Goal: Transaction & Acquisition: Obtain resource

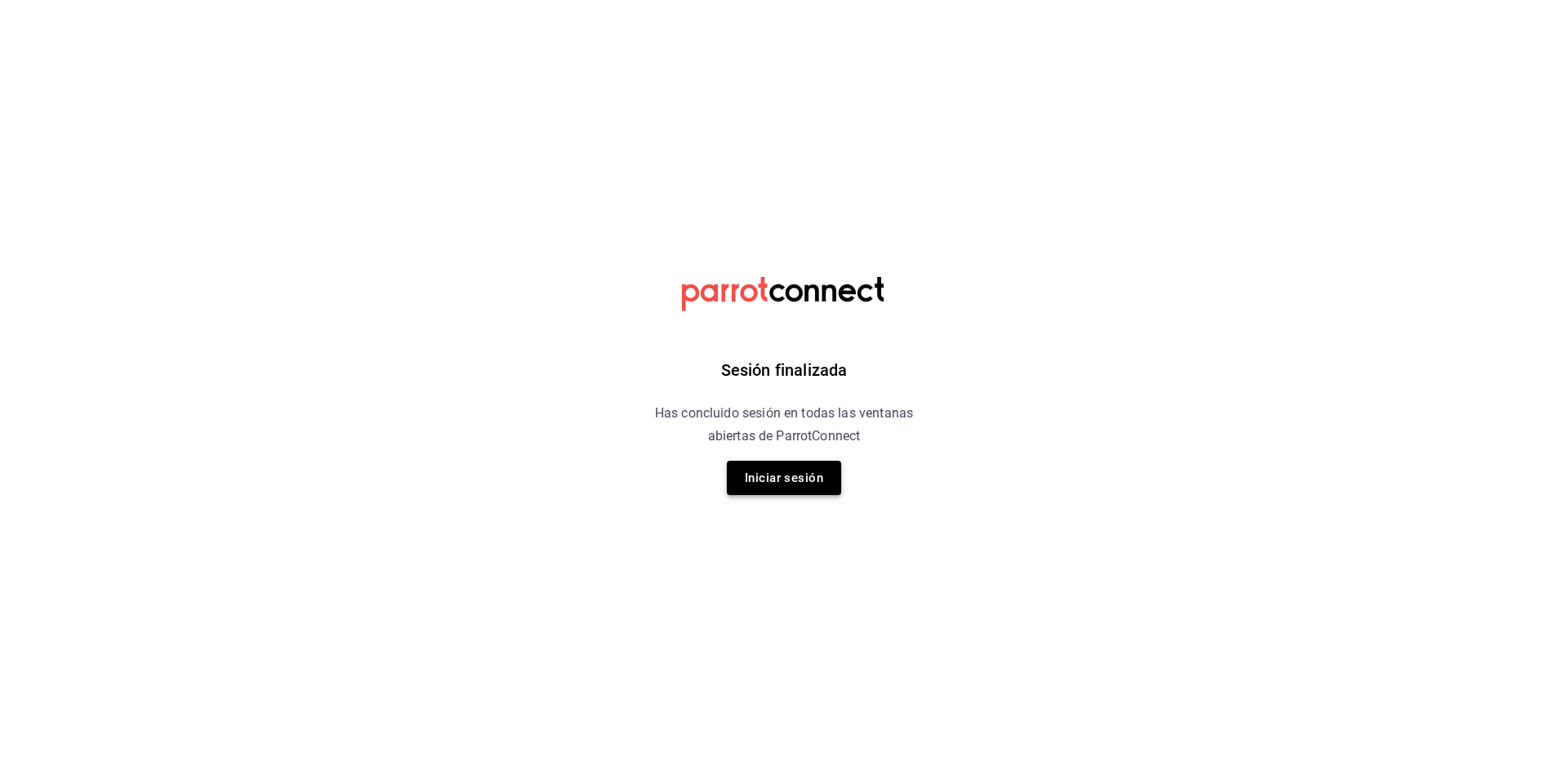
click at [811, 476] on button "Iniciar sesión" at bounding box center [784, 477] width 114 height 34
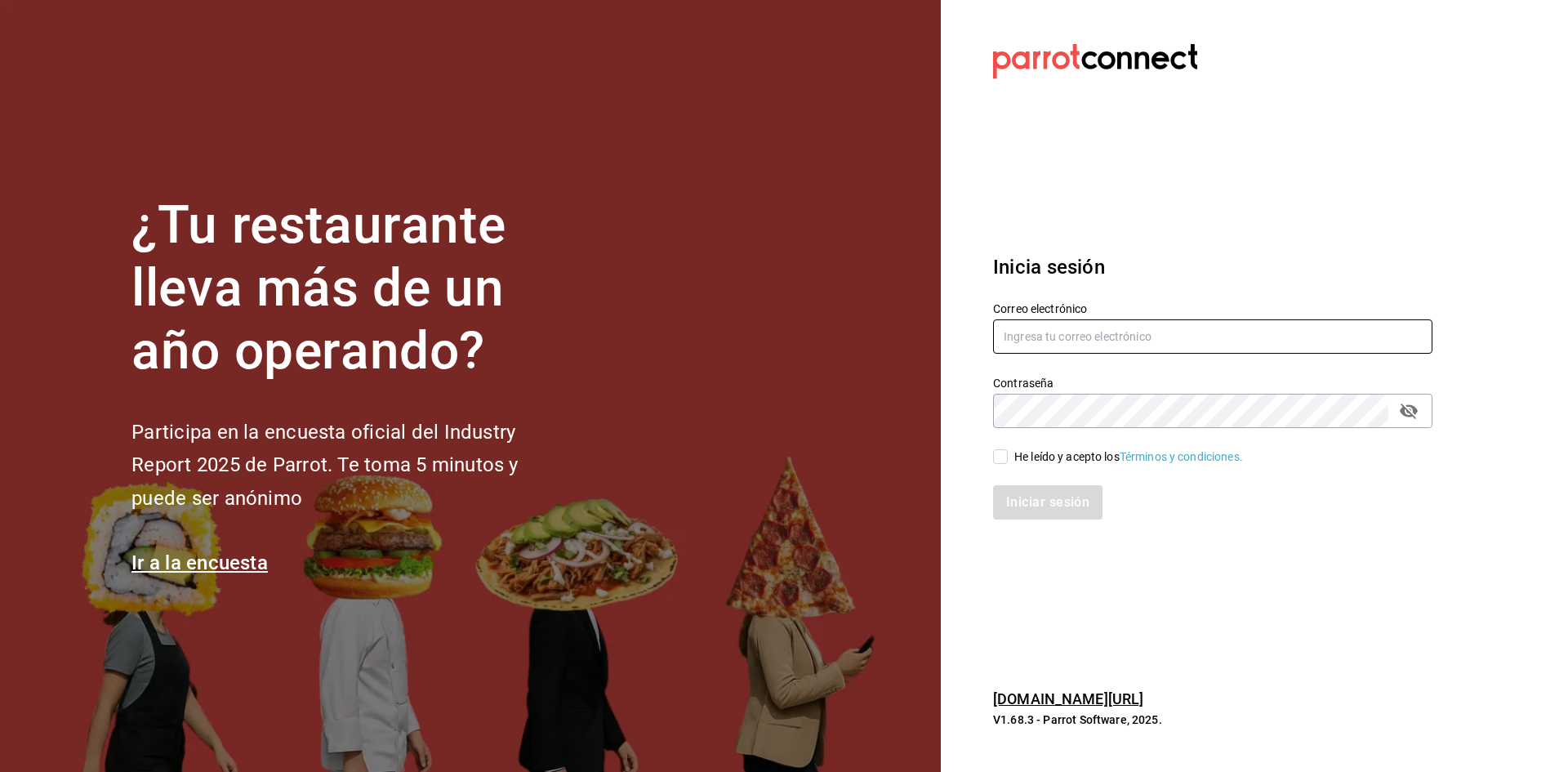
type input "admon.panmalomx@outlook.com"
click at [1001, 454] on input "He leído y acepto los Términos y condiciones." at bounding box center [1000, 456] width 15 height 15
checkbox input "true"
click at [1032, 502] on button "Iniciar sesión" at bounding box center [1048, 502] width 111 height 34
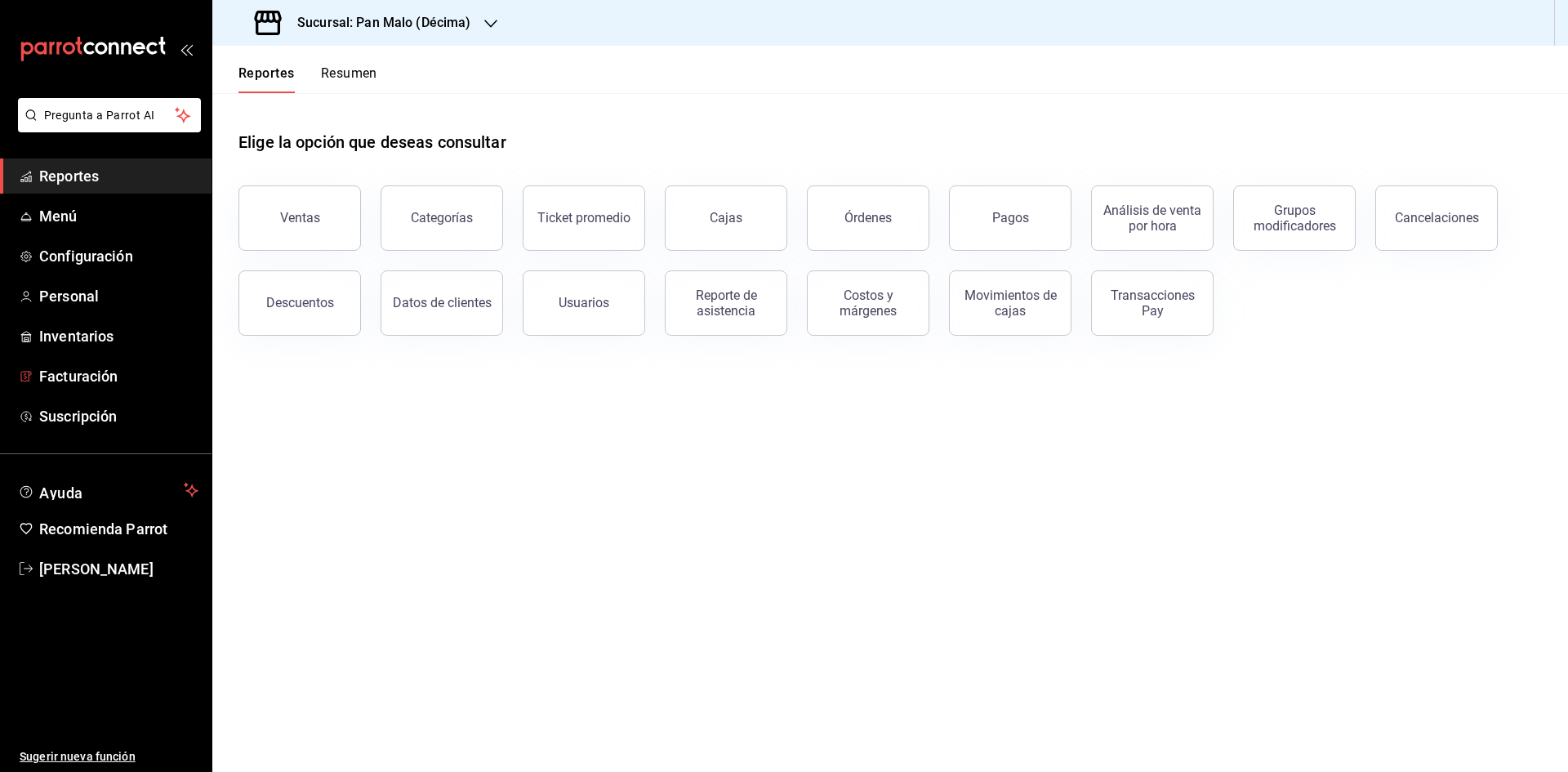
click at [107, 381] on span "Facturación" at bounding box center [119, 376] width 159 height 22
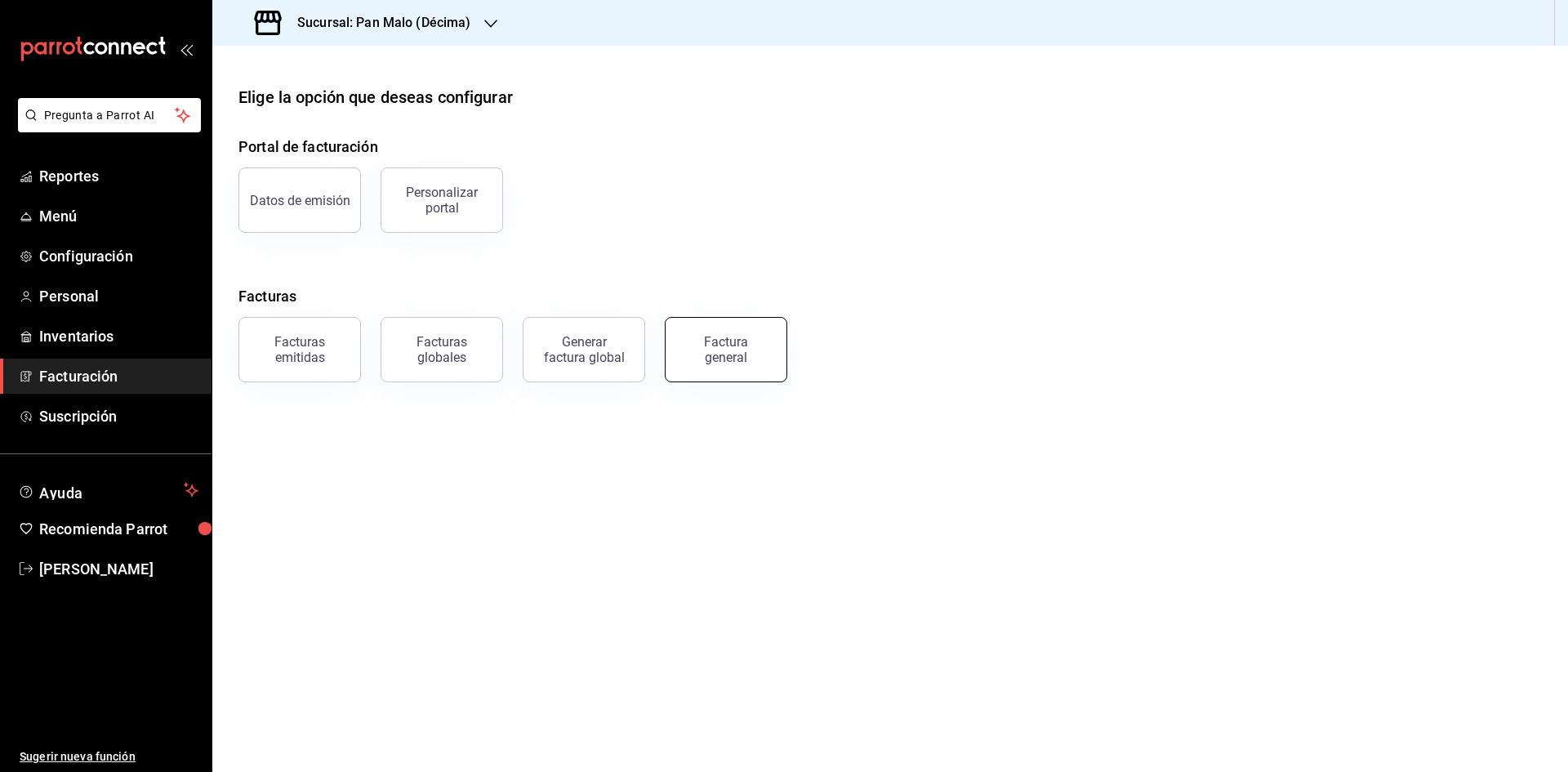
click at [726, 355] on div "Factura general" at bounding box center [726, 350] width 82 height 31
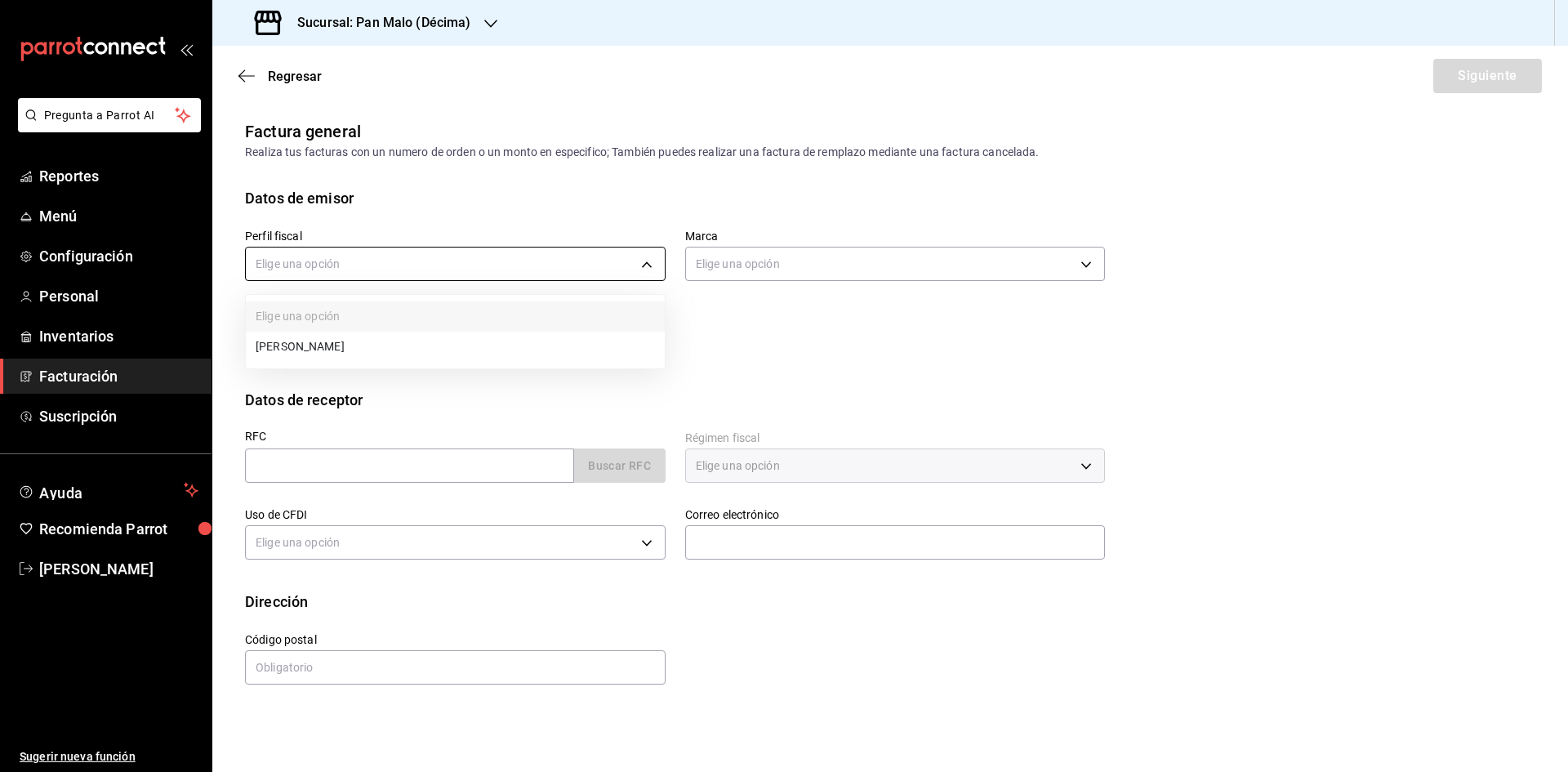
click at [644, 267] on body "Pregunta a Parrot AI Reportes Menú Configuración Personal Inventarios Facturaci…" at bounding box center [784, 386] width 1568 height 772
drag, startPoint x: 504, startPoint y: 345, endPoint x: 797, endPoint y: 268, distance: 302.9
click at [504, 345] on li "[PERSON_NAME]" at bounding box center [455, 346] width 419 height 30
type input "132d3a0e-908c-432c-aa06-ffac4c7708d7"
type input "466bce2b-5cc3-4329-804f-08308640c70a"
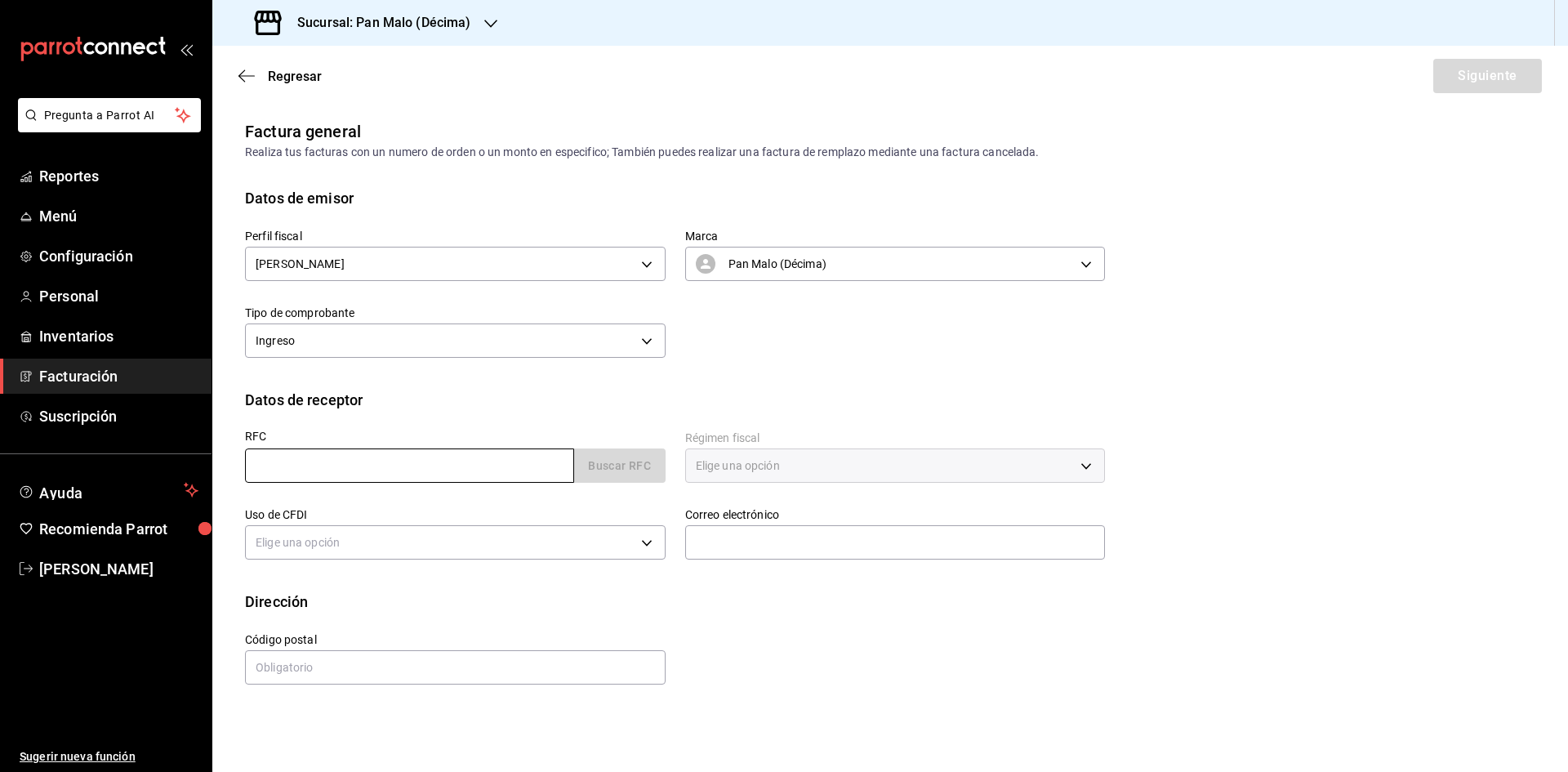
click at [543, 471] on input "text" at bounding box center [409, 465] width 329 height 34
paste input "SPR830310829"
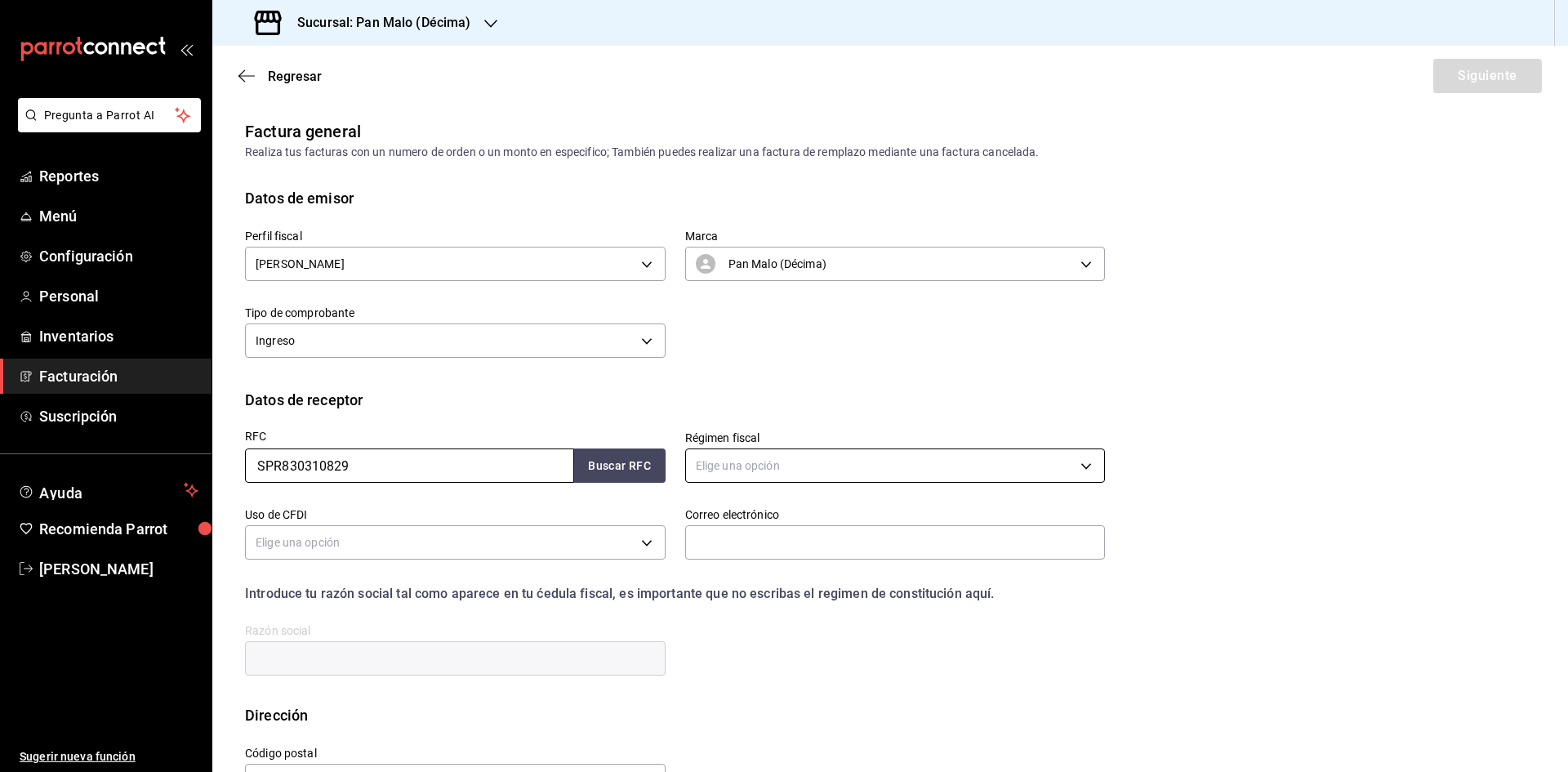
type input "SPR830310829"
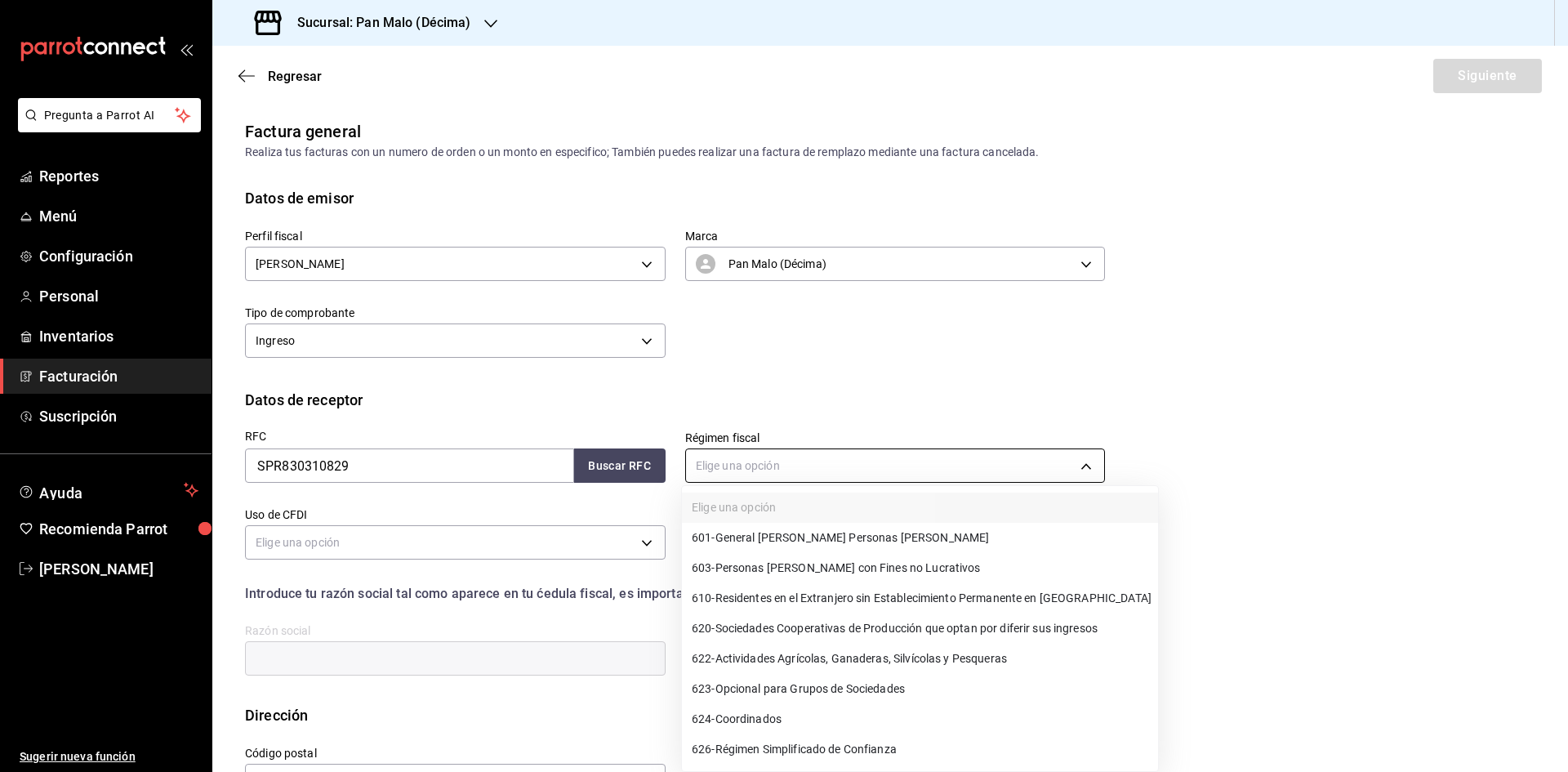
click at [936, 463] on body "Pregunta a Parrot AI Reportes Menú Configuración Personal Inventarios Facturaci…" at bounding box center [784, 386] width 1568 height 772
click at [1367, 432] on div at bounding box center [784, 386] width 1568 height 772
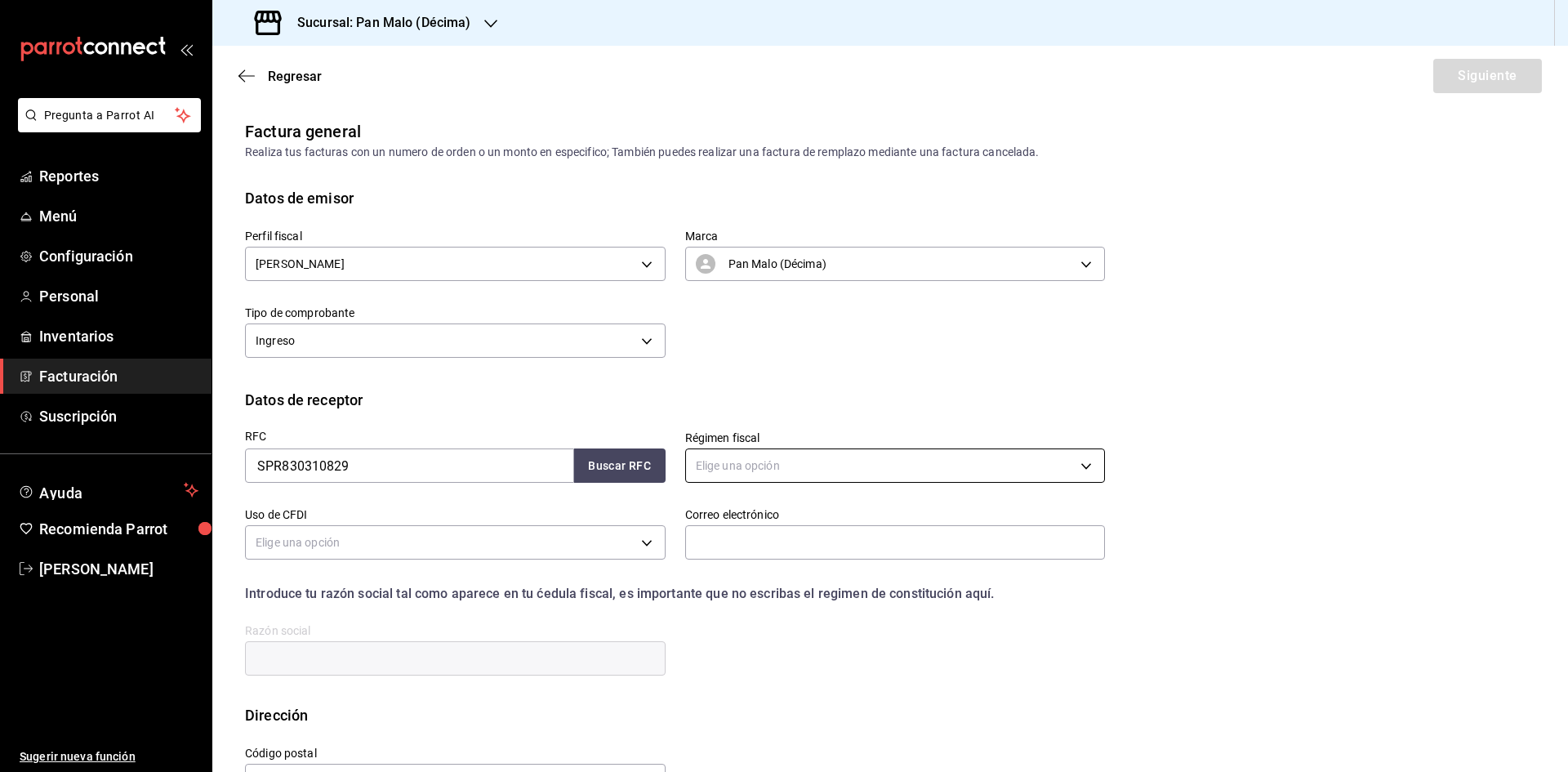
click at [819, 461] on body "Pregunta a Parrot AI Reportes Menú Configuración Personal Inventarios Facturaci…" at bounding box center [784, 386] width 1568 height 772
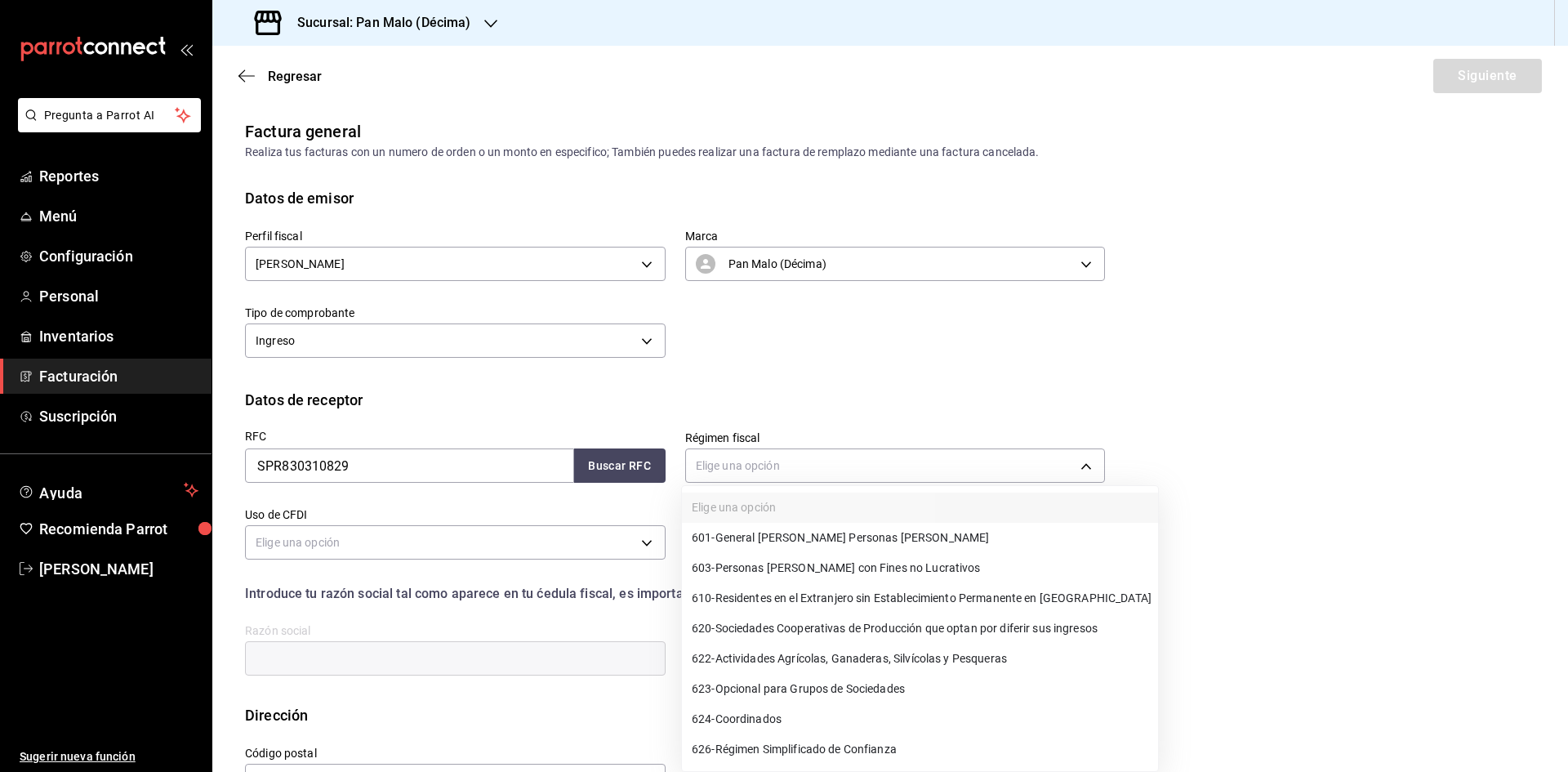
click at [892, 653] on span "622 - Actividades Agrícolas, Ganaderas, Silvícolas y Pesqueras" at bounding box center [849, 658] width 316 height 17
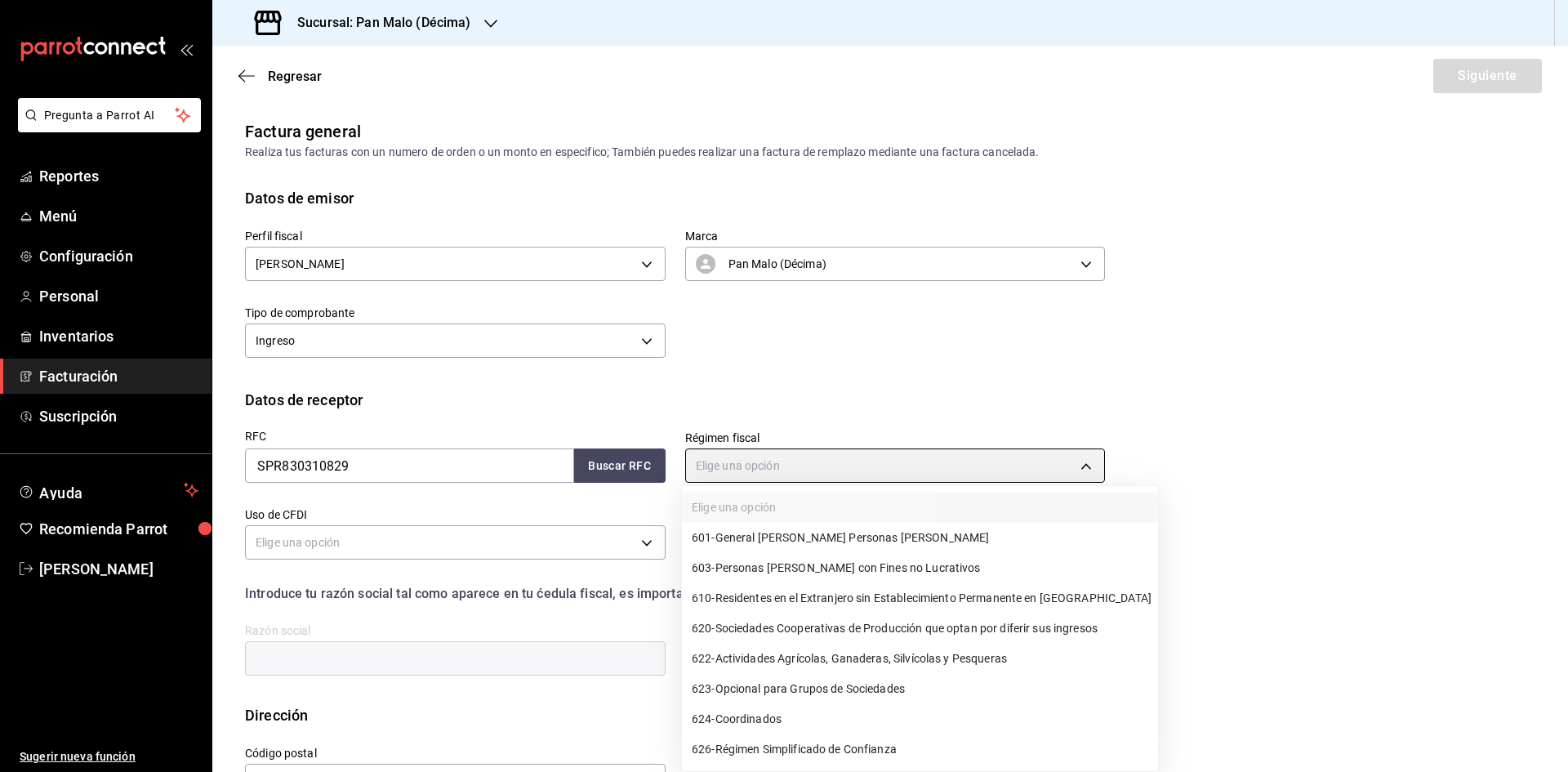
type input "622"
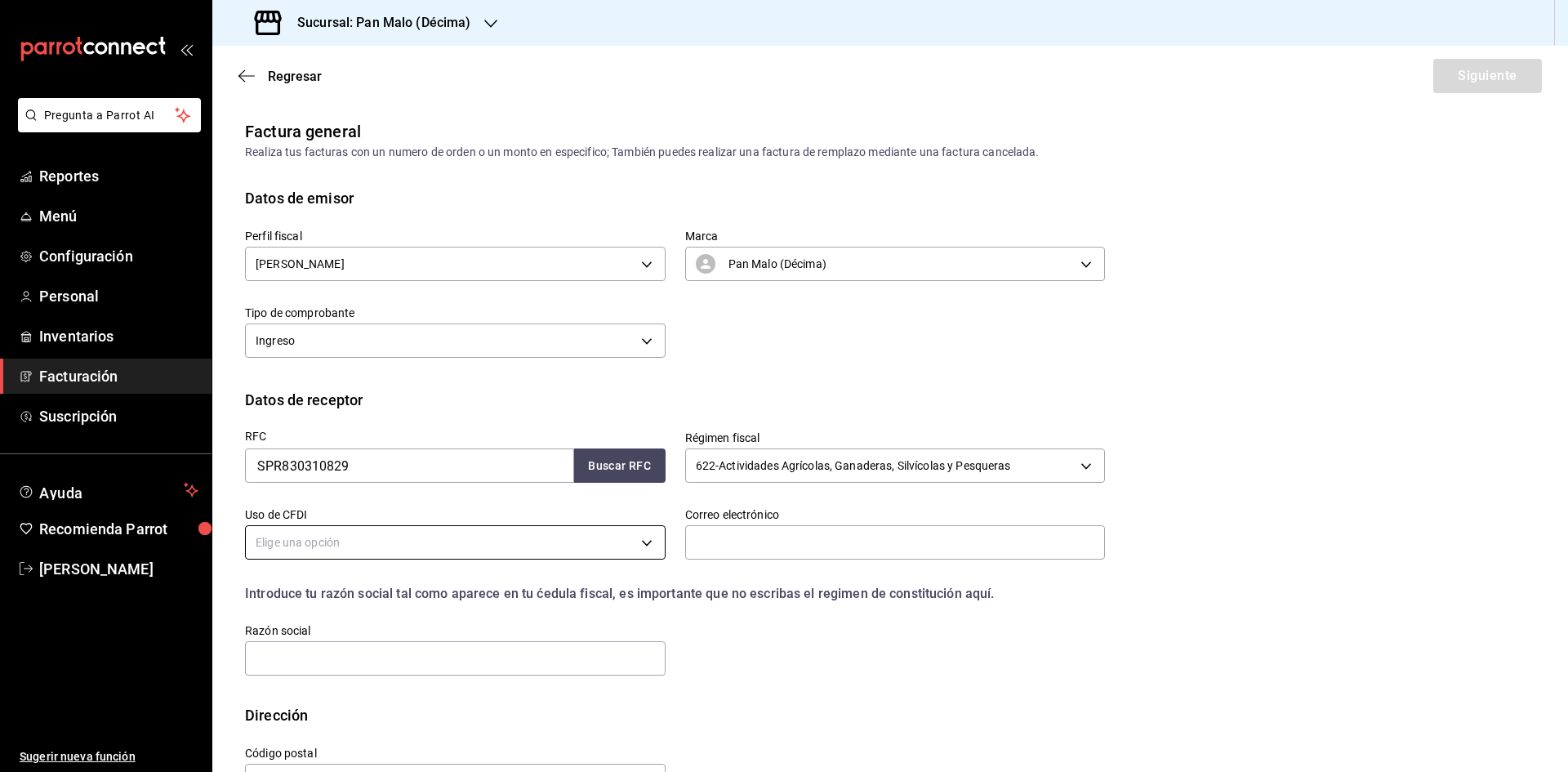
click at [649, 544] on body "Pregunta a Parrot AI Reportes Menú Configuración Personal Inventarios Facturaci…" at bounding box center [784, 386] width 1568 height 772
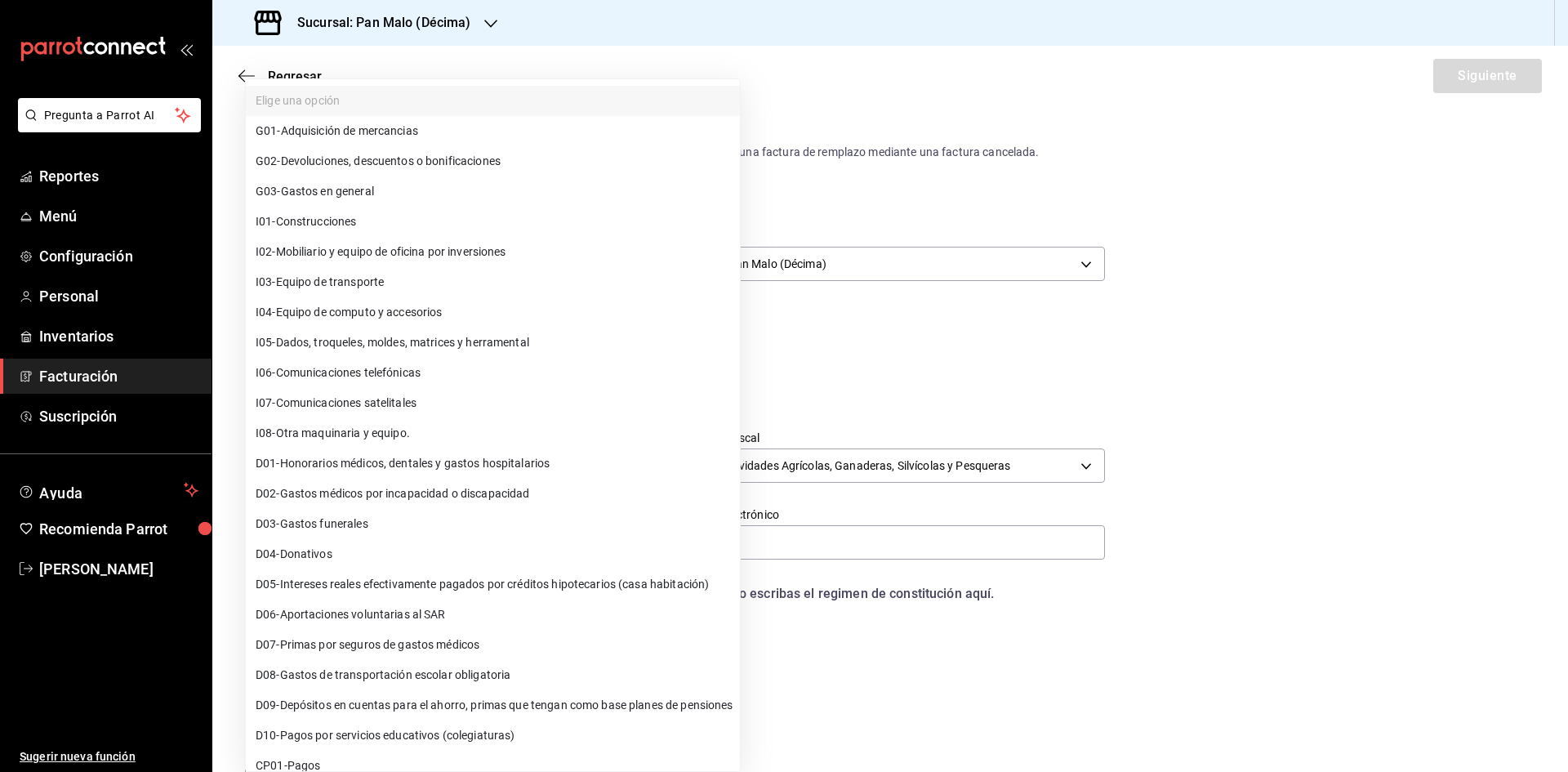
click at [528, 200] on li "G03 - Gastos en general" at bounding box center [493, 191] width 494 height 30
type input "G03"
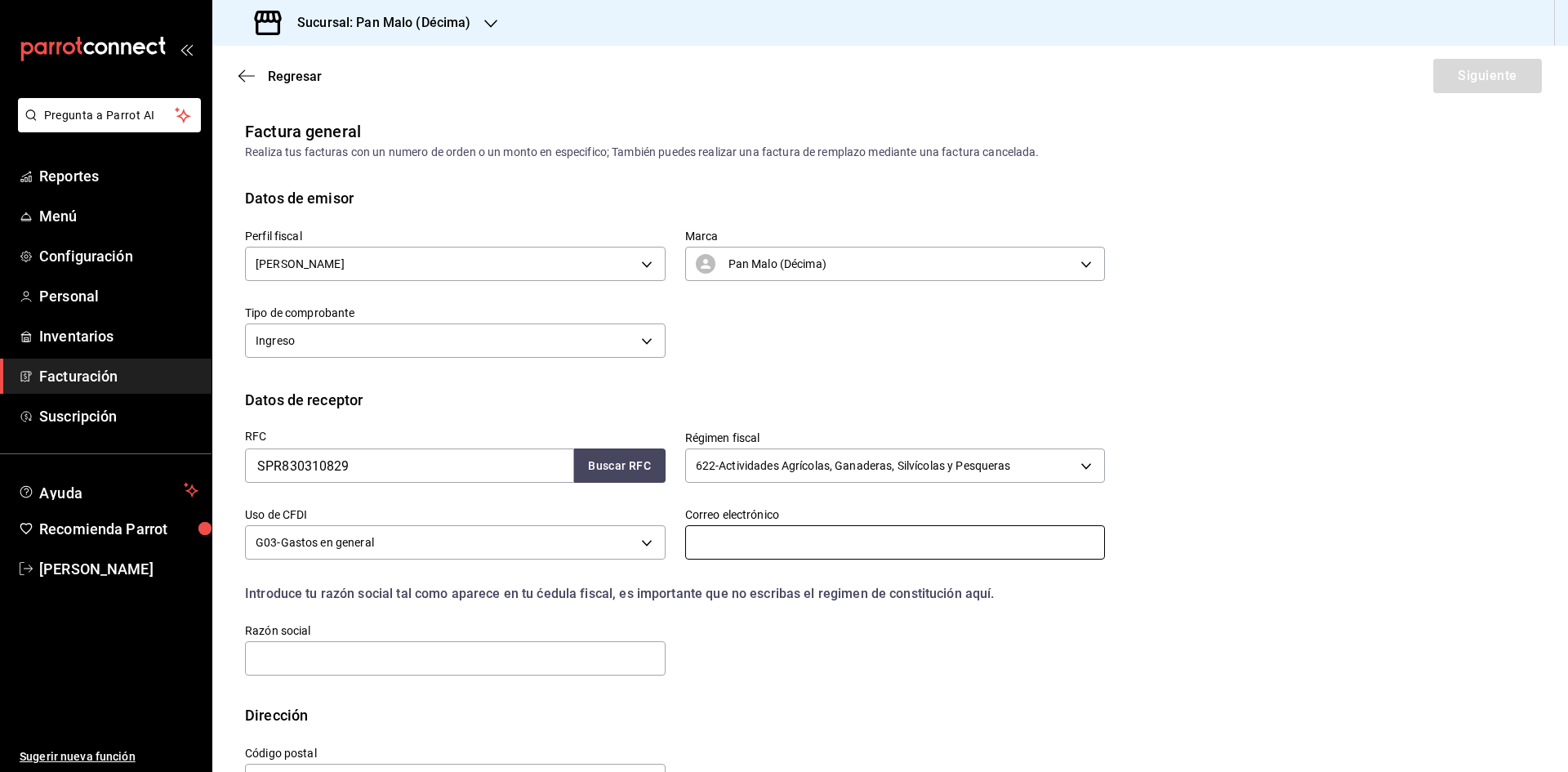
click at [817, 535] on input "text" at bounding box center [896, 542] width 421 height 34
paste input "[EMAIL_ADDRESS][DOMAIN_NAME]"
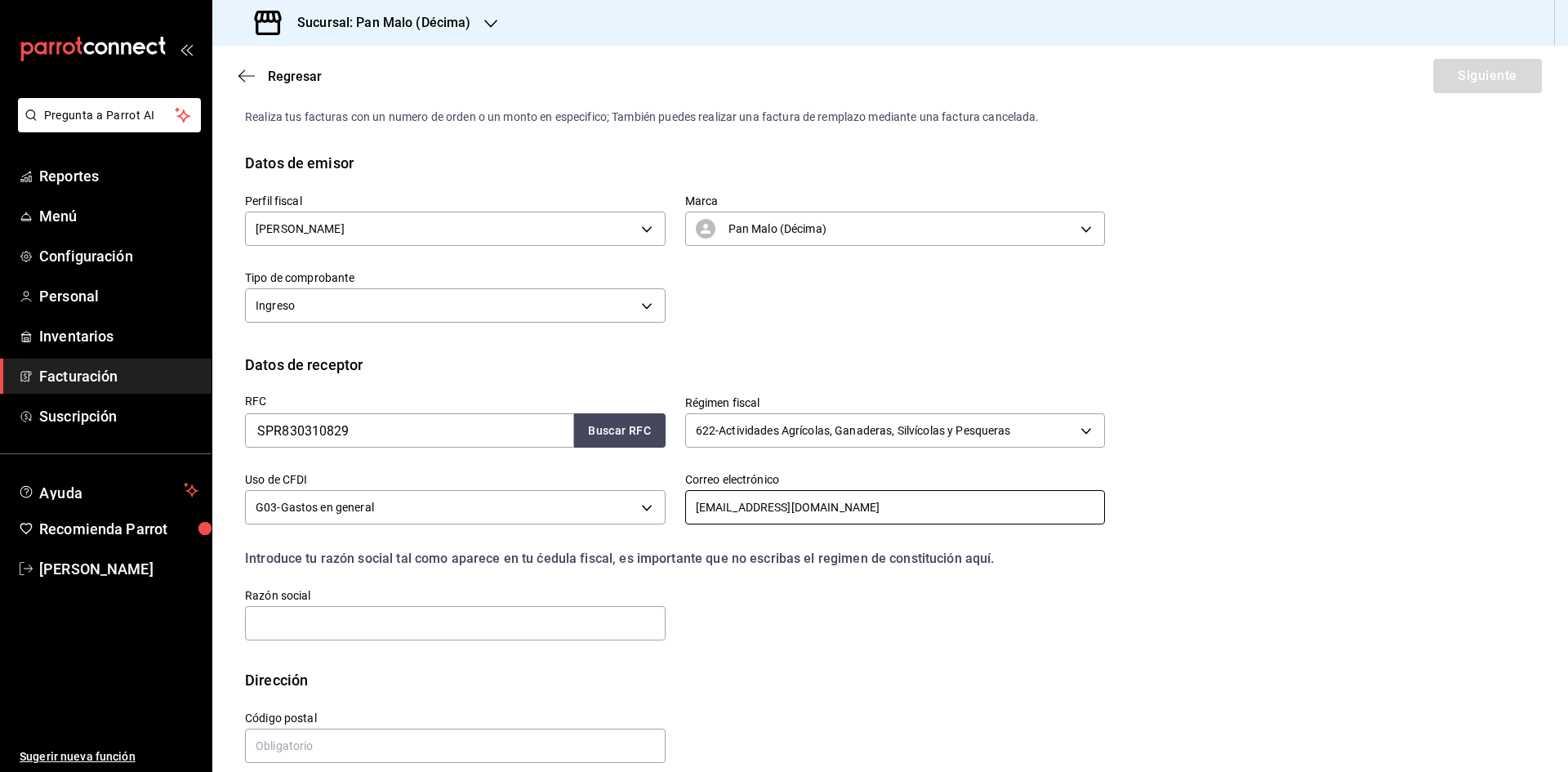
scroll to position [55, 0]
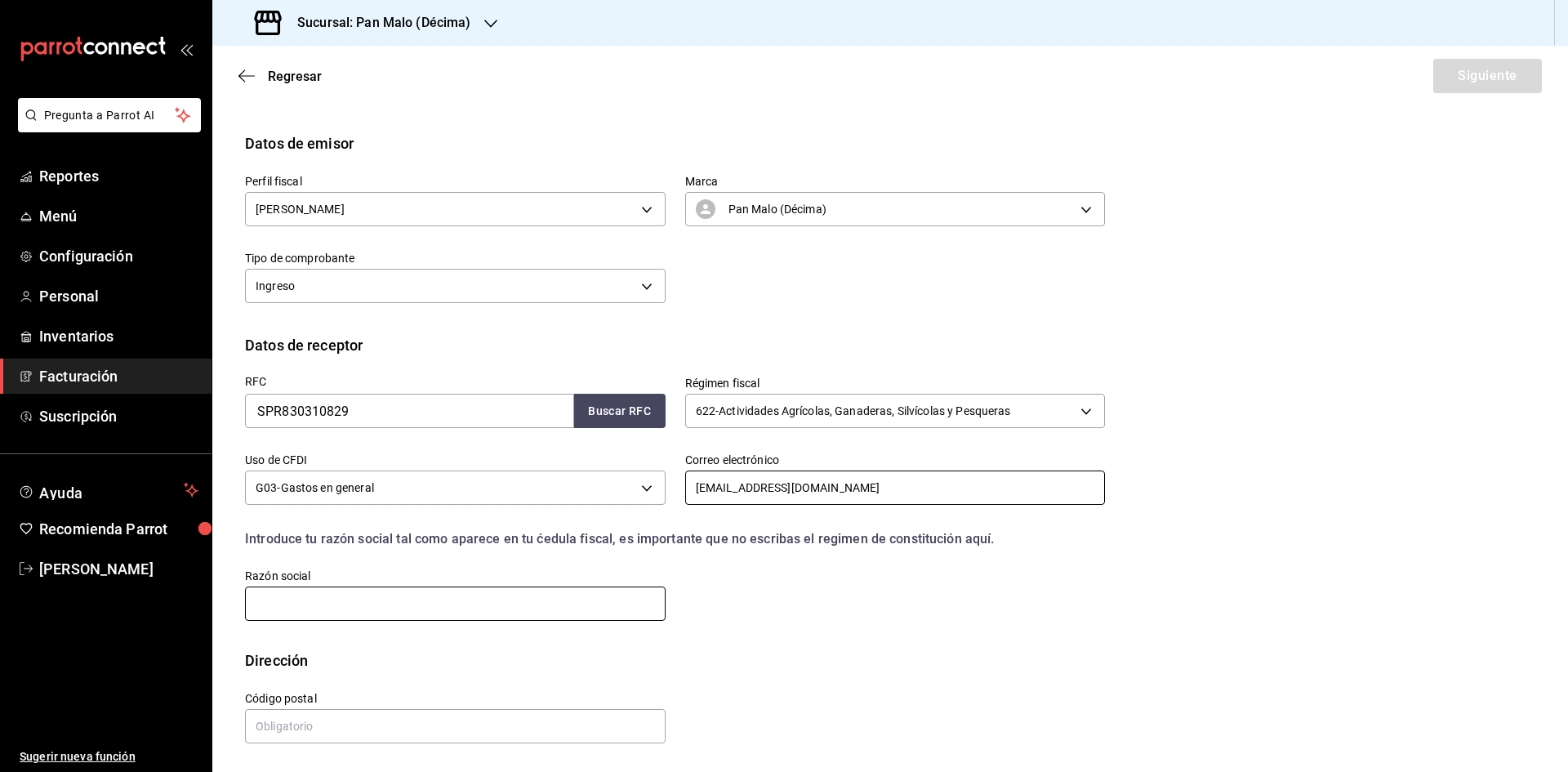
type input "[EMAIL_ADDRESS][DOMAIN_NAME]"
drag, startPoint x: 542, startPoint y: 605, endPoint x: 562, endPoint y: 605, distance: 20.0
click at [542, 605] on input "text" at bounding box center [455, 603] width 421 height 34
click at [592, 601] on input "text" at bounding box center [455, 603] width 421 height 34
paste input "SOCIEDAD DE PRODUCCION RURAL DE RESPONSABILIDAD ILIMITADA LAS PAMPITAS"
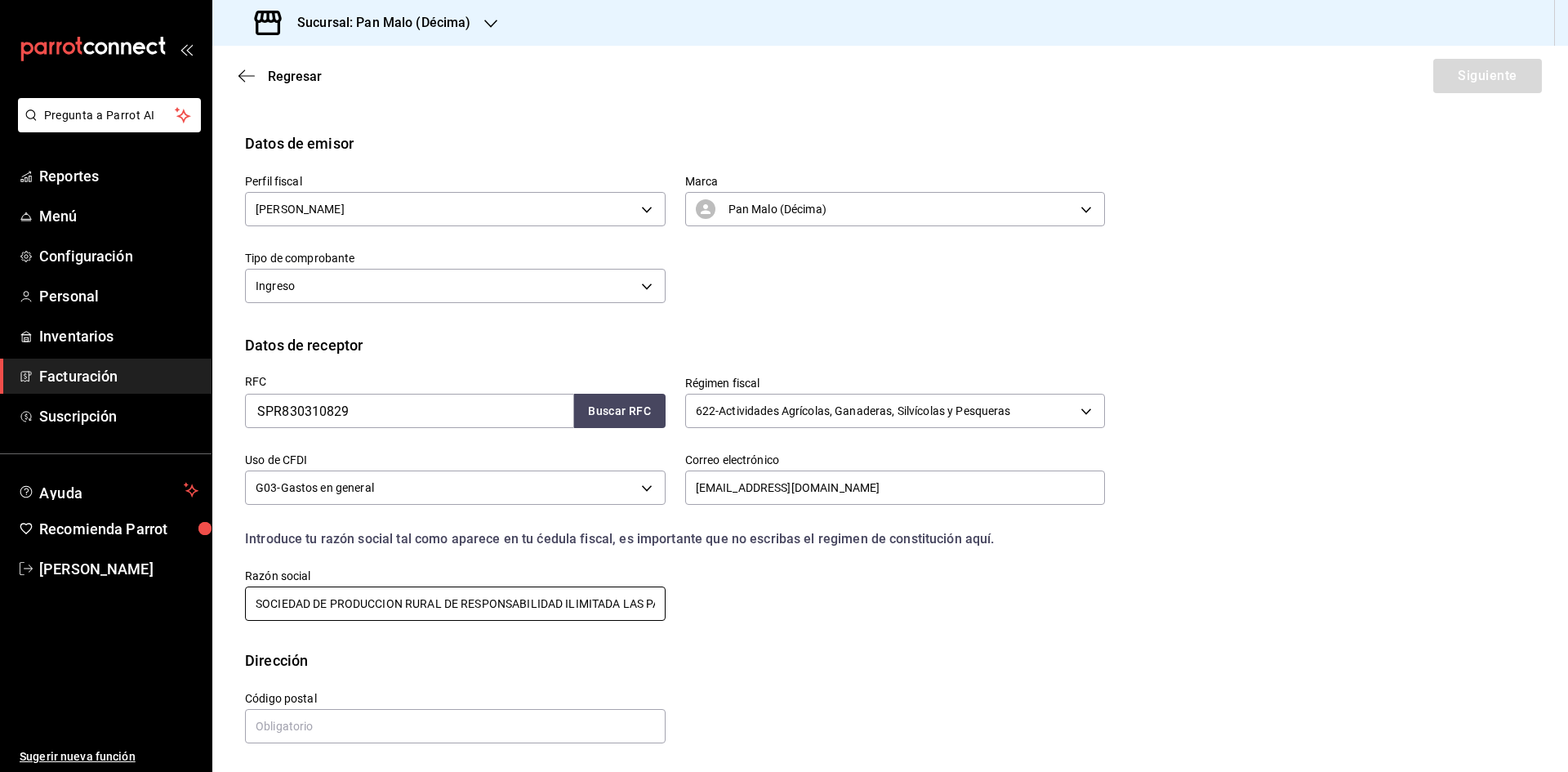
scroll to position [0, 51]
type input "SOCIEDAD DE PRODUCCION RURAL DE RESPONSABILIDAD ILIMITADA LAS PAMPITAS"
click at [433, 727] on input "text" at bounding box center [455, 726] width 421 height 34
paste input "30700"
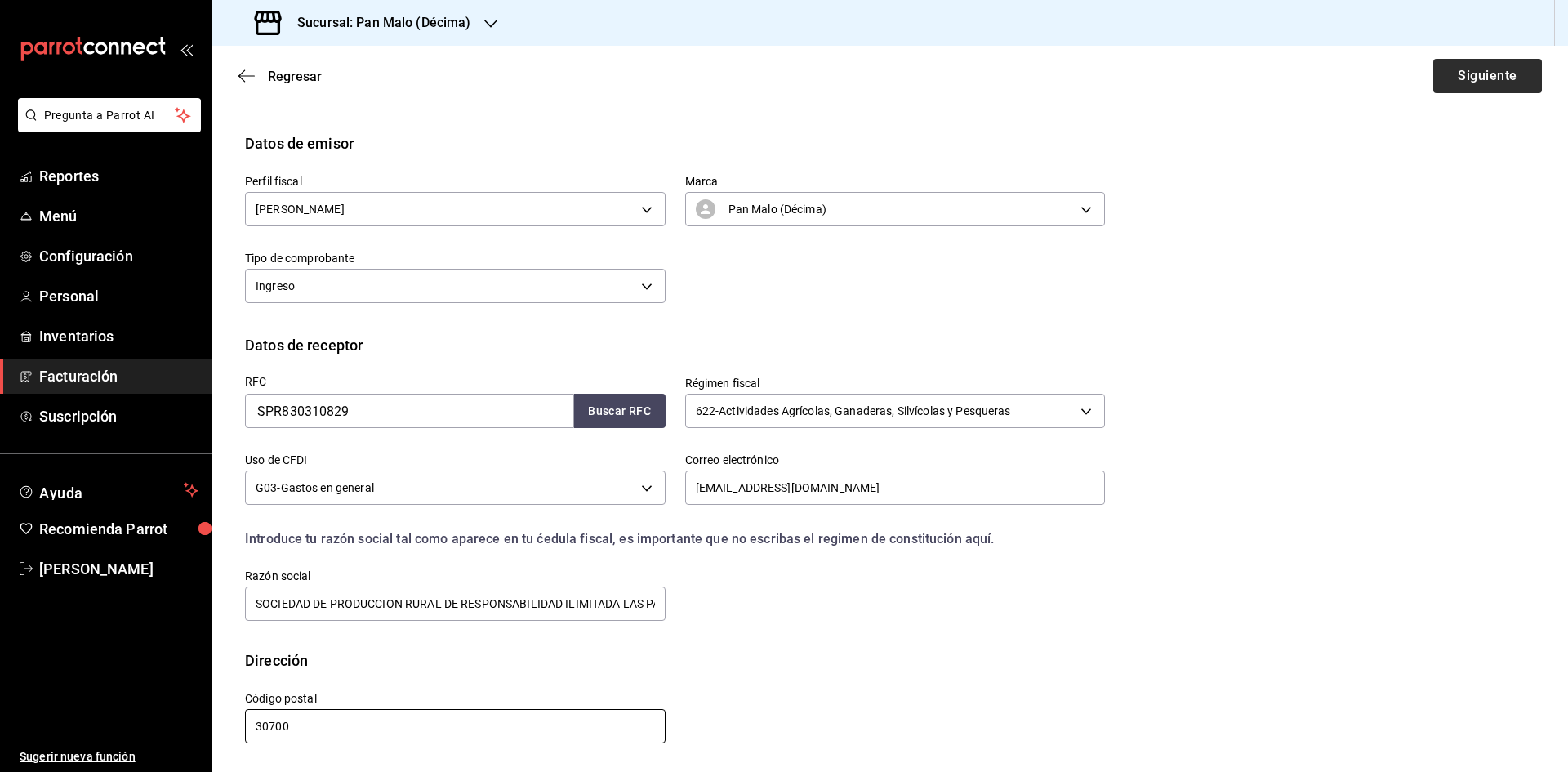
type input "30700"
click at [1480, 78] on button "Siguiente" at bounding box center [1487, 76] width 108 height 34
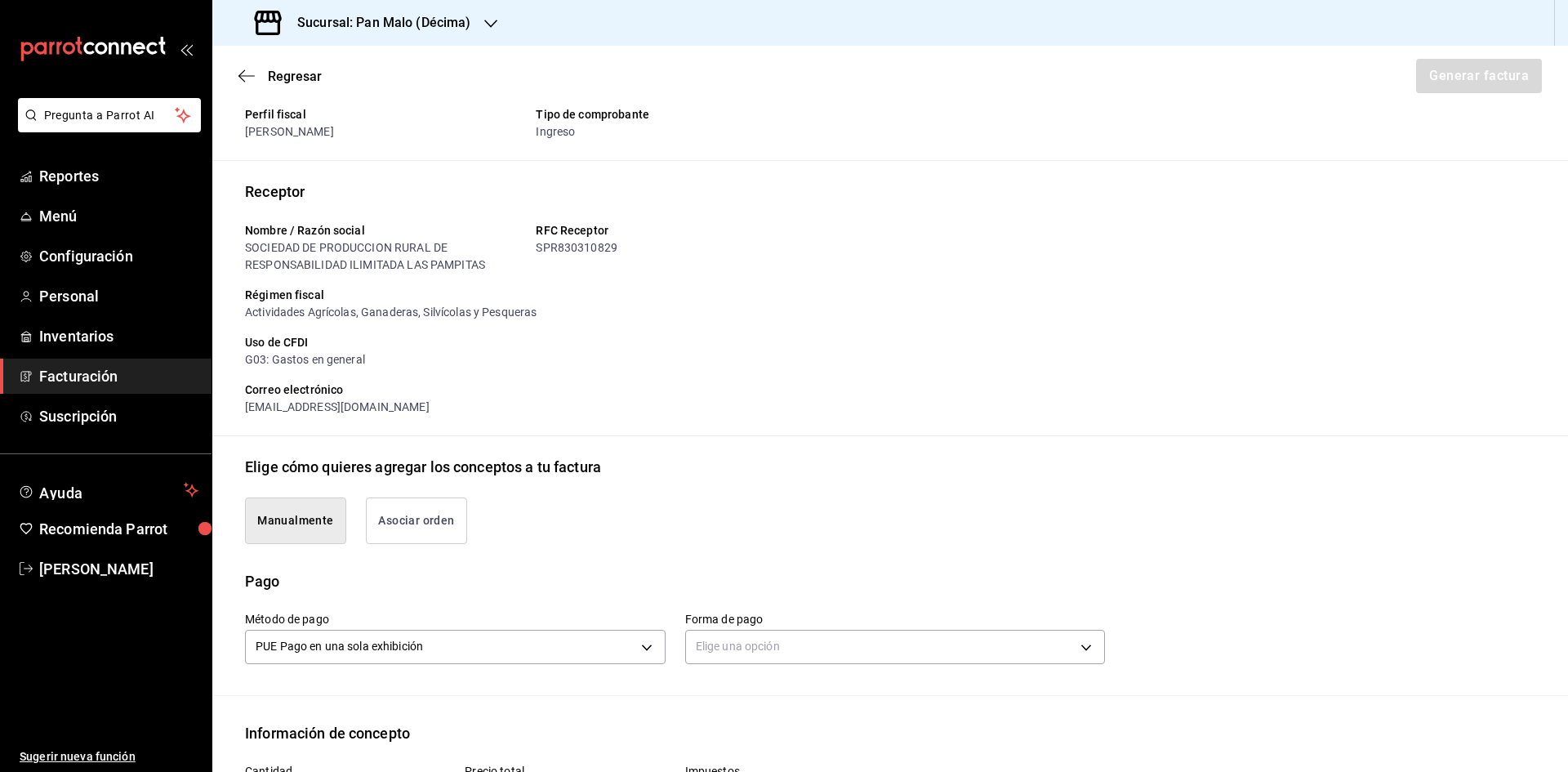
click at [436, 504] on button "Asociar orden" at bounding box center [416, 520] width 101 height 46
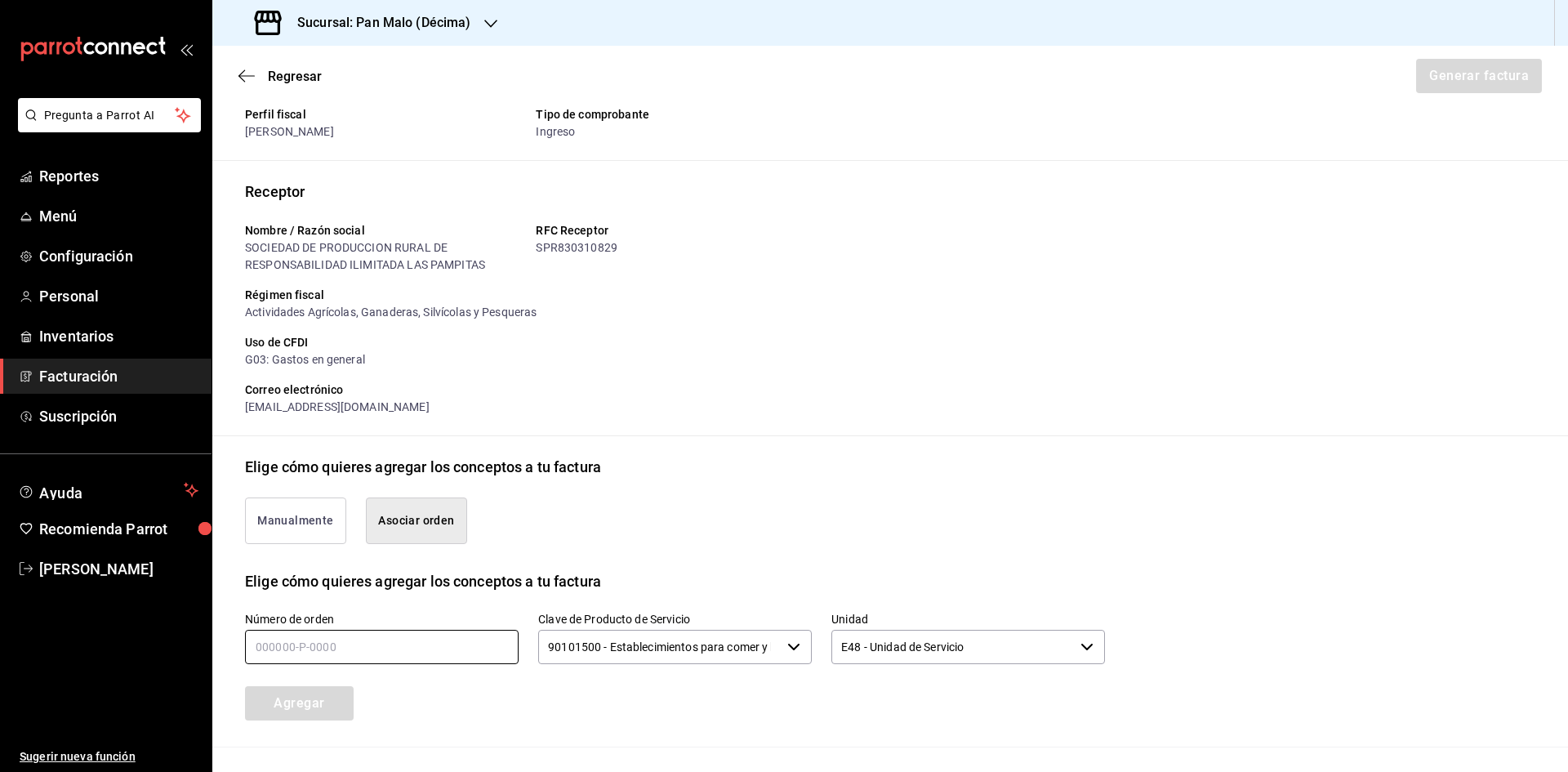
click at [360, 639] on input "text" at bounding box center [381, 646] width 273 height 34
type input "210825-p-0032"
click at [306, 714] on button "Agregar" at bounding box center [299, 703] width 108 height 34
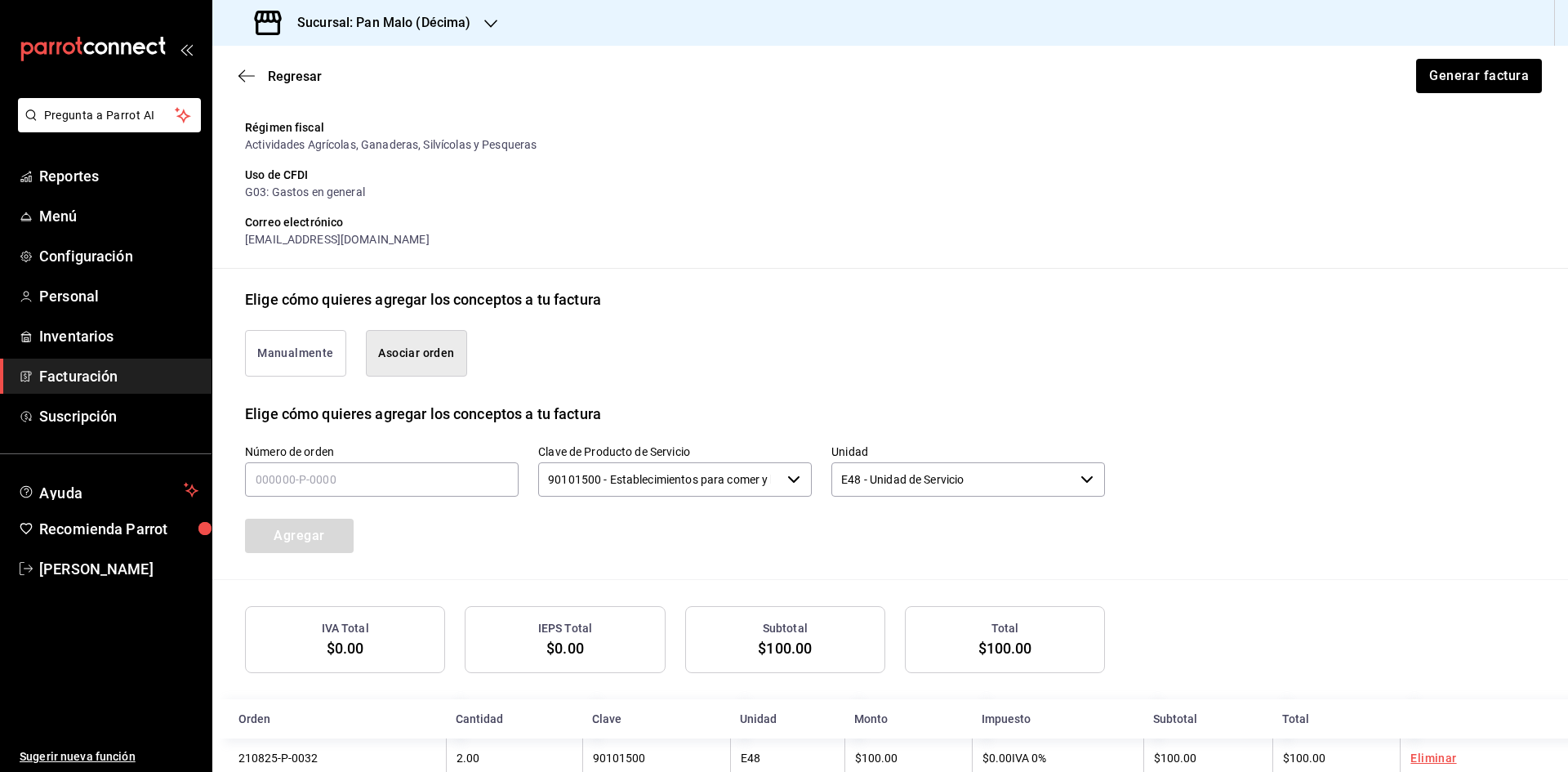
scroll to position [263, 0]
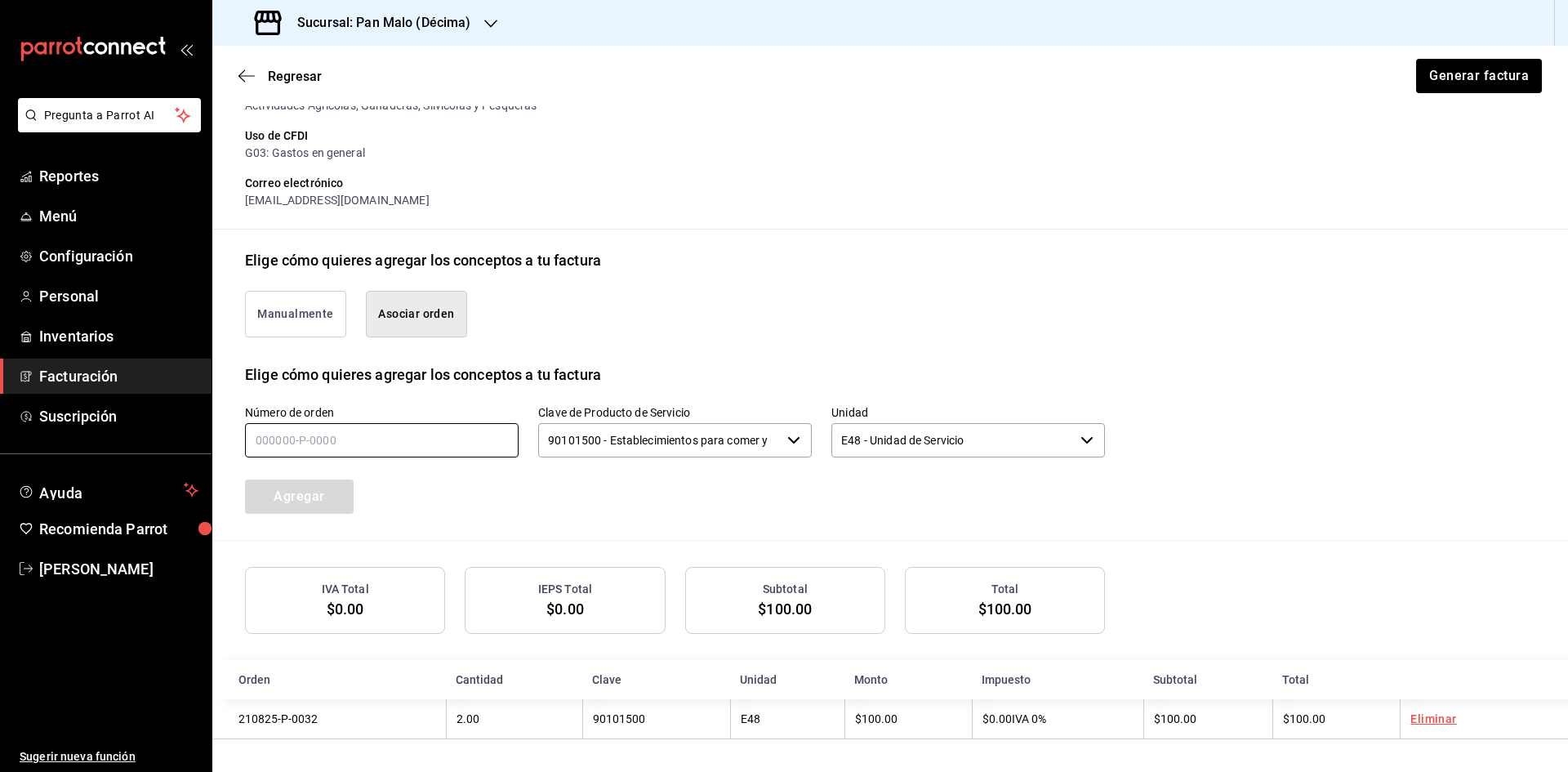
click at [384, 446] on input "text" at bounding box center [381, 440] width 273 height 34
type input "210825-p-0032"
click at [302, 494] on button "Agregar" at bounding box center [299, 497] width 108 height 34
click at [465, 16] on h3 "Sucursal: Pan Malo (Décima)" at bounding box center [377, 23] width 187 height 20
click at [310, 114] on span "Pan Malo (Laureles)" at bounding box center [277, 107] width 104 height 17
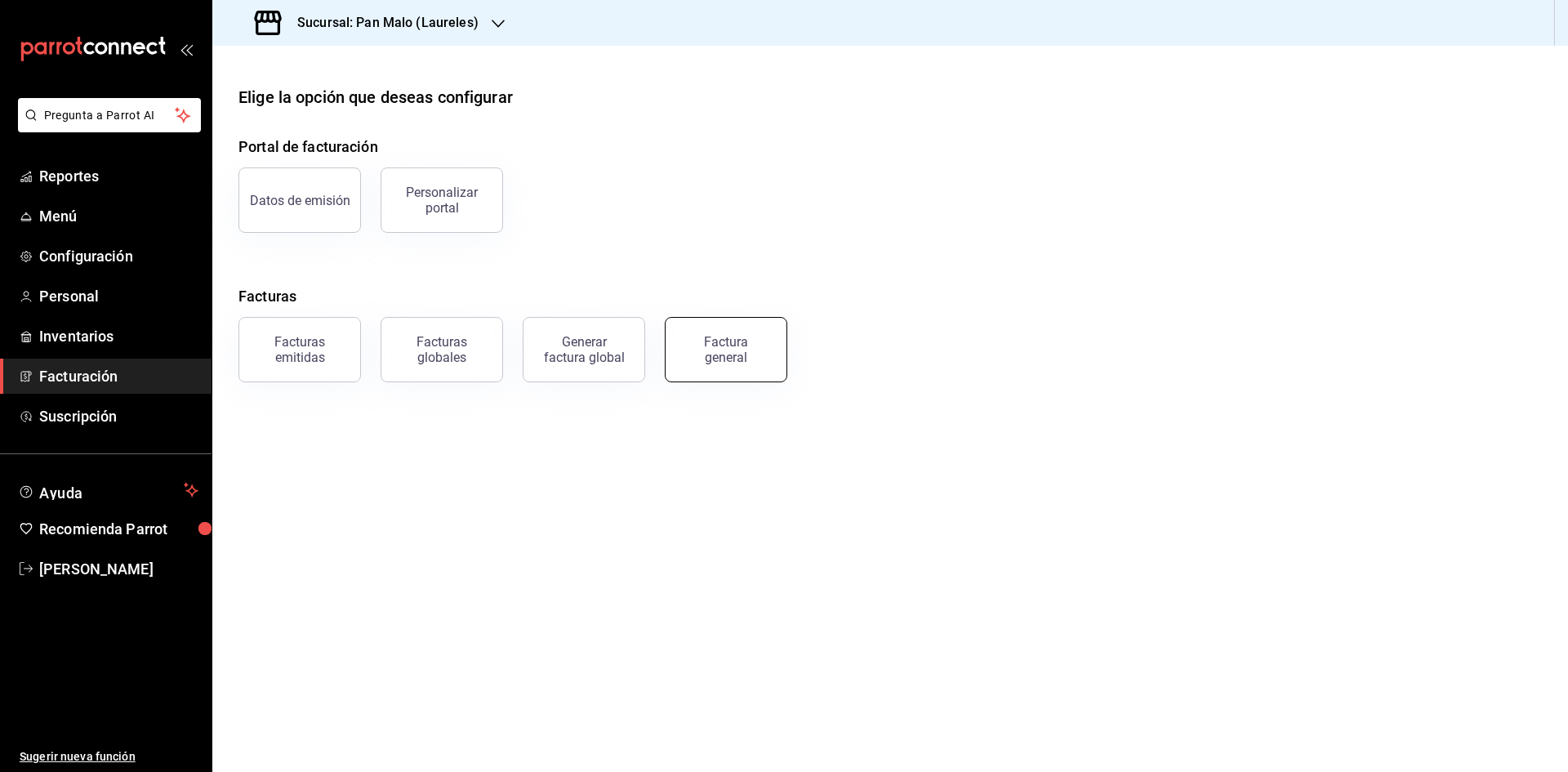
click at [734, 335] on div "Factura general" at bounding box center [726, 350] width 82 height 31
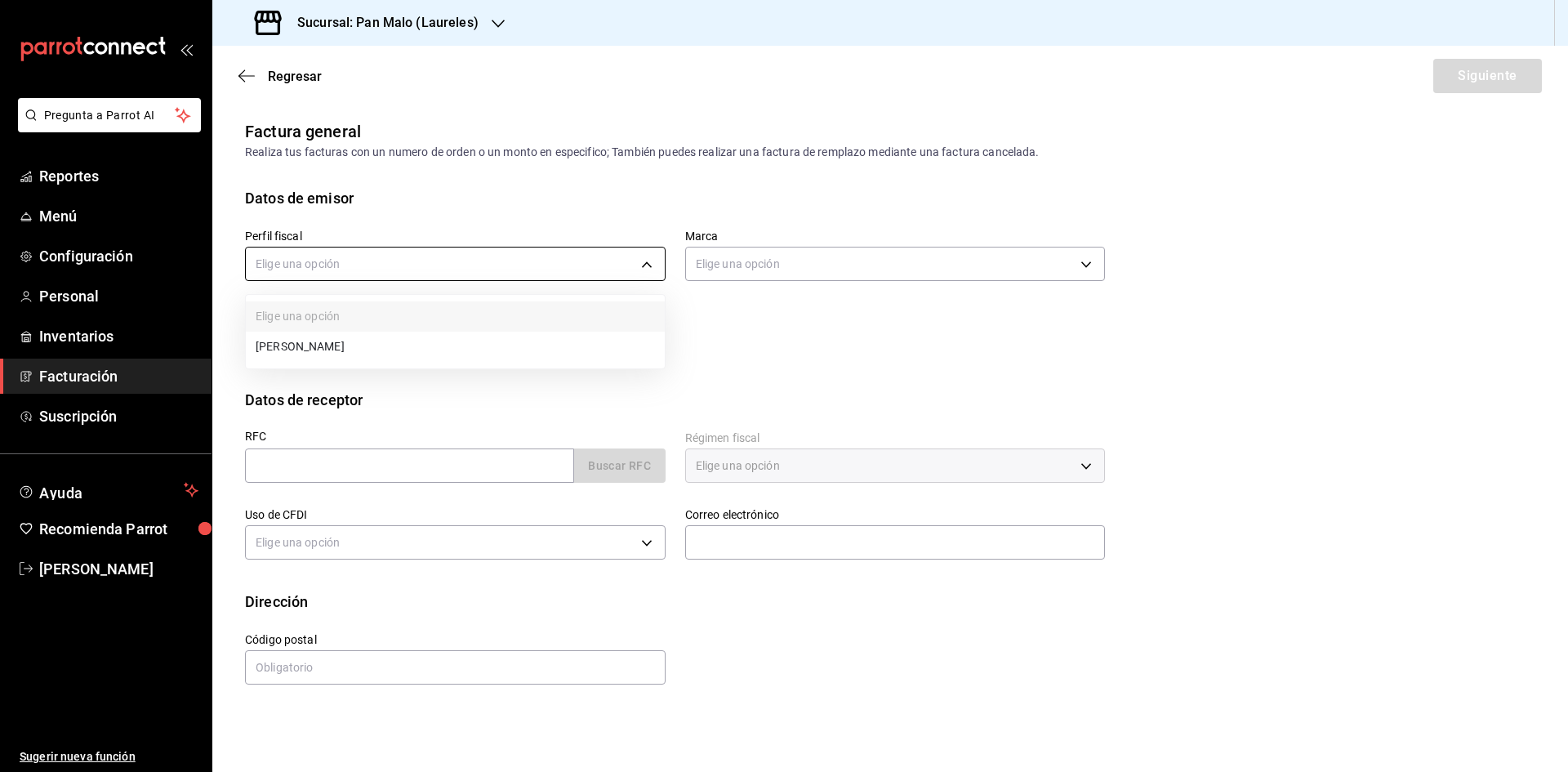
click at [502, 270] on body "Pregunta a Parrot AI Reportes Menú Configuración Personal Inventarios Facturaci…" at bounding box center [784, 386] width 1568 height 772
click at [438, 341] on li "[PERSON_NAME]" at bounding box center [455, 346] width 419 height 30
type input "132d3a0e-908c-432c-aa06-ffac4c7708d7"
type input "466bce2b-5cc3-4329-804f-08308640c70a"
click at [556, 466] on input "text" at bounding box center [409, 465] width 329 height 34
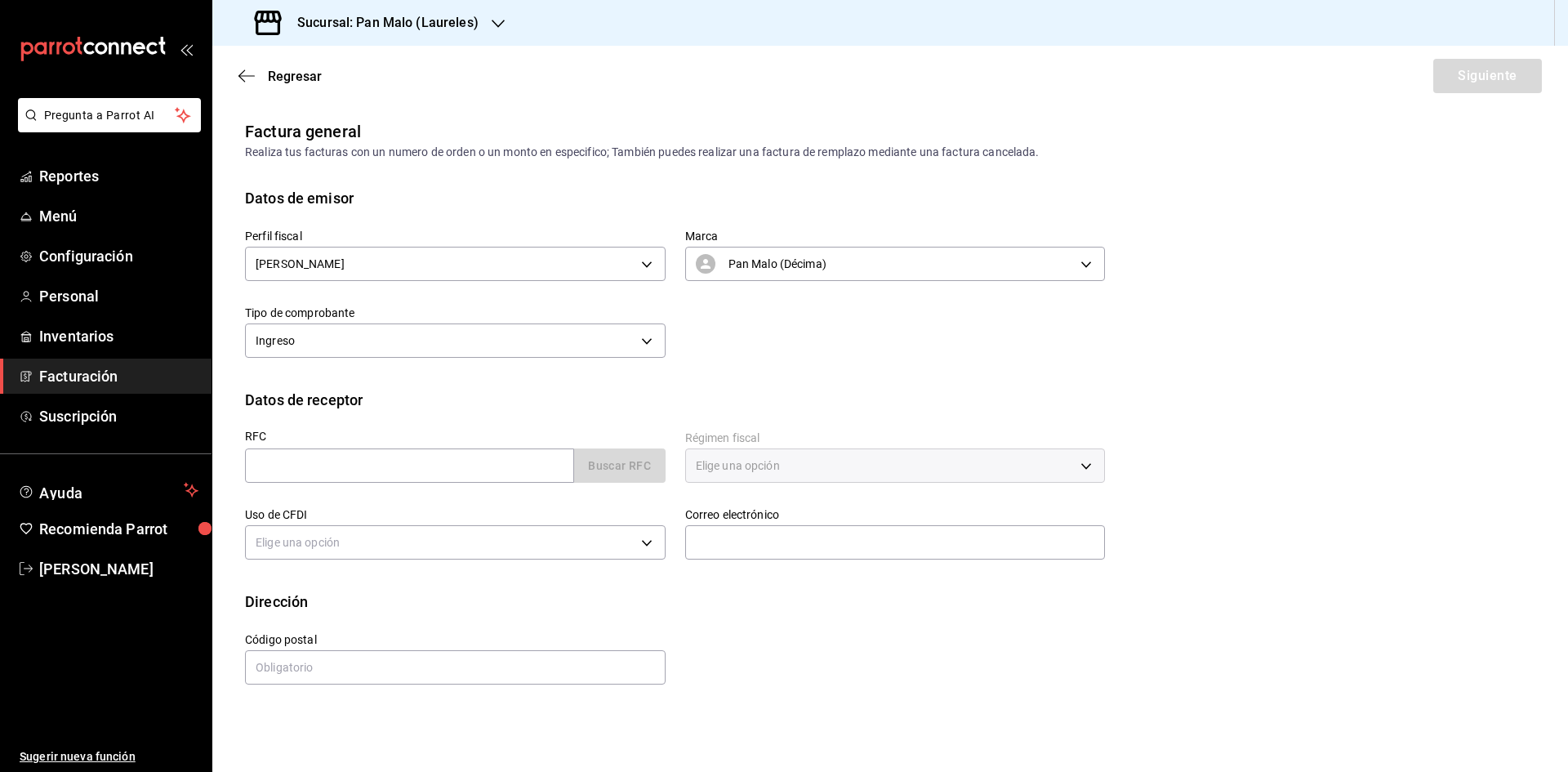
click at [843, 346] on div "Perfil fiscal [PERSON_NAME] MALO 132d3a0e-908c-432c-aa06-ffac4c7708d7 Marca Pan…" at bounding box center [665, 286] width 880 height 153
click at [476, 460] on input "text" at bounding box center [409, 465] width 329 height 34
paste input "FCO2007293J3"
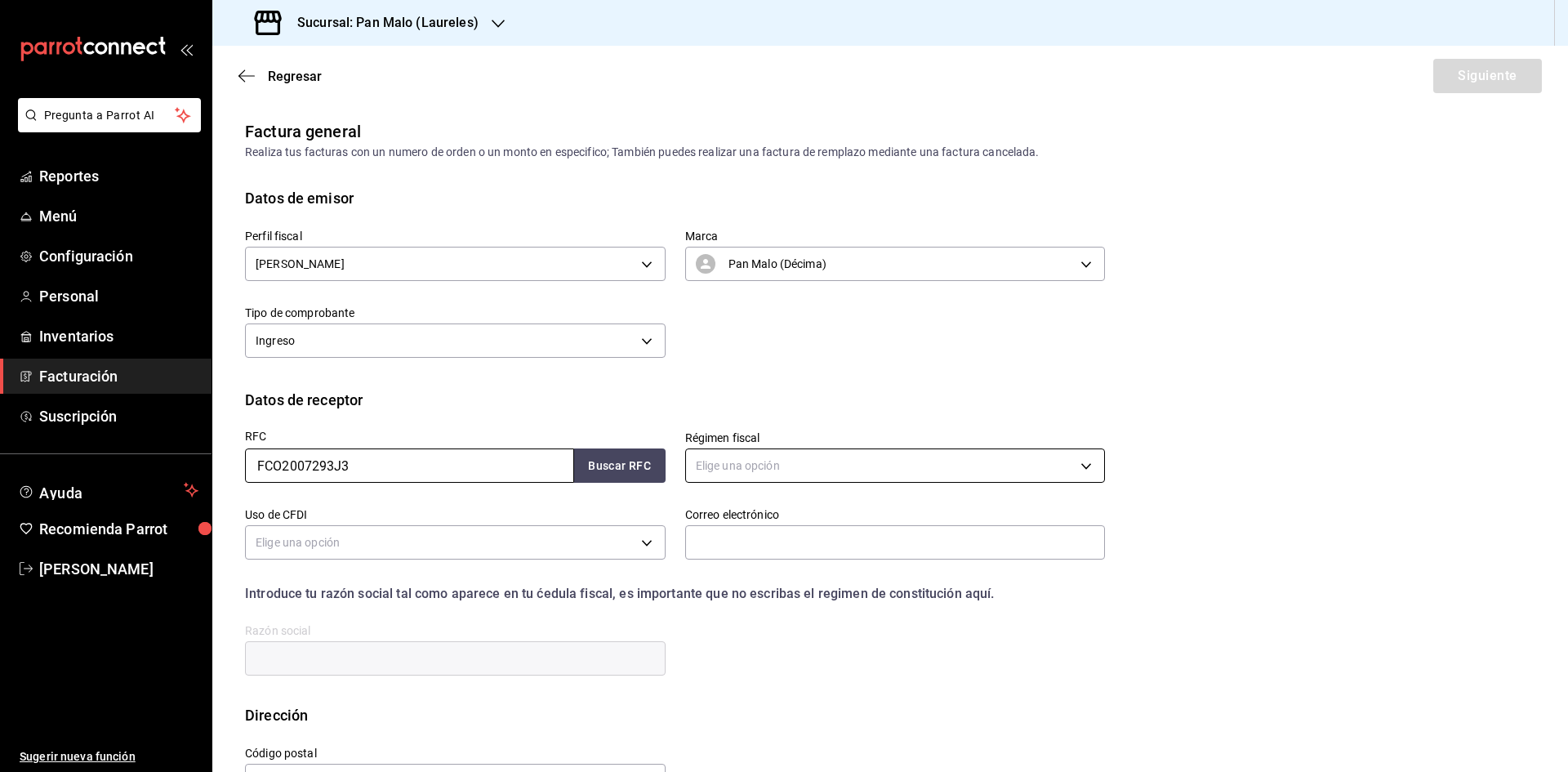
type input "FCO2007293J3"
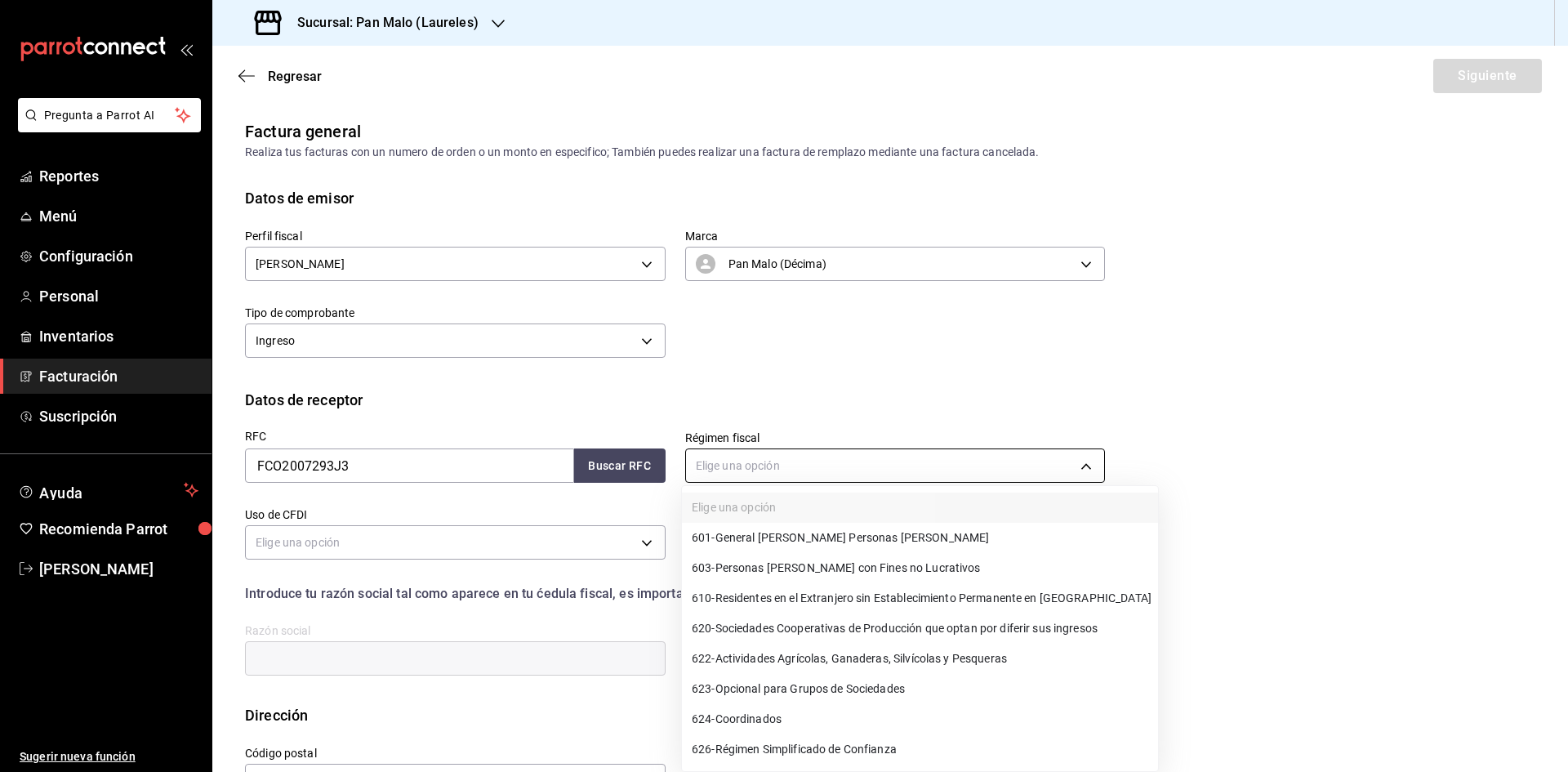
click at [1078, 467] on body "Pregunta a Parrot AI Reportes Menú Configuración Personal Inventarios Facturaci…" at bounding box center [784, 386] width 1568 height 772
click at [1338, 342] on div at bounding box center [784, 386] width 1568 height 772
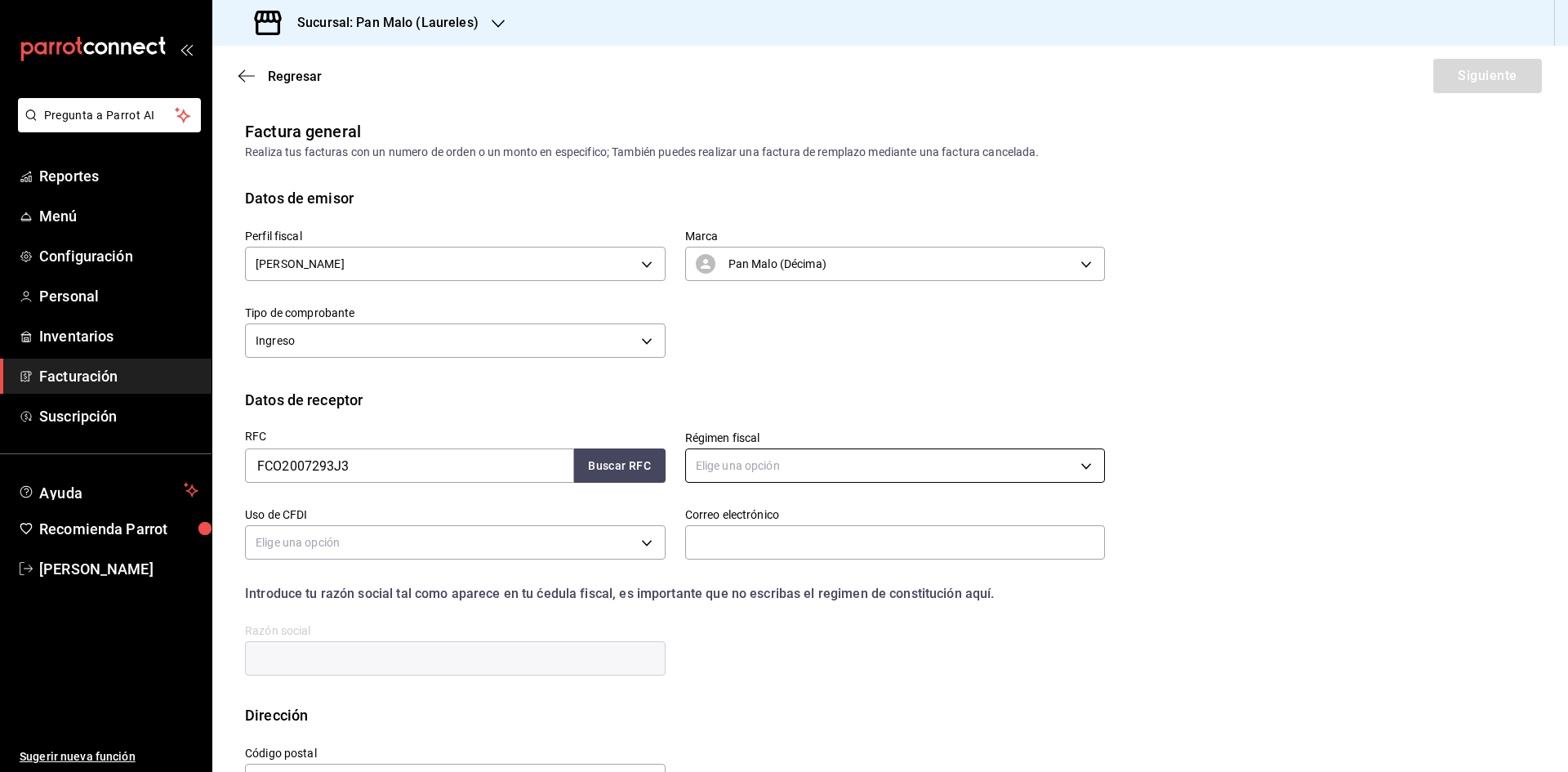
click at [1074, 463] on body "Pregunta a Parrot AI Reportes Menú Configuración Personal Inventarios Facturaci…" at bounding box center [784, 386] width 1568 height 772
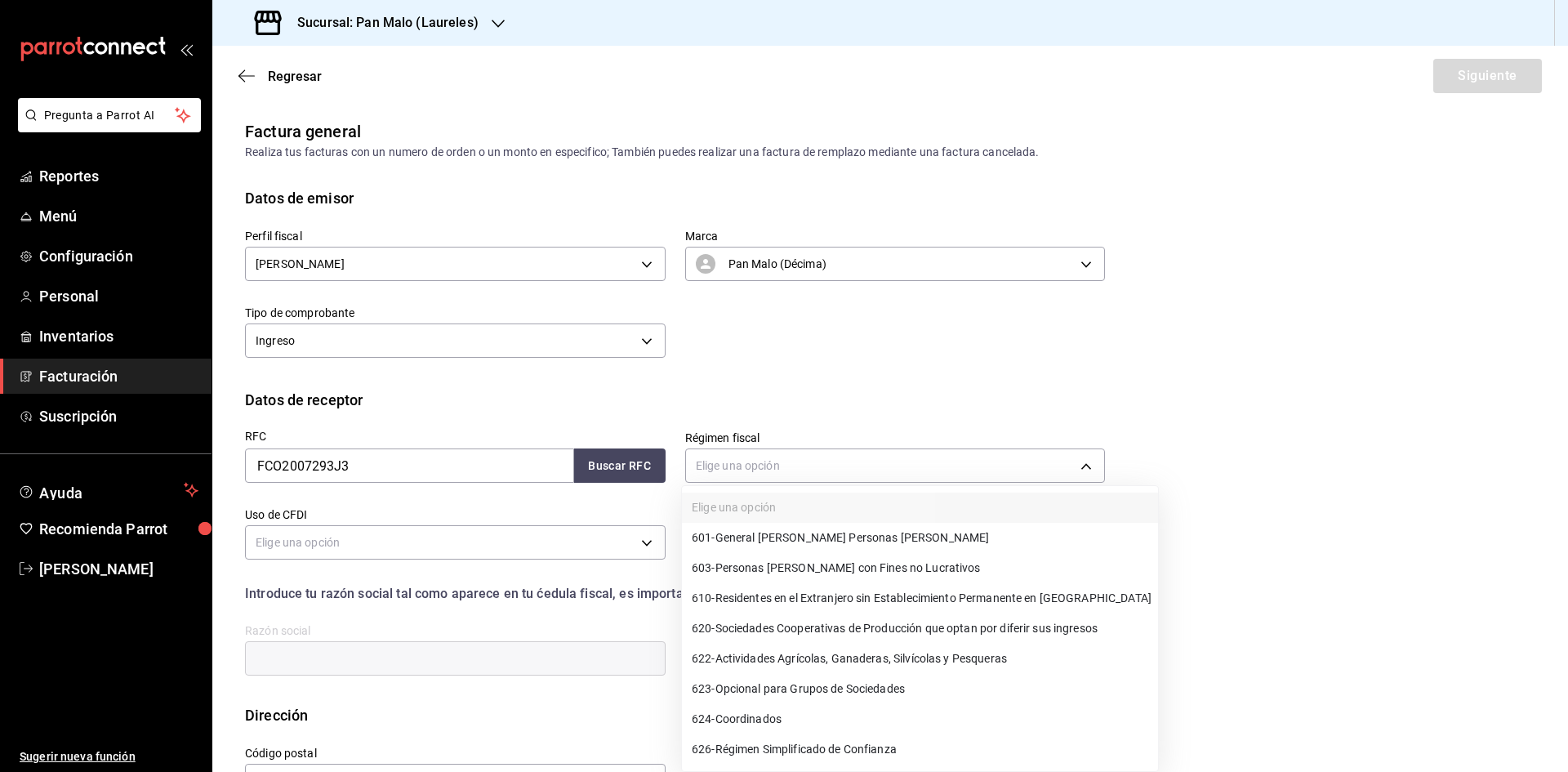
click at [919, 533] on li "601 - General [PERSON_NAME] Personas [PERSON_NAME]" at bounding box center [920, 538] width 476 height 30
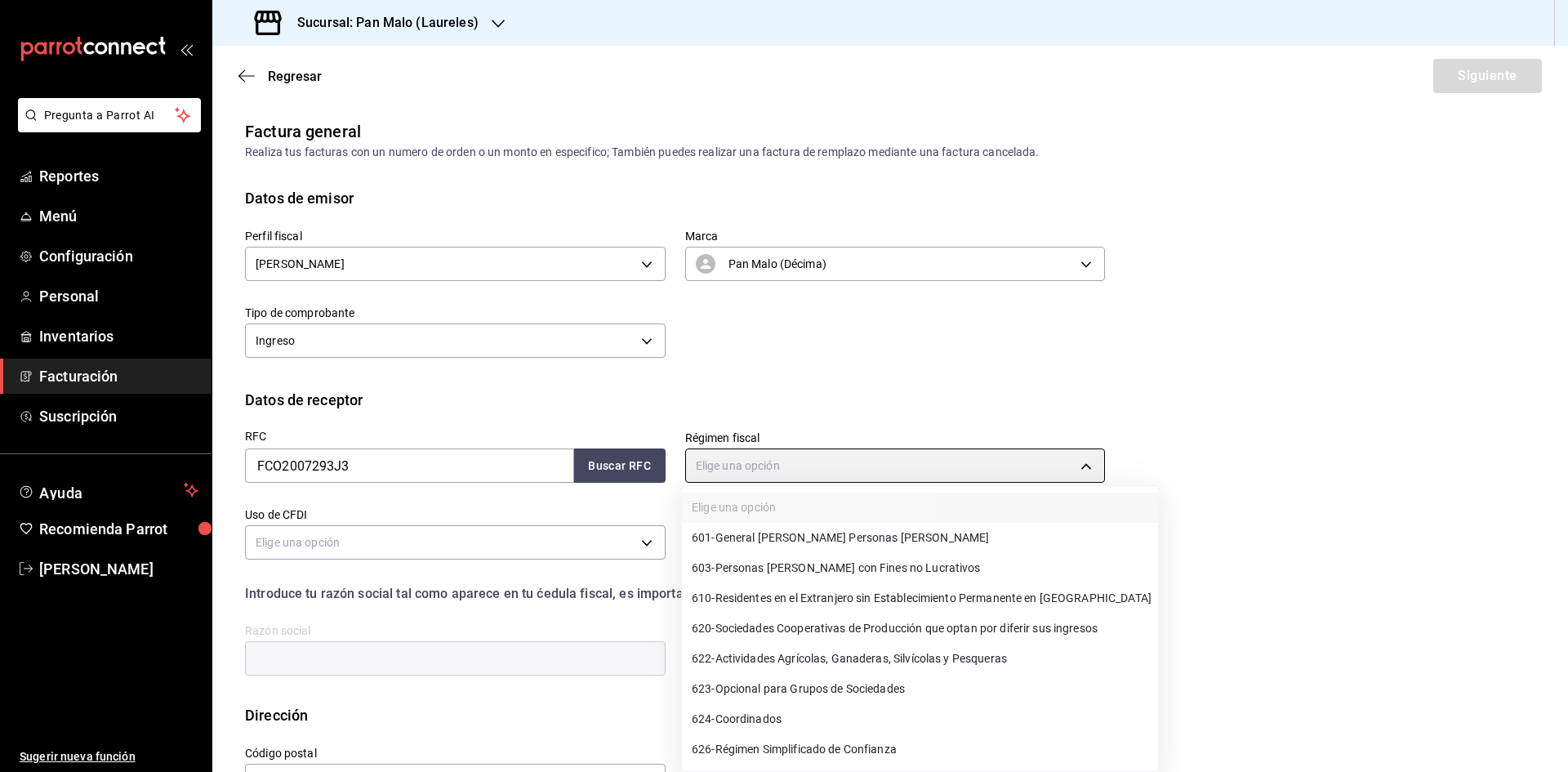
type input "601"
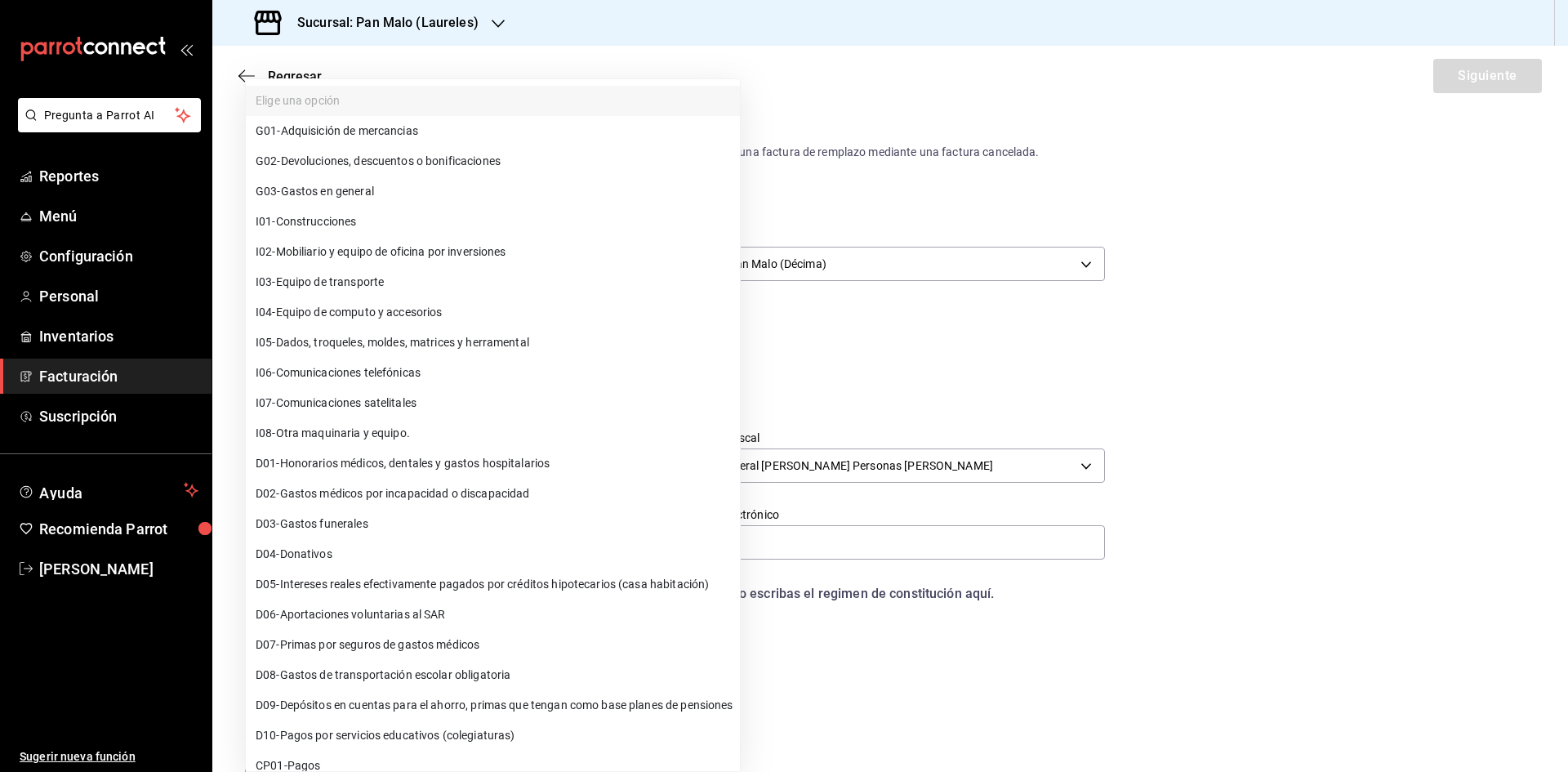
click at [597, 549] on body "Pregunta a Parrot AI Reportes Menú Configuración Personal Inventarios Facturaci…" at bounding box center [784, 386] width 1568 height 772
click at [513, 177] on li "G03 - Gastos en general" at bounding box center [493, 191] width 494 height 30
type input "G03"
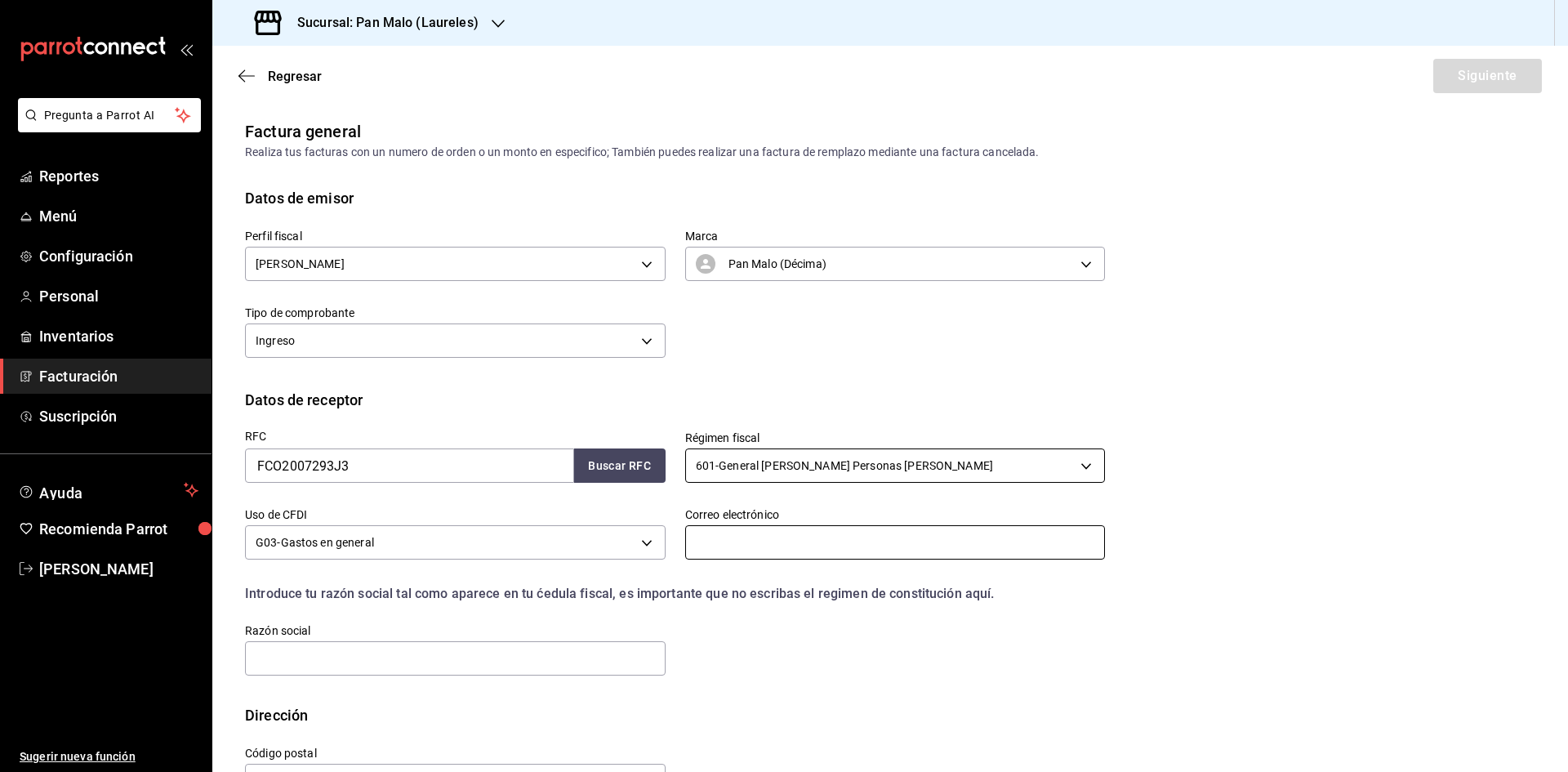
drag, startPoint x: 764, startPoint y: 543, endPoint x: 717, endPoint y: 459, distance: 96.3
click at [764, 543] on input "text" at bounding box center [896, 542] width 421 height 34
click at [725, 532] on input "text" at bounding box center [896, 542] width 421 height 34
paste input "[EMAIL_ADDRESS][DOMAIN_NAME]"
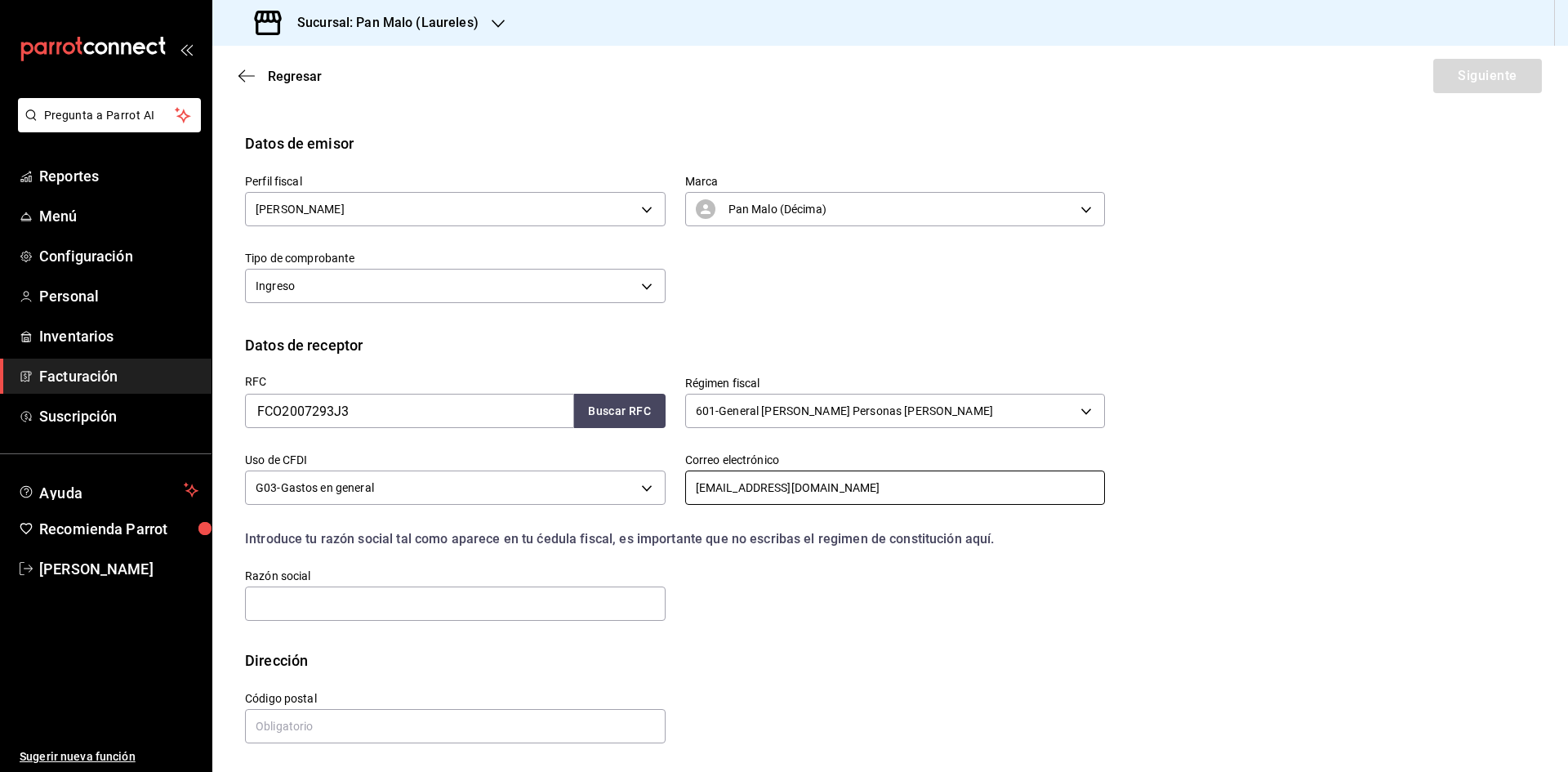
type input "[EMAIL_ADDRESS][DOMAIN_NAME]"
click at [455, 612] on input "text" at bounding box center [455, 603] width 421 height 34
paste input "FIV CONSEIL"
type input "FIV CONSEIL"
click at [491, 728] on input "text" at bounding box center [455, 726] width 421 height 34
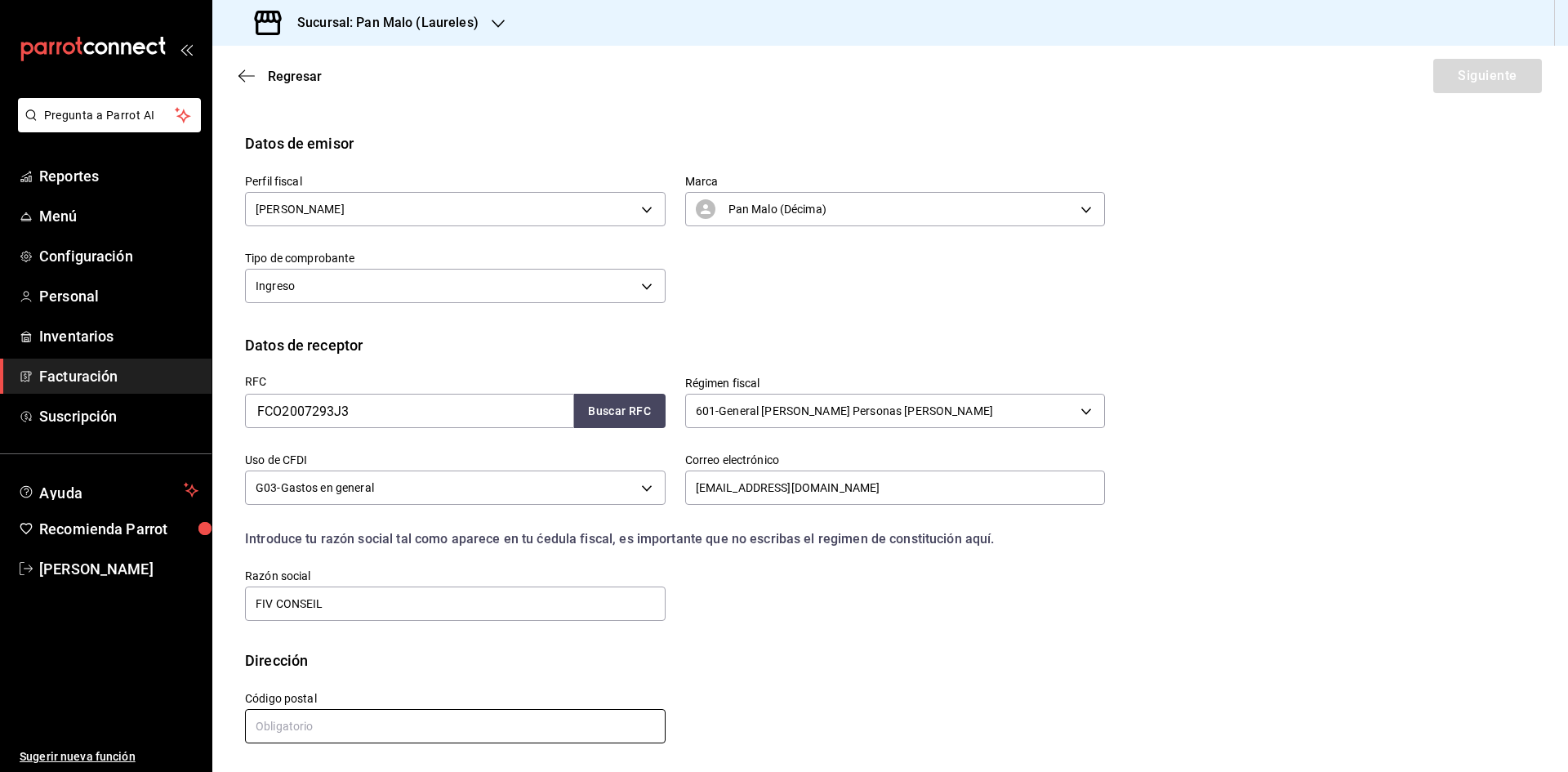
paste input "04200"
type input "04200"
click at [1495, 71] on button "Siguiente" at bounding box center [1487, 76] width 108 height 34
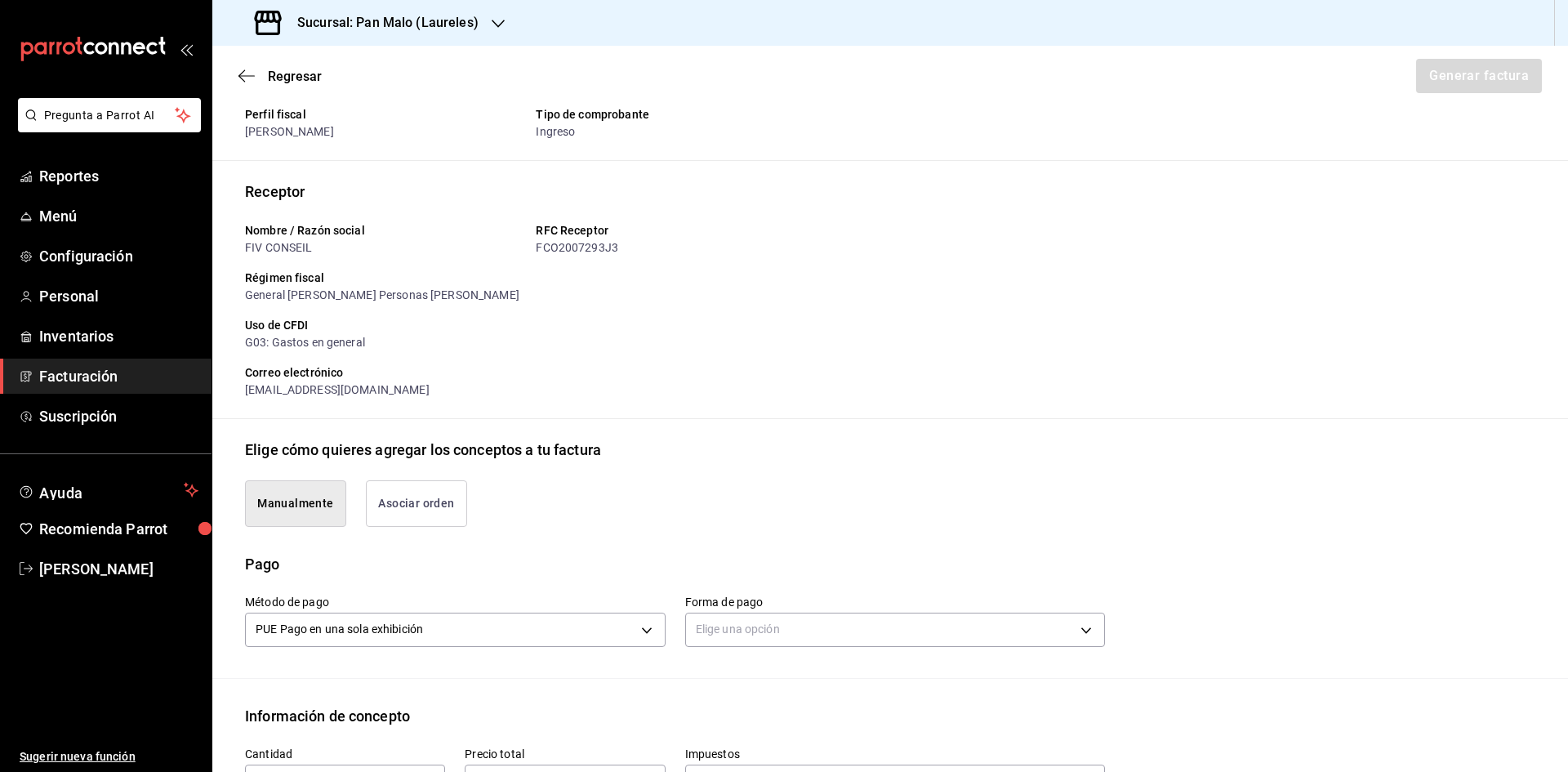
click at [418, 505] on button "Asociar orden" at bounding box center [416, 503] width 101 height 46
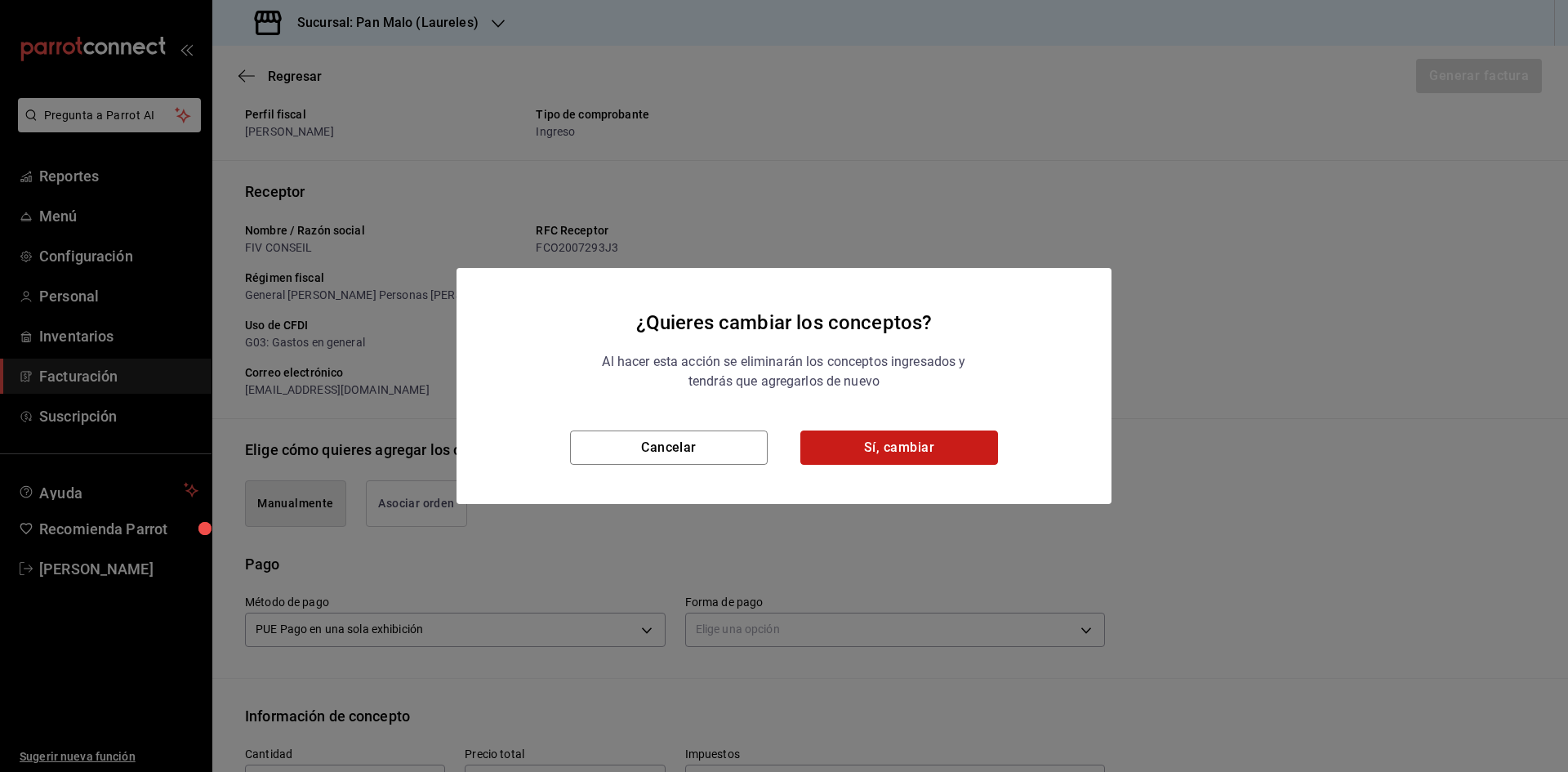
click at [842, 444] on button "Sí, cambiar" at bounding box center [899, 447] width 198 height 34
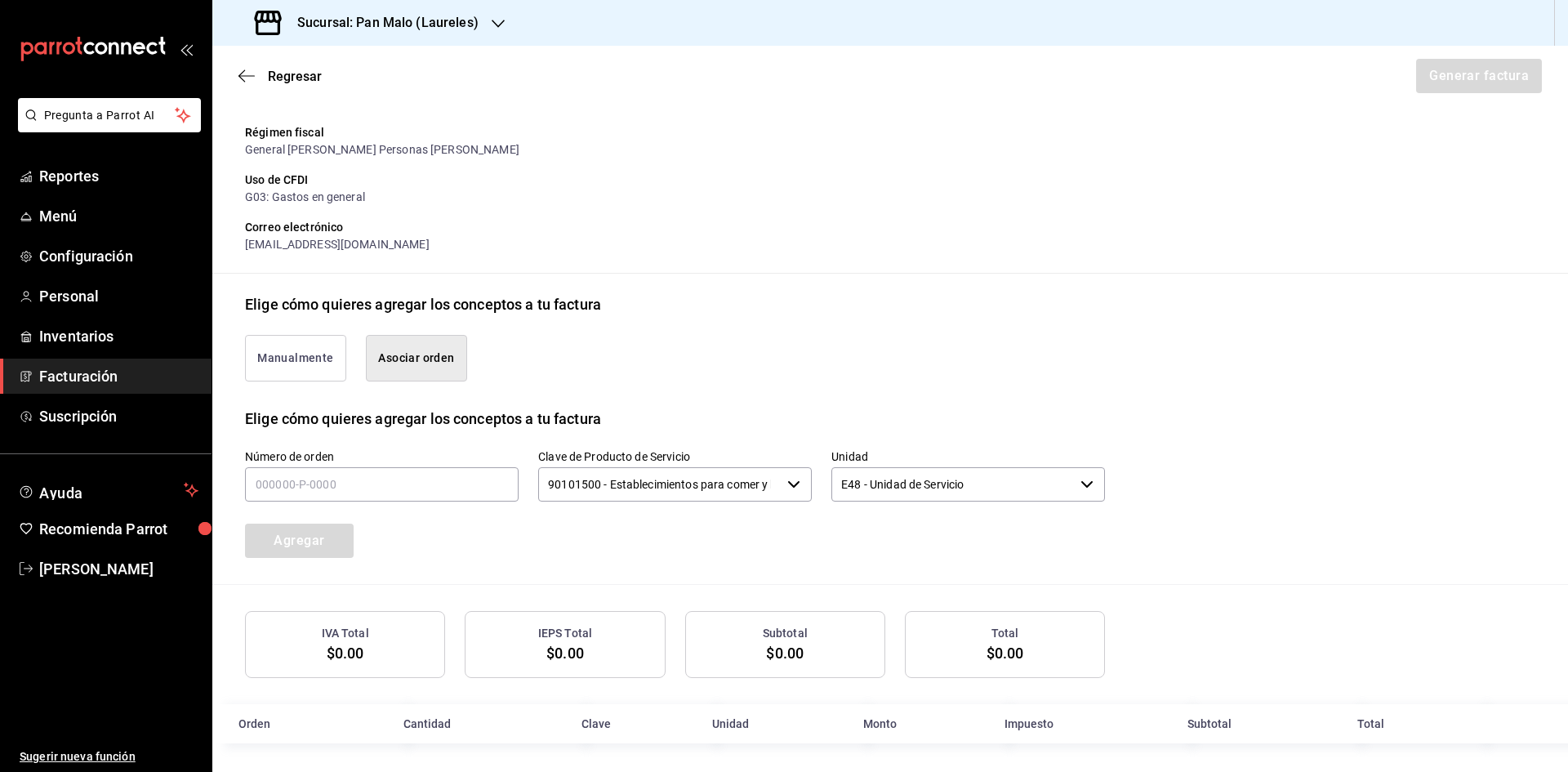
scroll to position [205, 0]
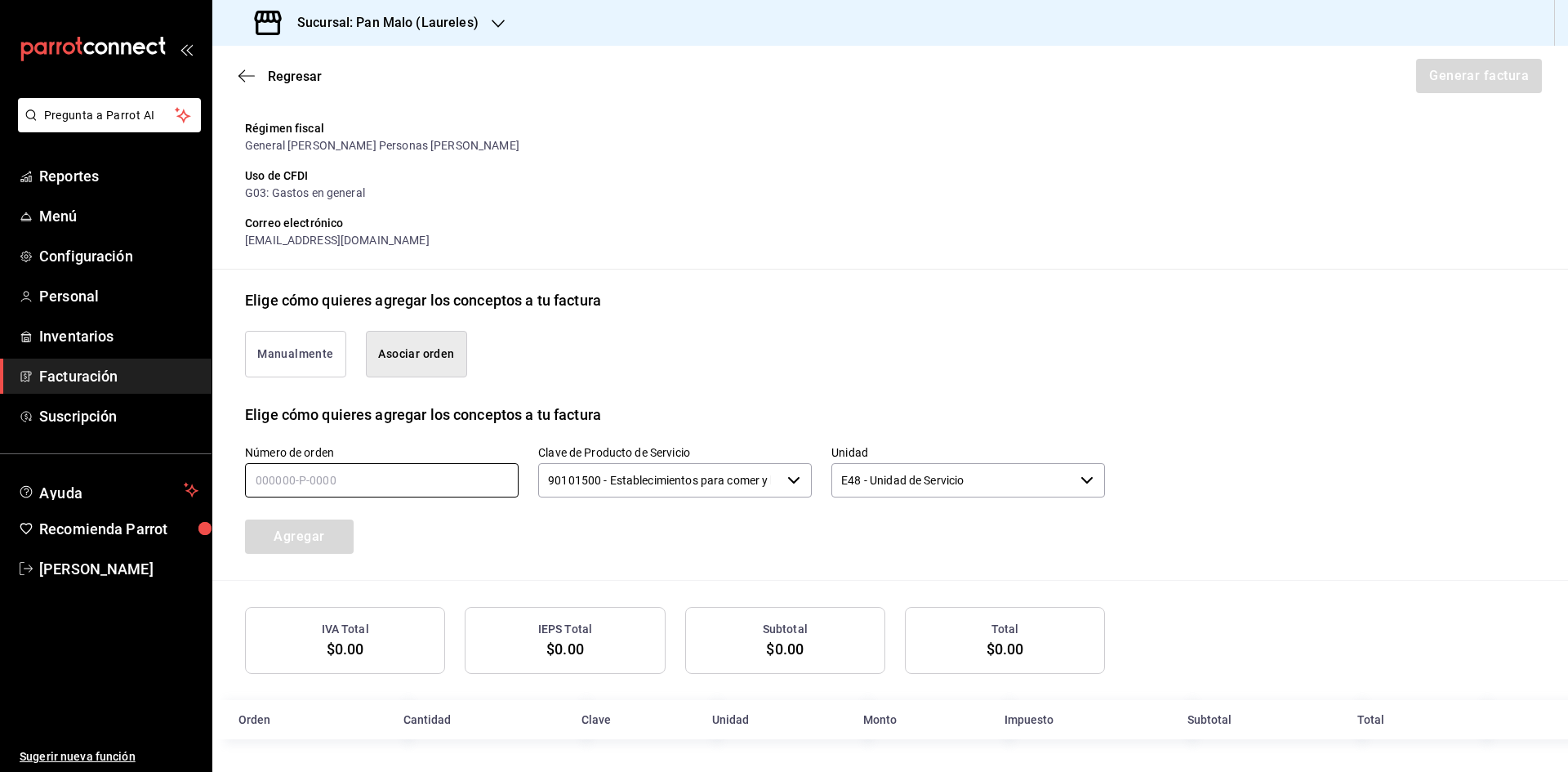
click at [432, 465] on input "text" at bounding box center [381, 480] width 273 height 34
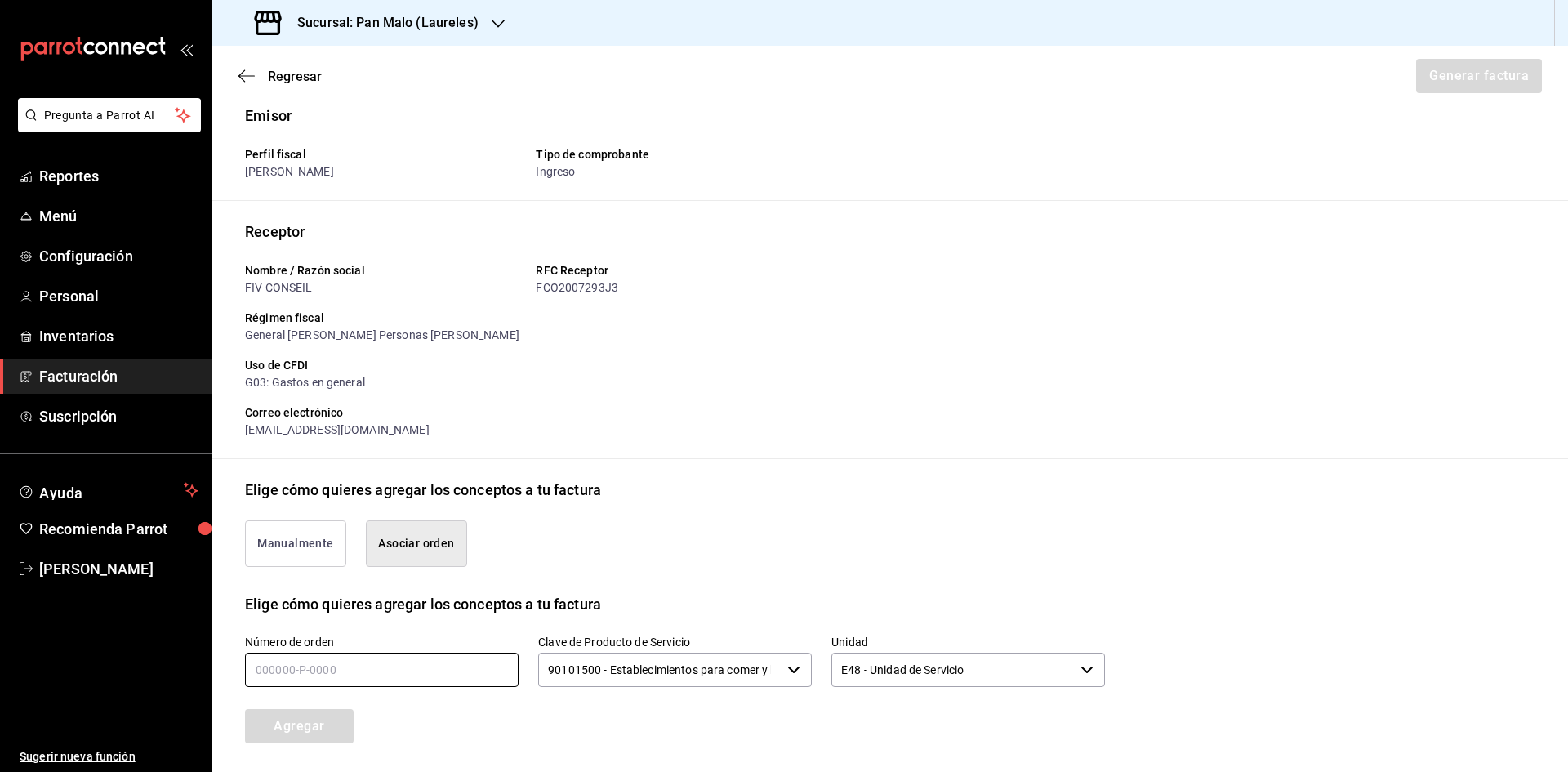
scroll to position [0, 0]
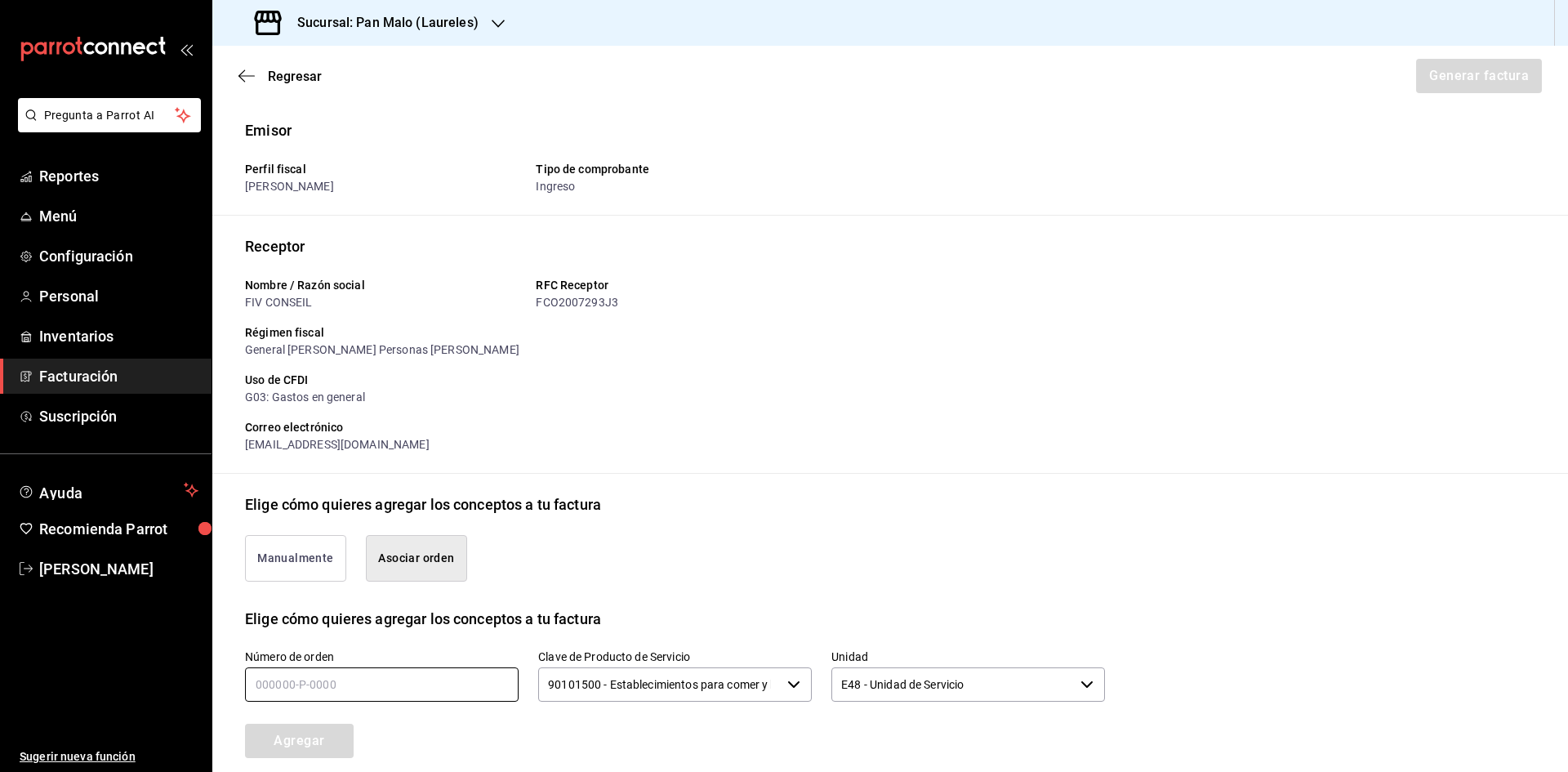
drag, startPoint x: 407, startPoint y: 702, endPoint x: 422, endPoint y: 675, distance: 30.9
click at [411, 689] on div "Número de orden" at bounding box center [381, 677] width 273 height 55
click at [422, 675] on input "text" at bounding box center [381, 684] width 273 height 34
type input "060825-p-0019"
click at [301, 730] on button "Agregar" at bounding box center [299, 741] width 108 height 34
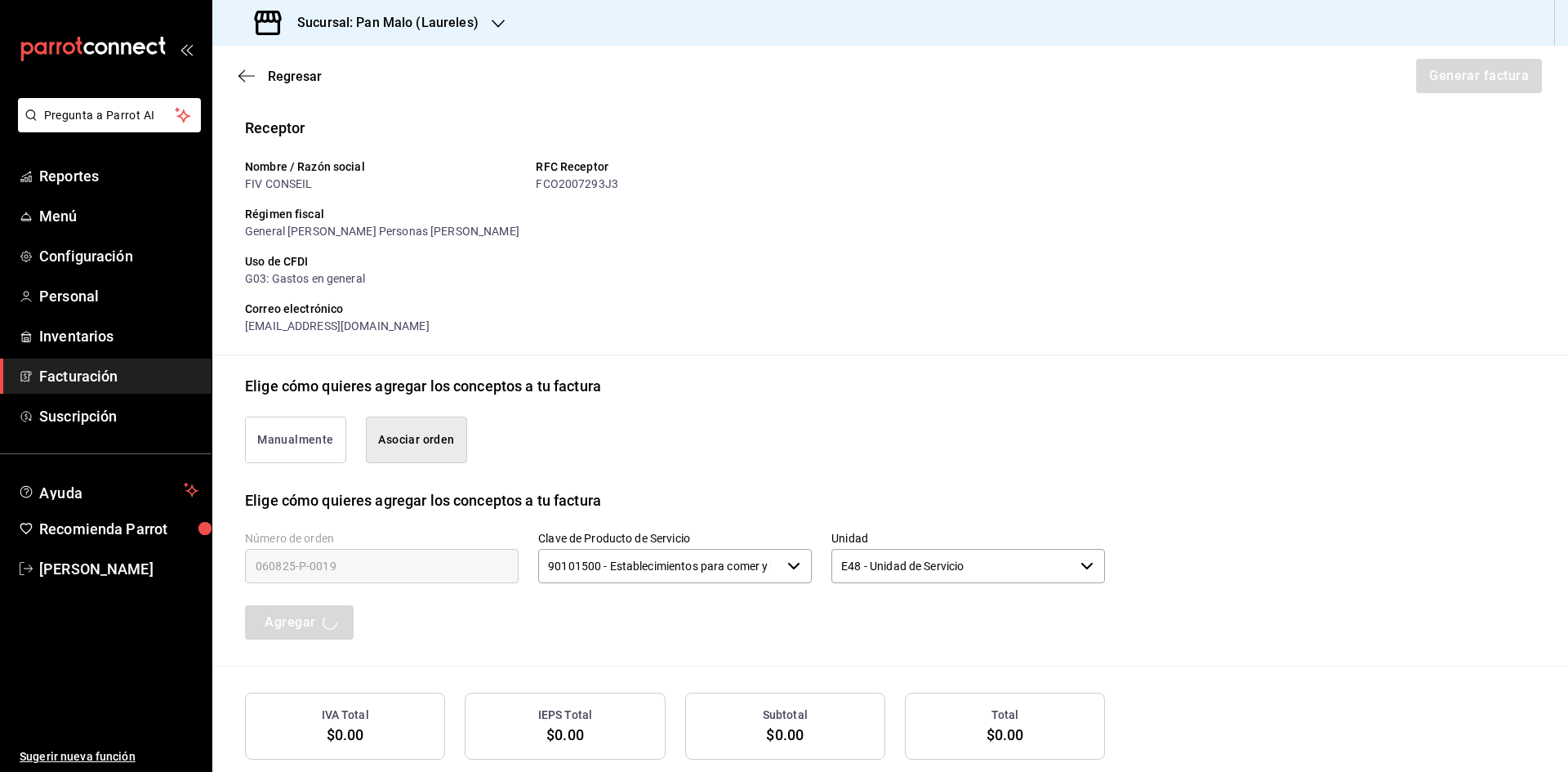
scroll to position [205, 0]
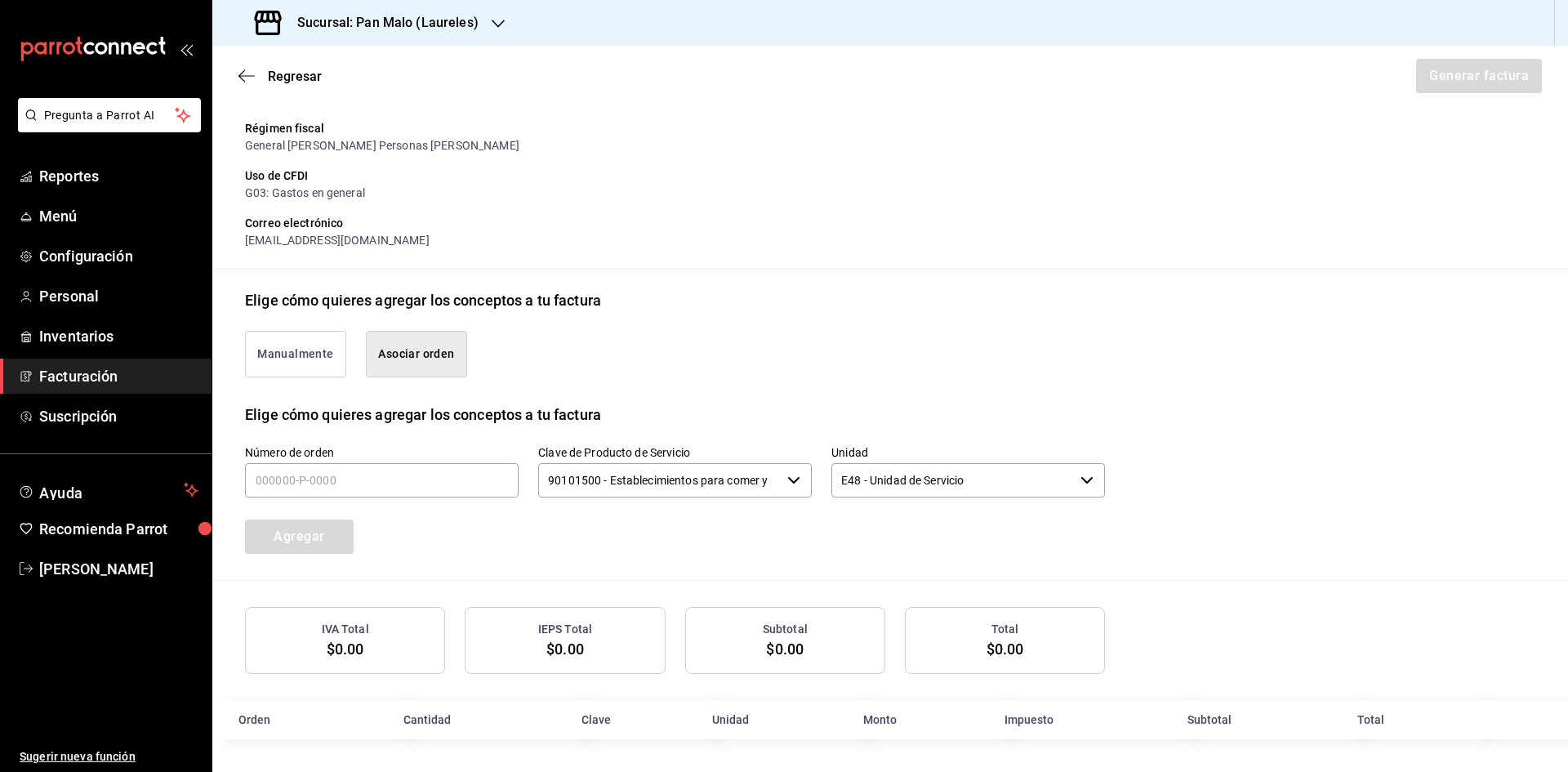
click at [425, 346] on button "Asociar orden" at bounding box center [416, 353] width 101 height 46
click at [419, 460] on div "Número de orden" at bounding box center [381, 473] width 273 height 55
drag, startPoint x: 419, startPoint y: 469, endPoint x: 419, endPoint y: 117, distance: 352.0
click at [419, 469] on input "text" at bounding box center [381, 480] width 273 height 34
click at [65, 379] on span "Facturación" at bounding box center [119, 376] width 159 height 22
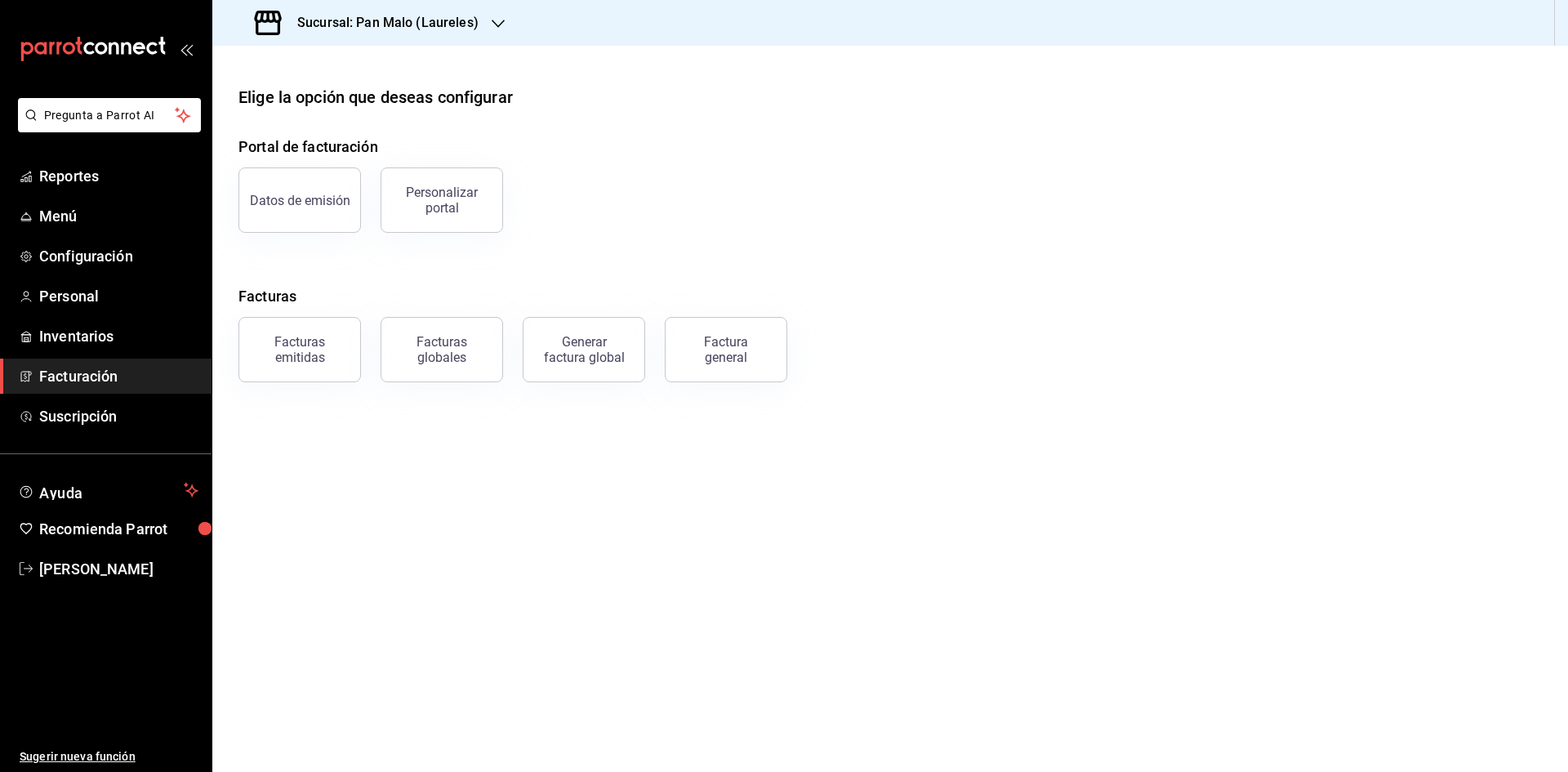
click at [363, 327] on div "Facturas globales" at bounding box center [432, 339] width 143 height 85
click at [352, 327] on button "Facturas emitidas" at bounding box center [300, 349] width 123 height 65
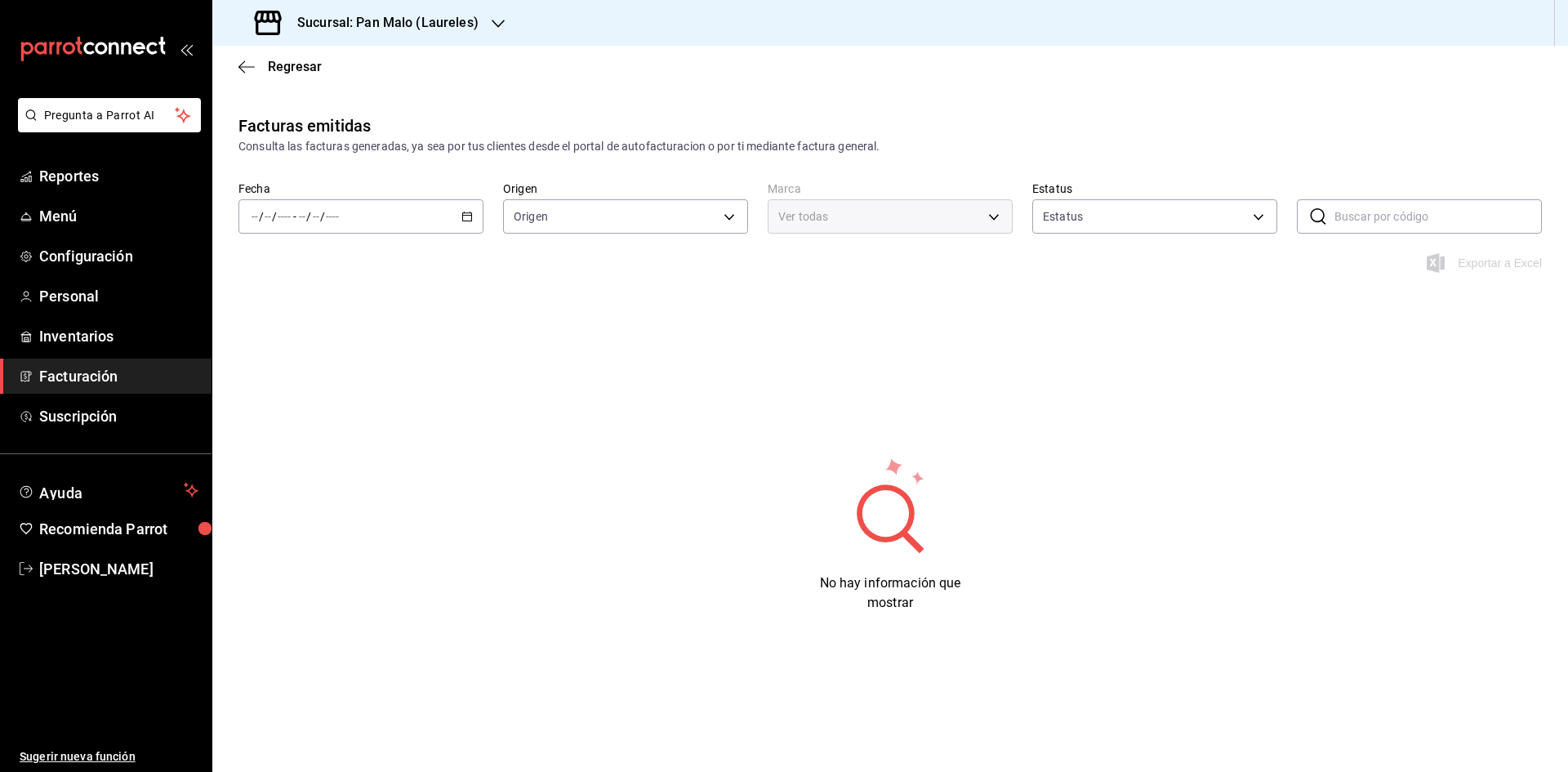
type input "ORDER_INVOICE,GENERAL_INVOICE"
type input "ACTIVE,PENDING_CANCELLATION,CANCELLED,PRE_CANCELLED"
click at [460, 213] on div "/ / - / /" at bounding box center [361, 216] width 245 height 34
click at [496, 12] on div "Sucursal: Pan Malo (Laureles)" at bounding box center [368, 23] width 286 height 46
click at [495, 31] on div at bounding box center [784, 386] width 1568 height 772
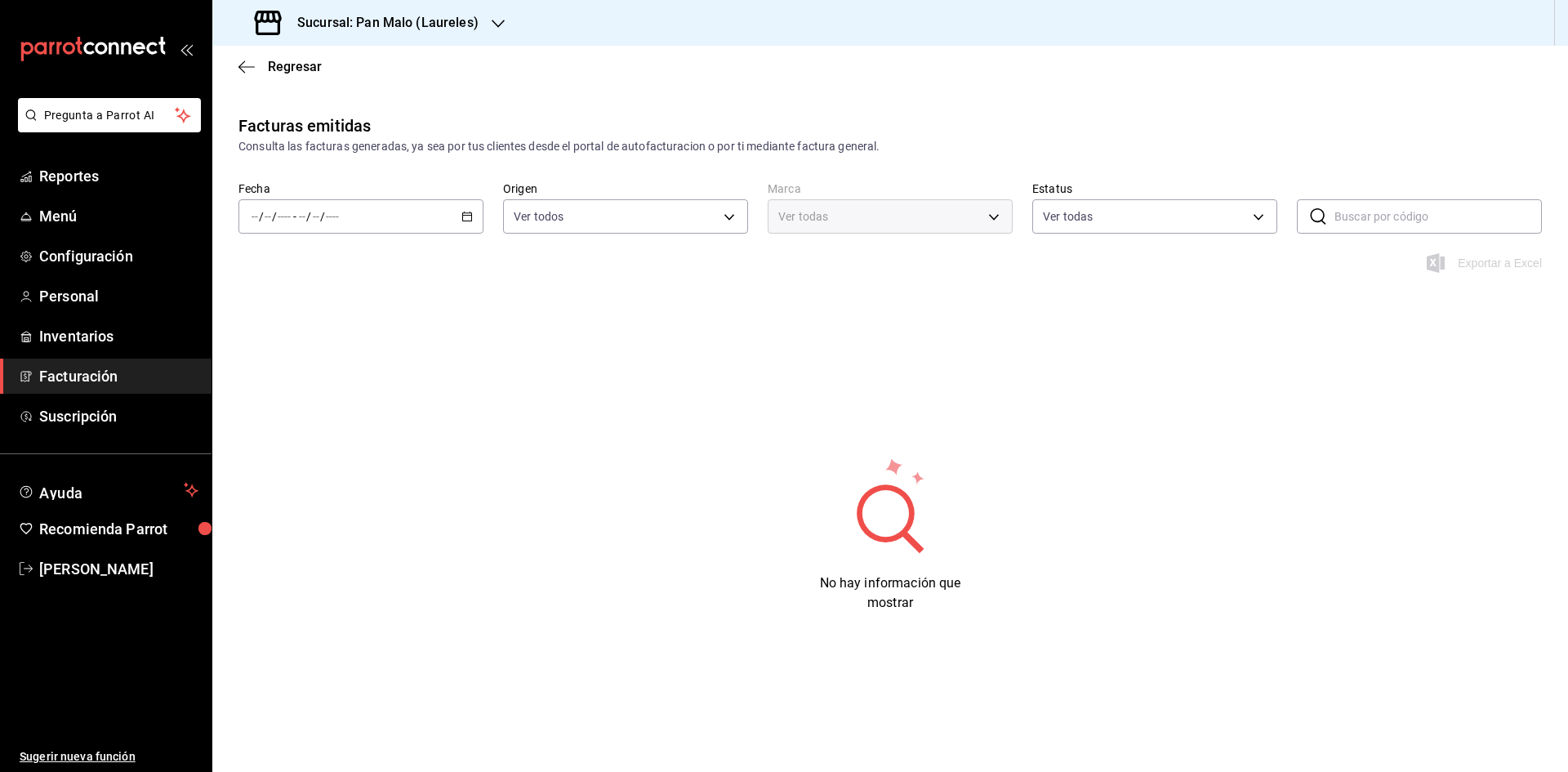
click at [464, 32] on div "Sucursal: Pan Malo (Laureles)" at bounding box center [368, 23] width 286 height 46
click at [387, 65] on div "Pan Malo (Décima)" at bounding box center [334, 70] width 219 height 17
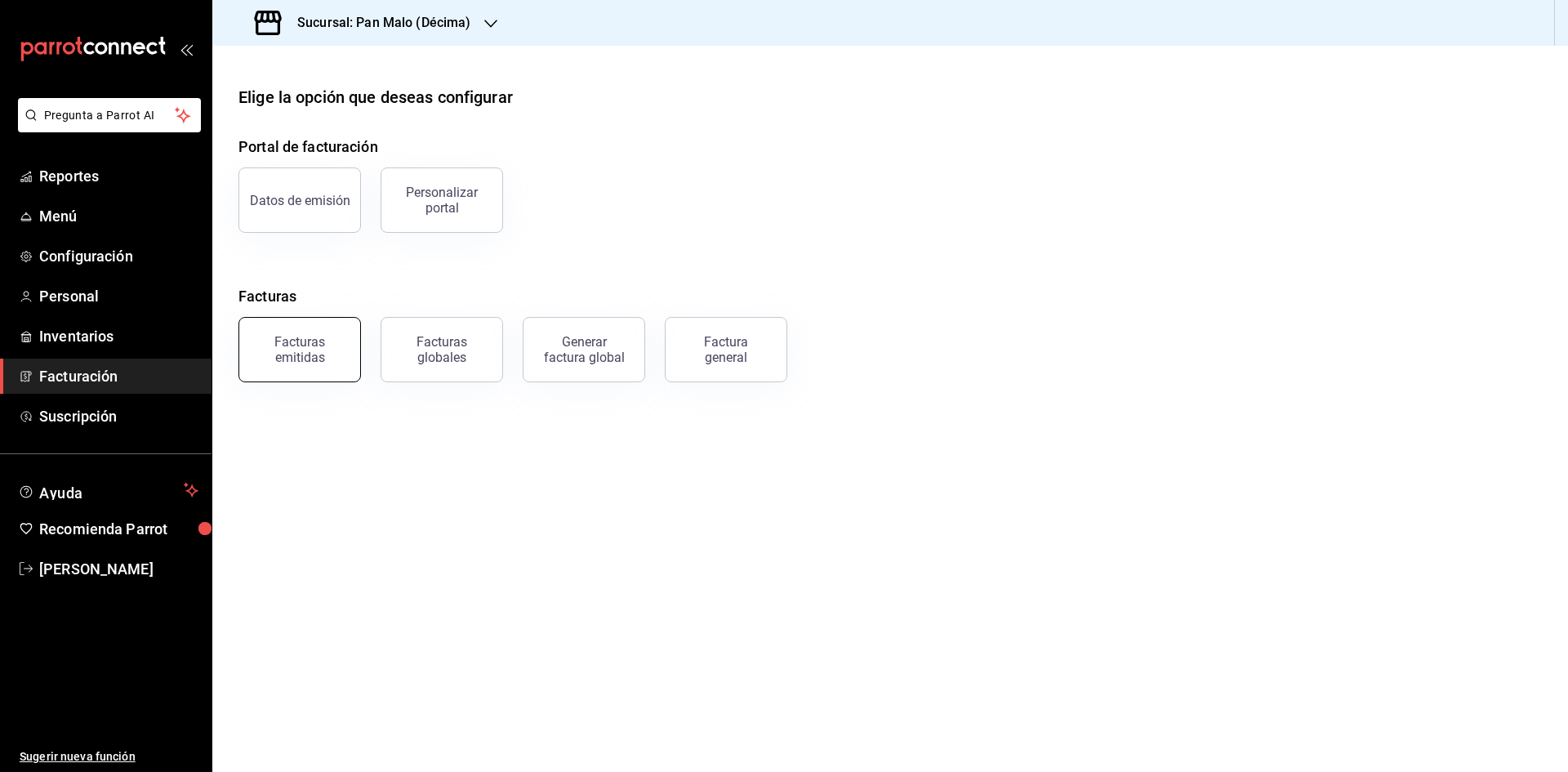
click at [298, 370] on button "Facturas emitidas" at bounding box center [300, 349] width 123 height 65
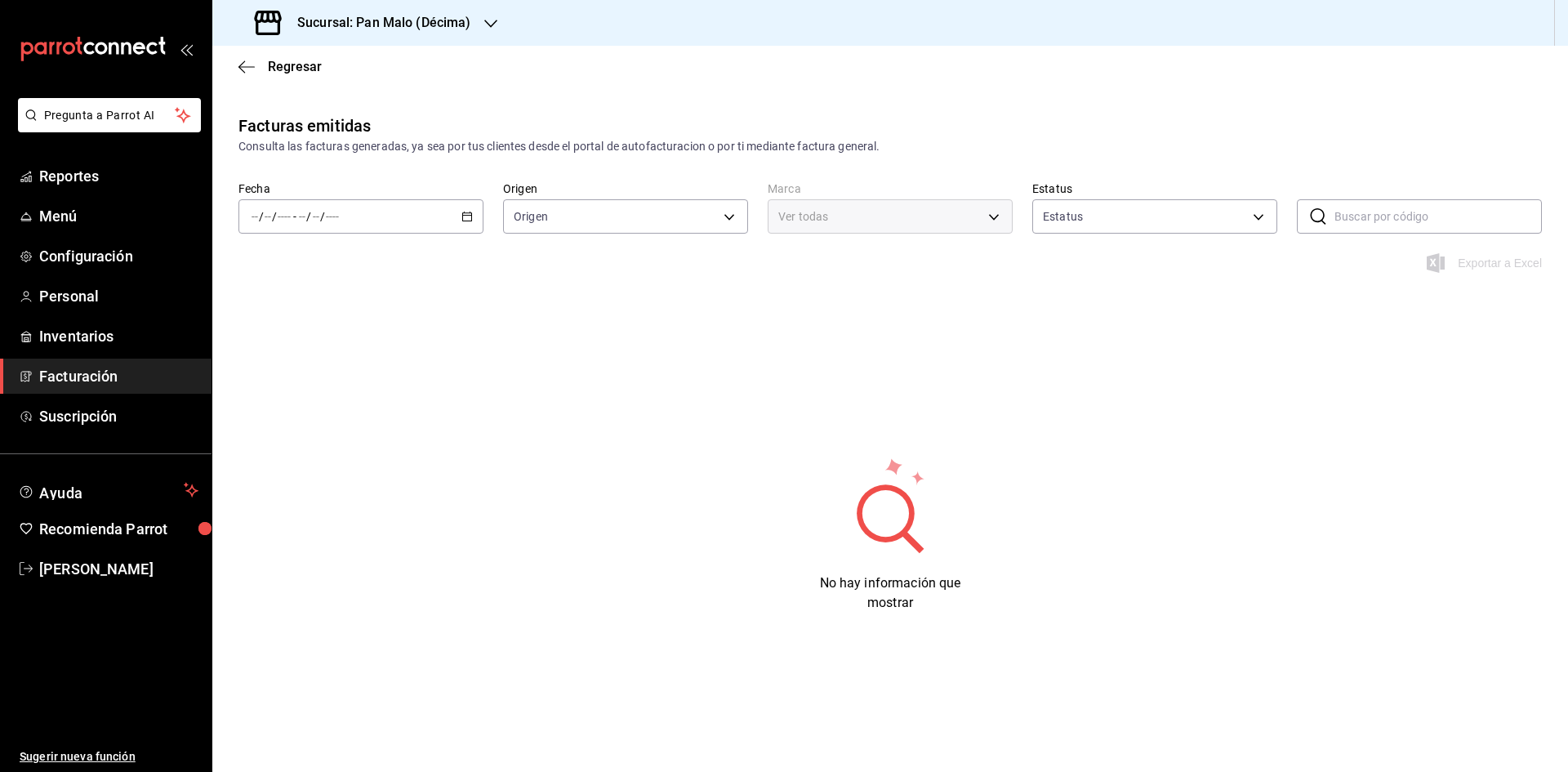
type input "ORDER_INVOICE,GENERAL_INVOICE"
type input "ACTIVE,PENDING_CANCELLATION,CANCELLED,PRE_CANCELLED"
type input "466bce2b-5cc3-4329-804f-08308640c70a"
click at [470, 214] on icon "button" at bounding box center [467, 216] width 12 height 12
click at [327, 276] on li "Hoy" at bounding box center [315, 266] width 152 height 36
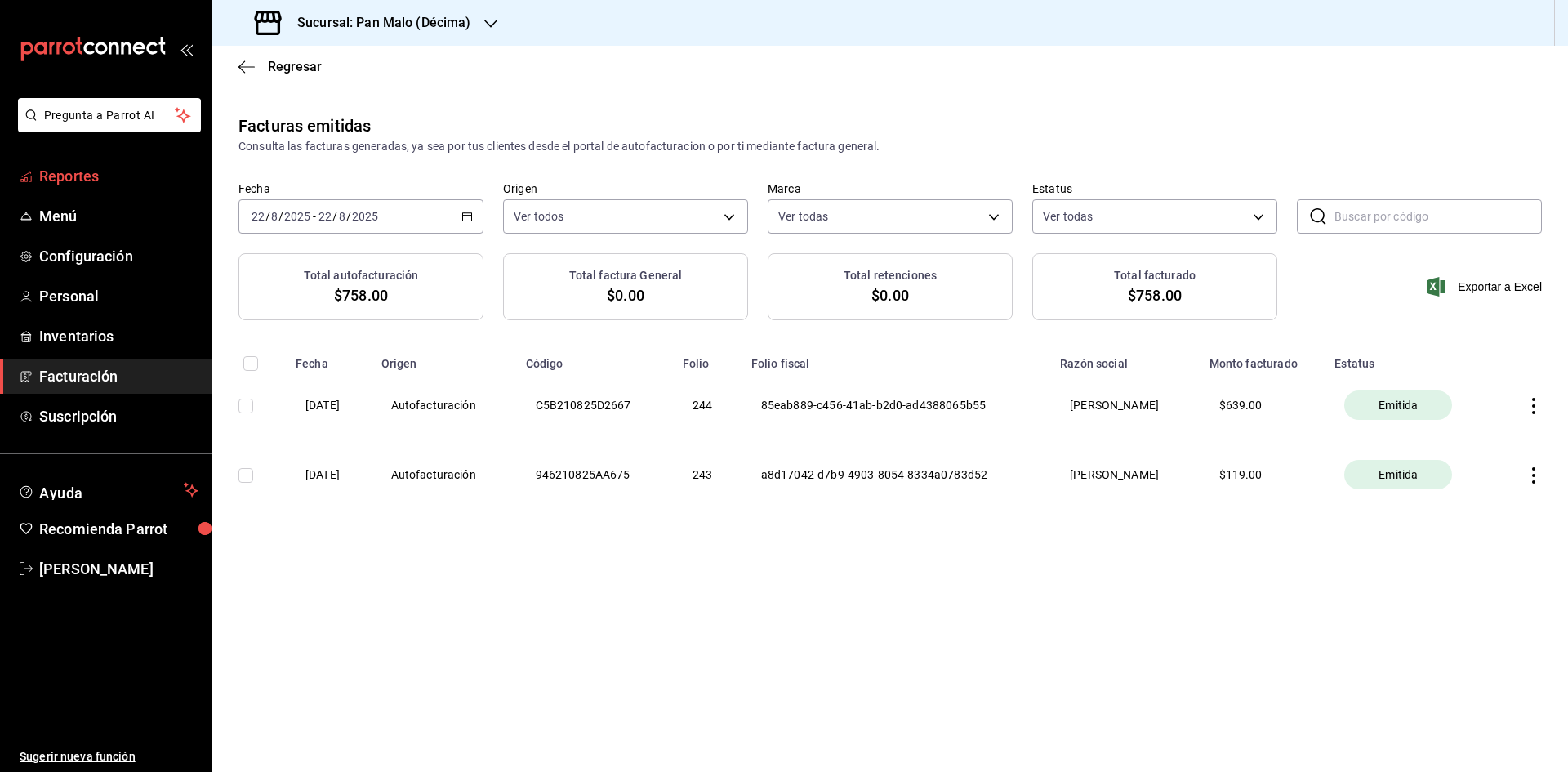
click at [130, 176] on span "Reportes" at bounding box center [119, 176] width 159 height 22
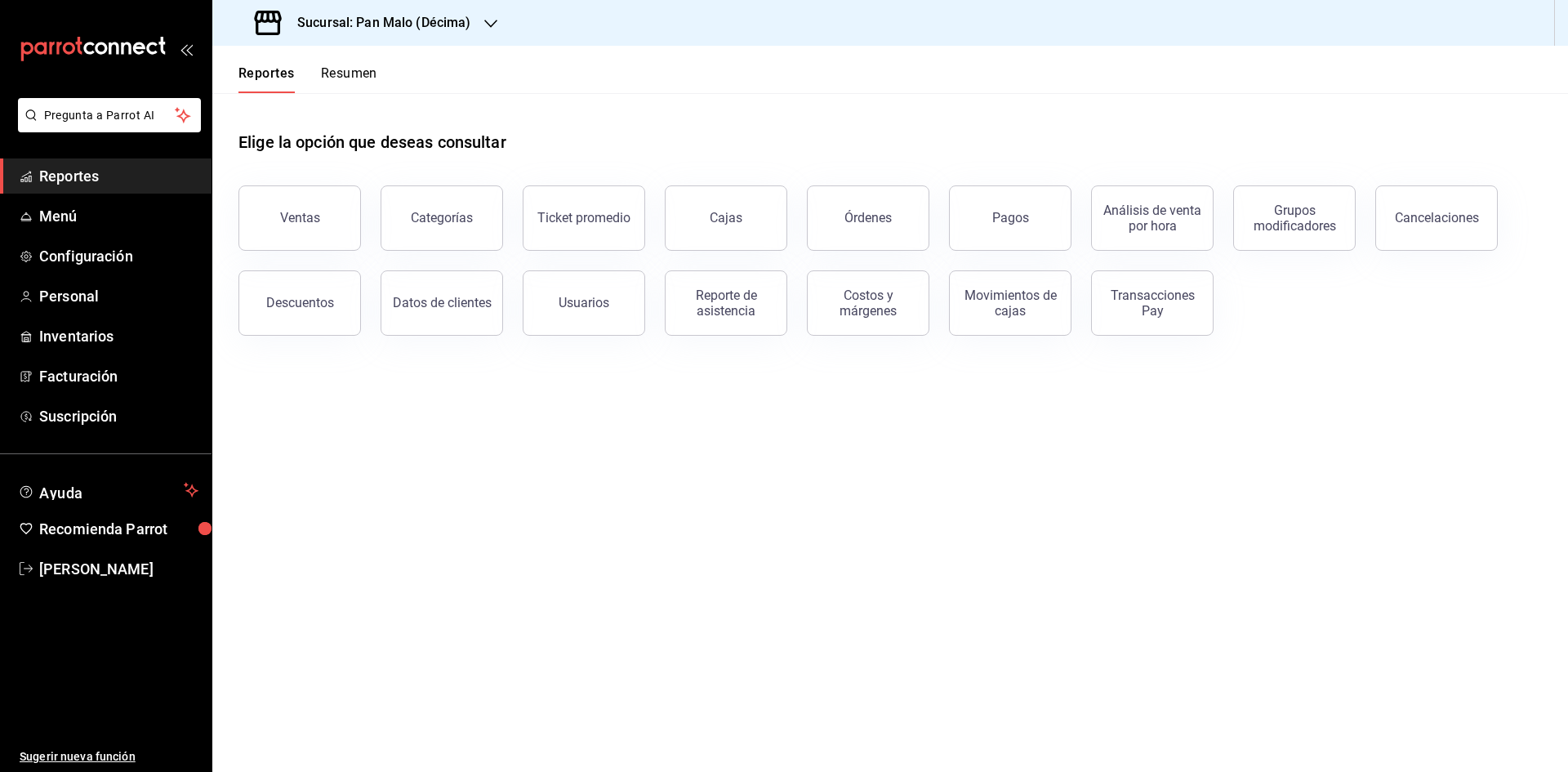
click at [502, 14] on div "Sucursal: Pan Malo (Décima)" at bounding box center [364, 23] width 278 height 46
click at [349, 107] on div "Pan Malo (Laureles)" at bounding box center [334, 107] width 219 height 17
click at [132, 374] on span "Facturación" at bounding box center [119, 376] width 159 height 22
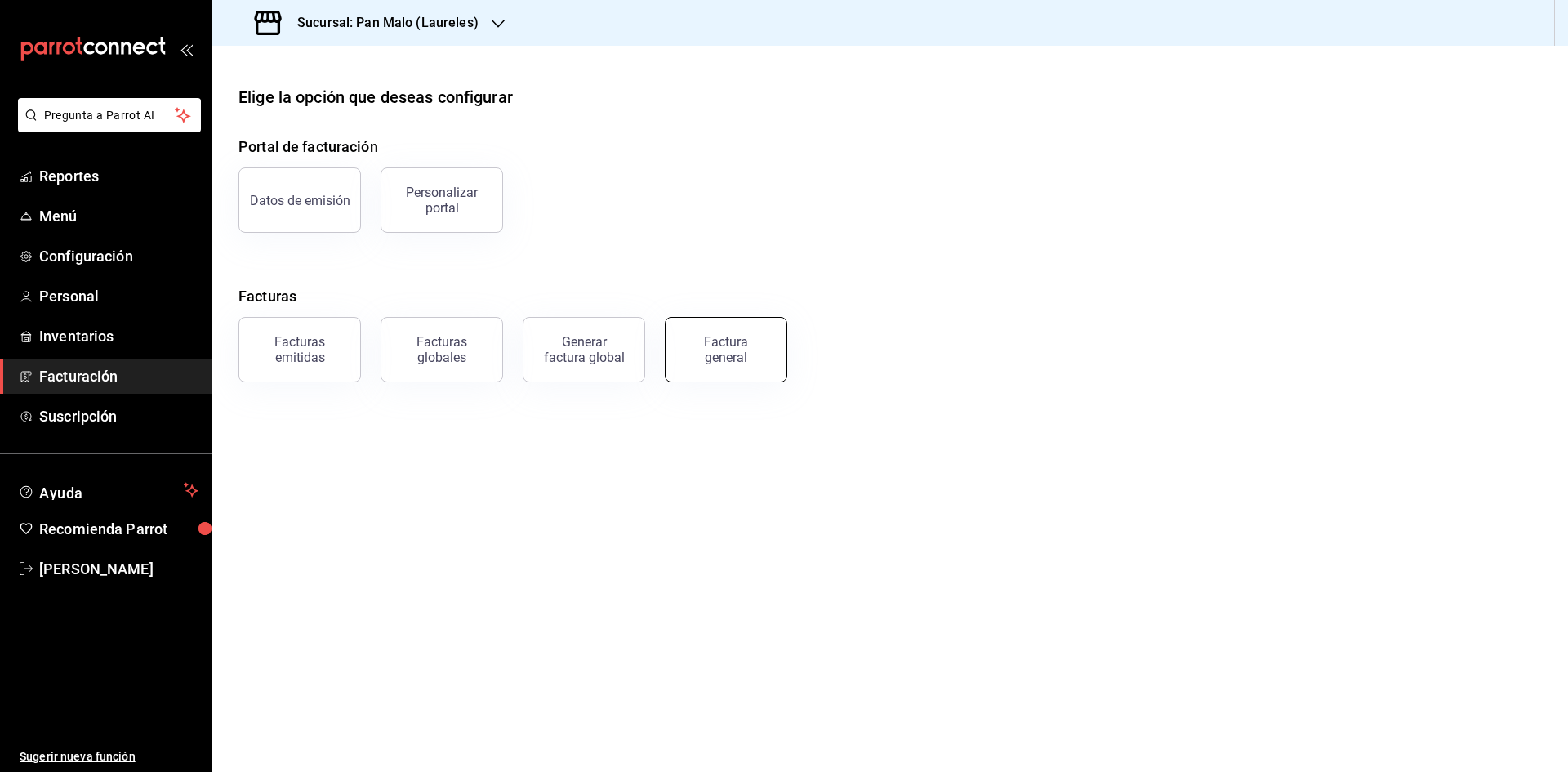
click at [706, 369] on button "Factura general" at bounding box center [726, 349] width 123 height 65
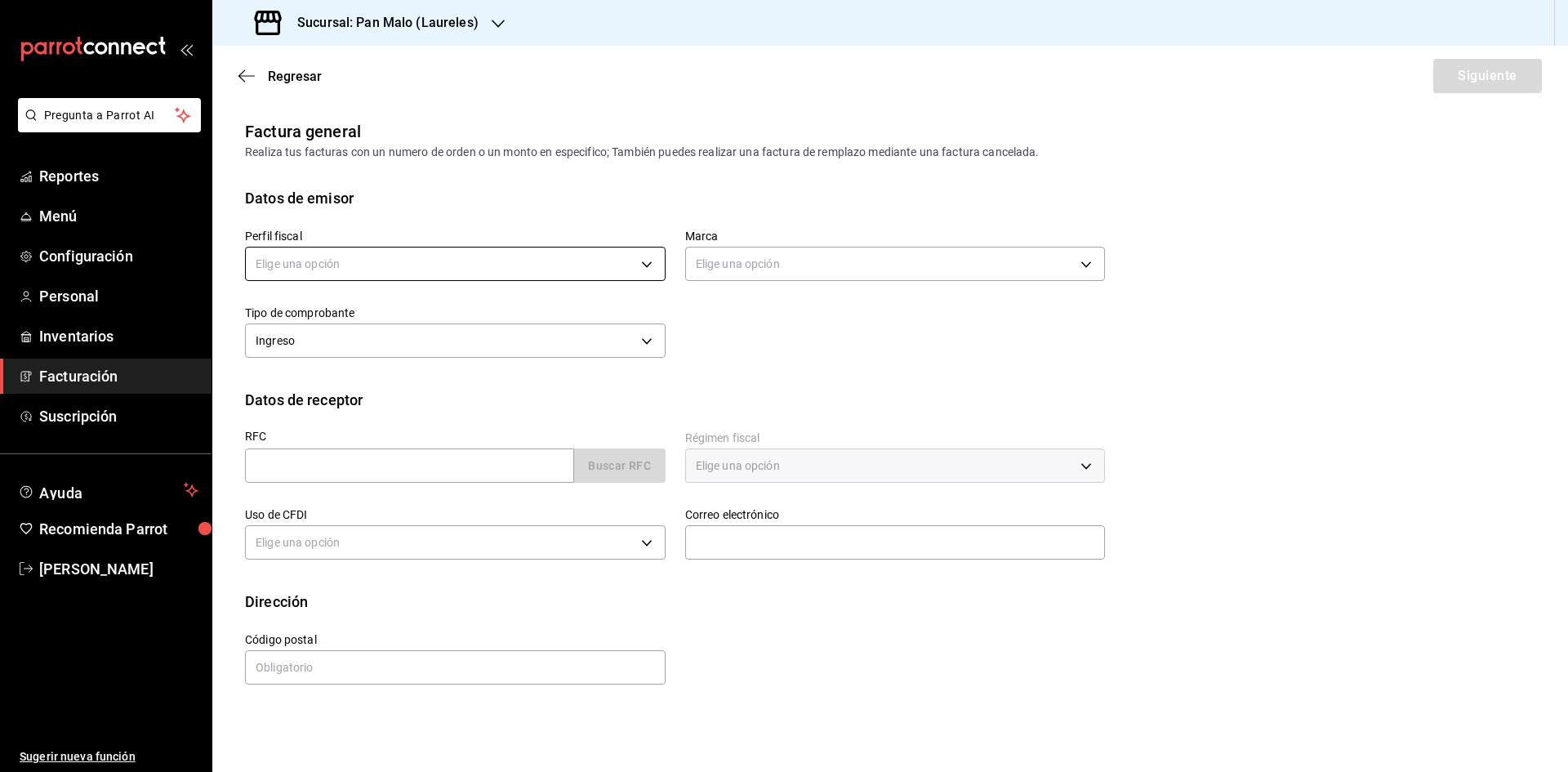
click at [583, 265] on body "Pregunta a Parrot AI Reportes Menú Configuración Personal Inventarios Facturaci…" at bounding box center [784, 386] width 1568 height 772
click at [500, 354] on li "[PERSON_NAME]" at bounding box center [455, 346] width 419 height 30
type input "44414c7d-57f7-4487-90ab-5ad9d07ed7d4"
type input "f06aabe6-618c-447d-9268-685567b964da"
click at [540, 466] on input "text" at bounding box center [409, 465] width 329 height 34
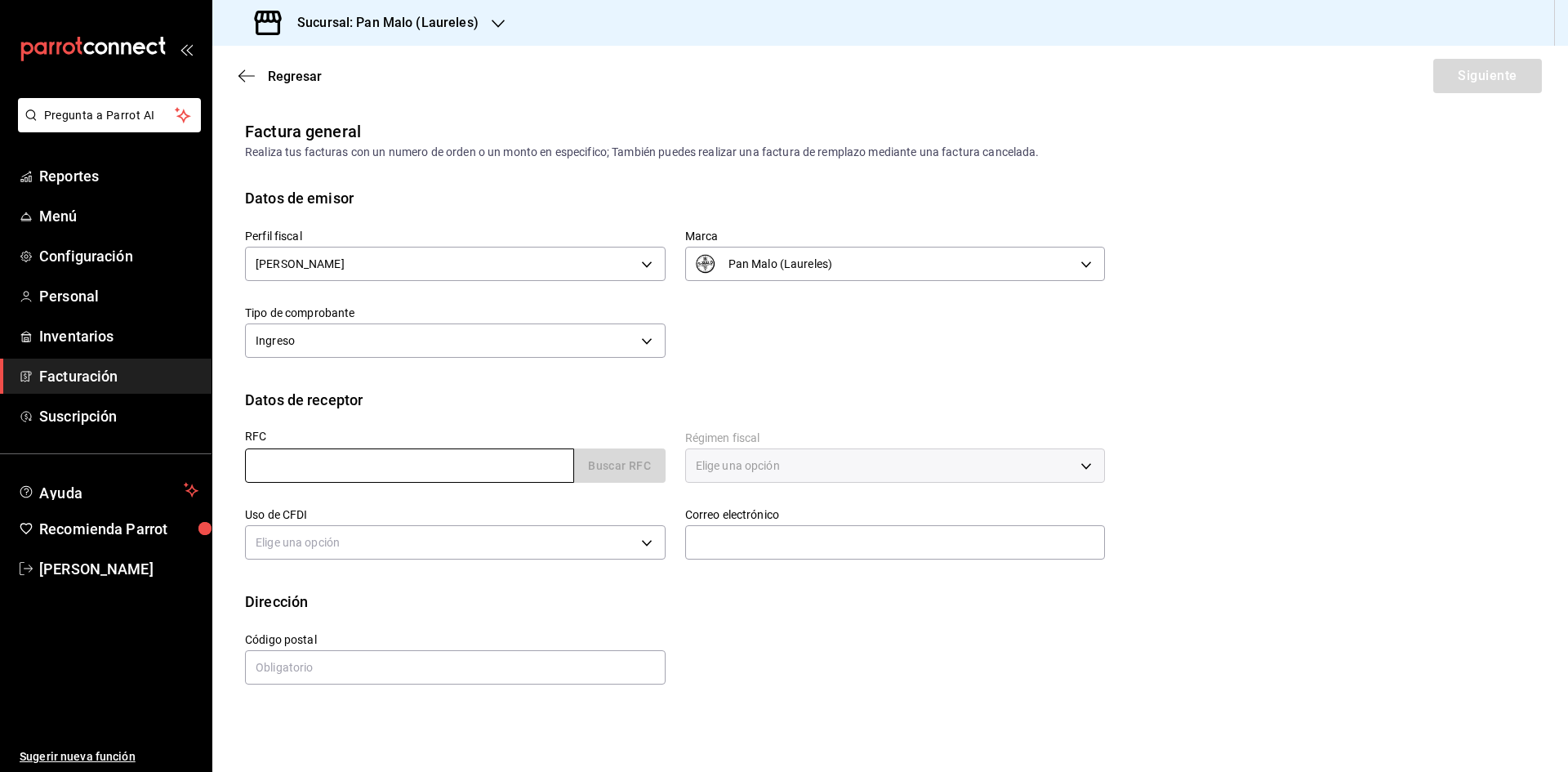
click at [488, 469] on input "text" at bounding box center [409, 465] width 329 height 34
paste input "FCO2007293J3"
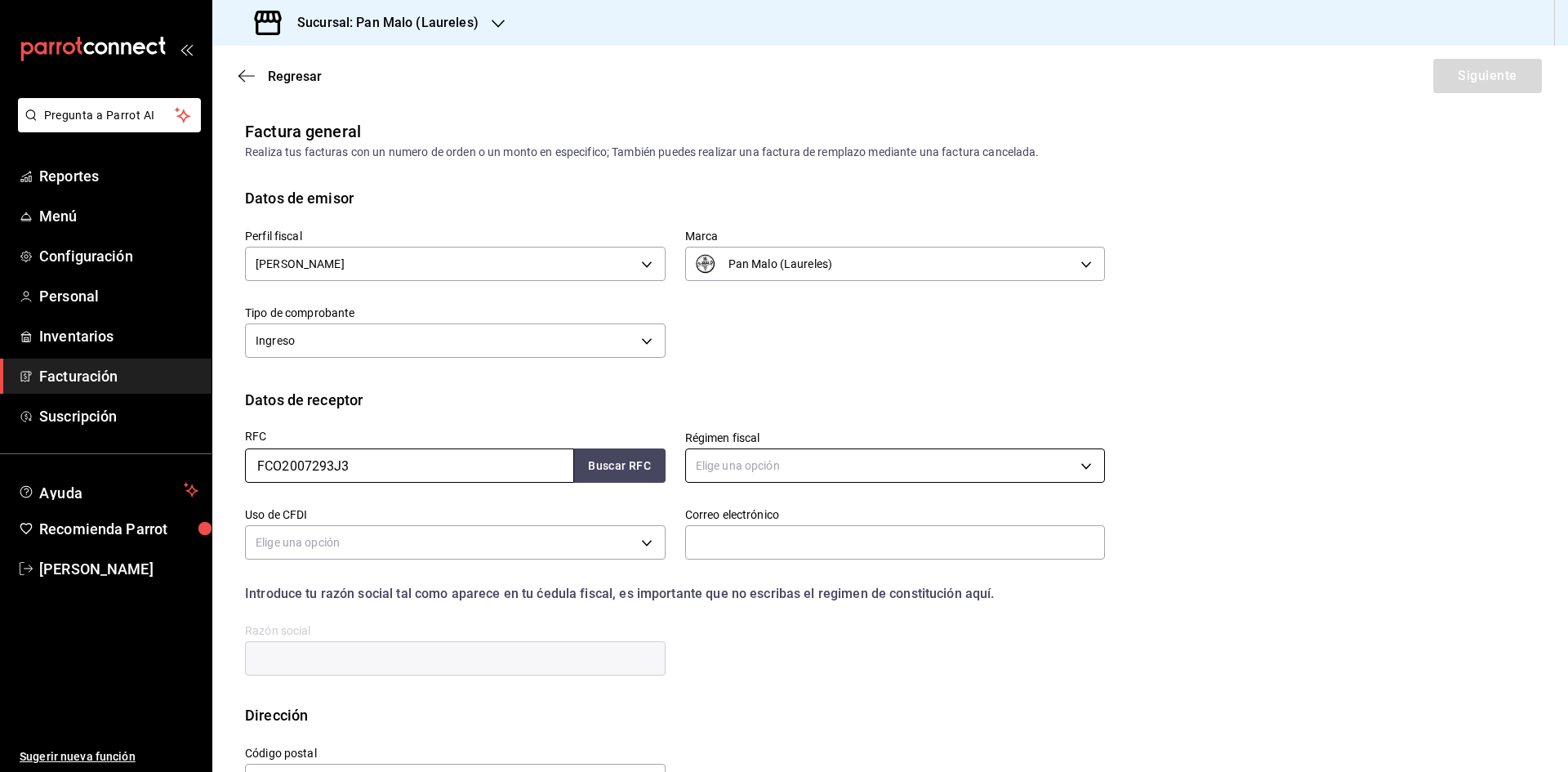
type input "FCO2007293J3"
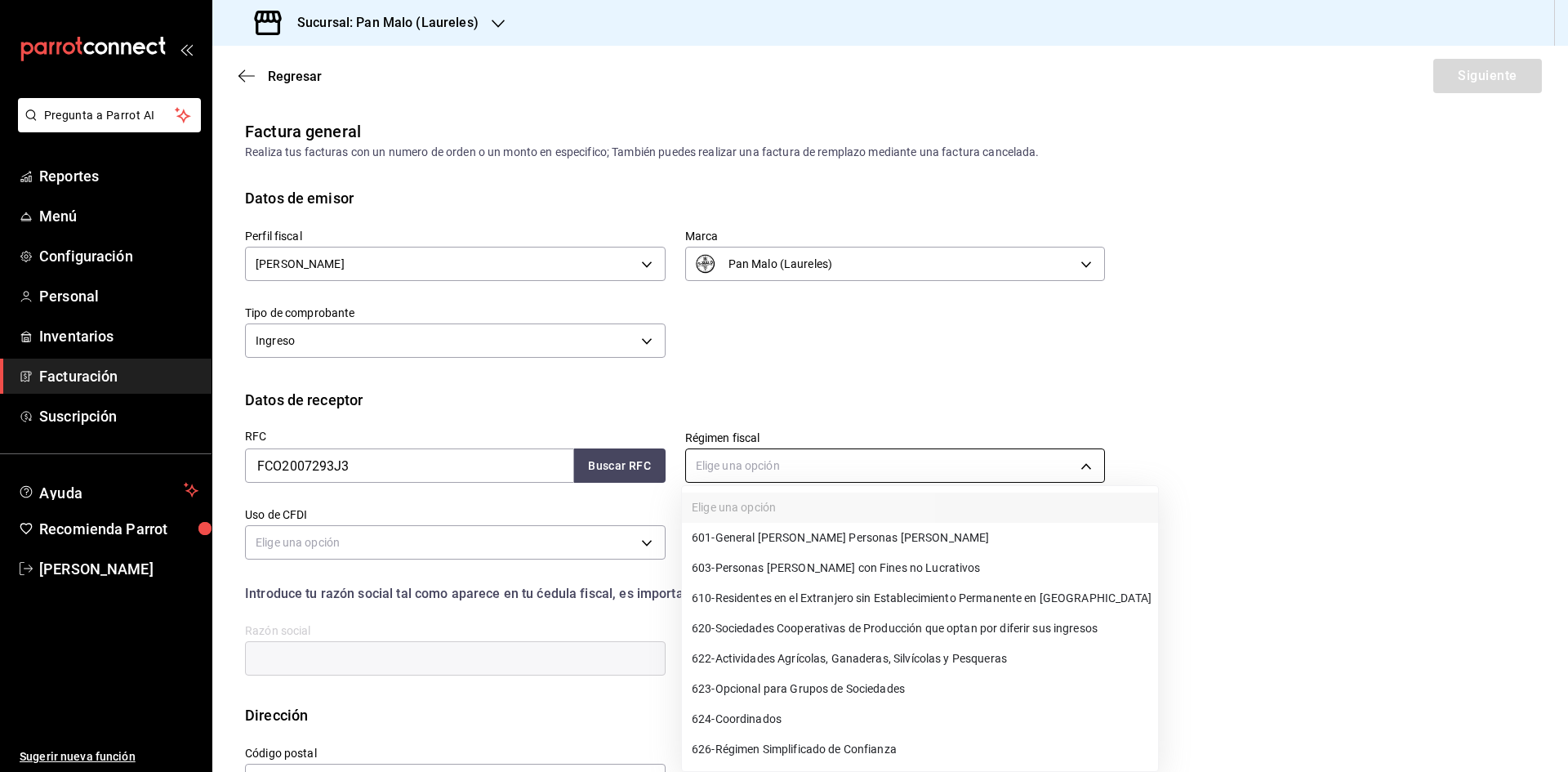
click at [1066, 466] on body "Pregunta a Parrot AI Reportes Menú Configuración Personal Inventarios Facturaci…" at bounding box center [784, 386] width 1568 height 772
drag, startPoint x: 938, startPoint y: 534, endPoint x: 790, endPoint y: 534, distance: 148.0
click at [936, 534] on li "601 - General [PERSON_NAME] Personas [PERSON_NAME]" at bounding box center [920, 538] width 476 height 30
type input "601"
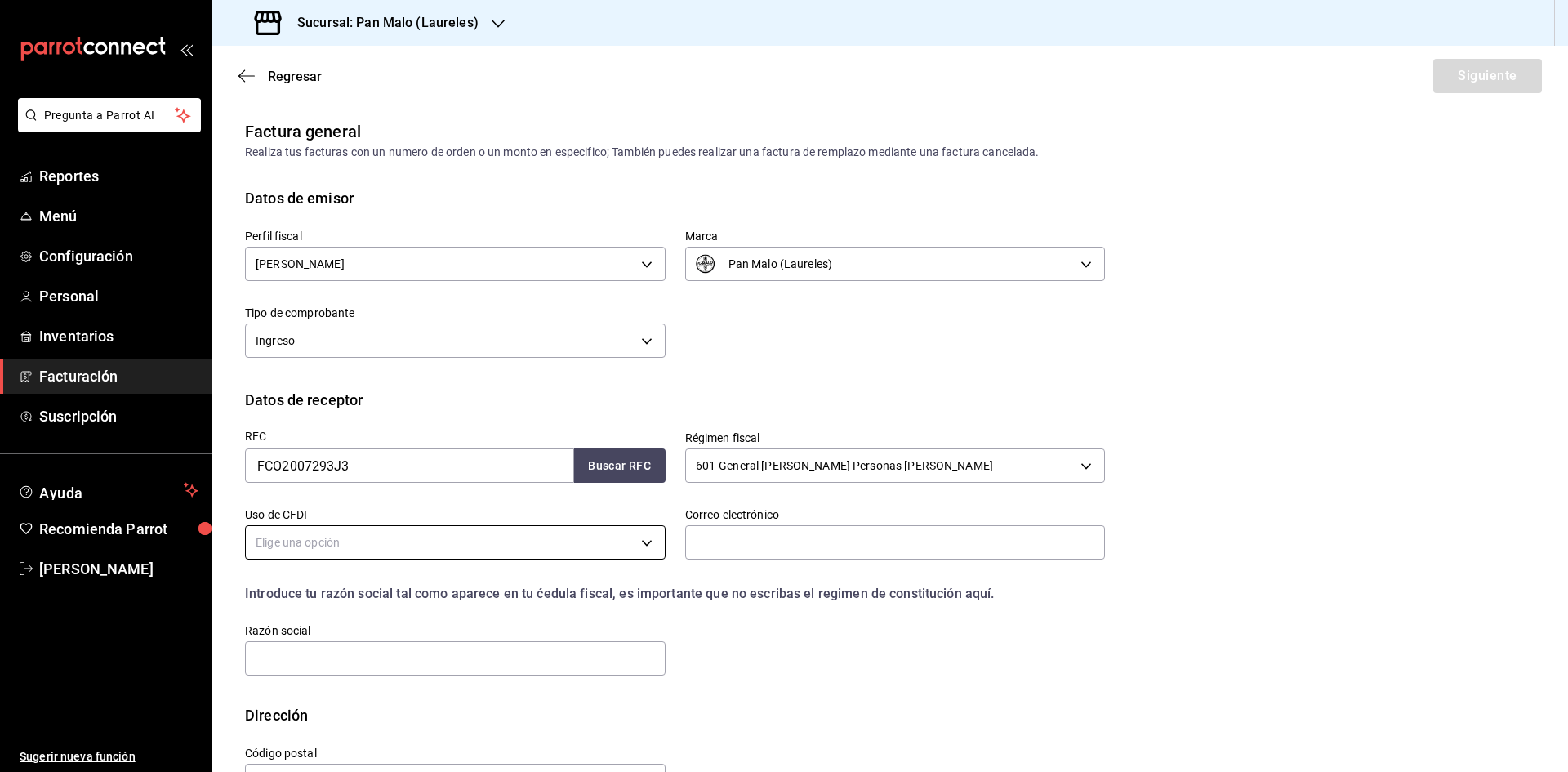
click at [620, 538] on body "Pregunta a Parrot AI Reportes Menú Configuración Personal Inventarios Facturaci…" at bounding box center [784, 386] width 1568 height 772
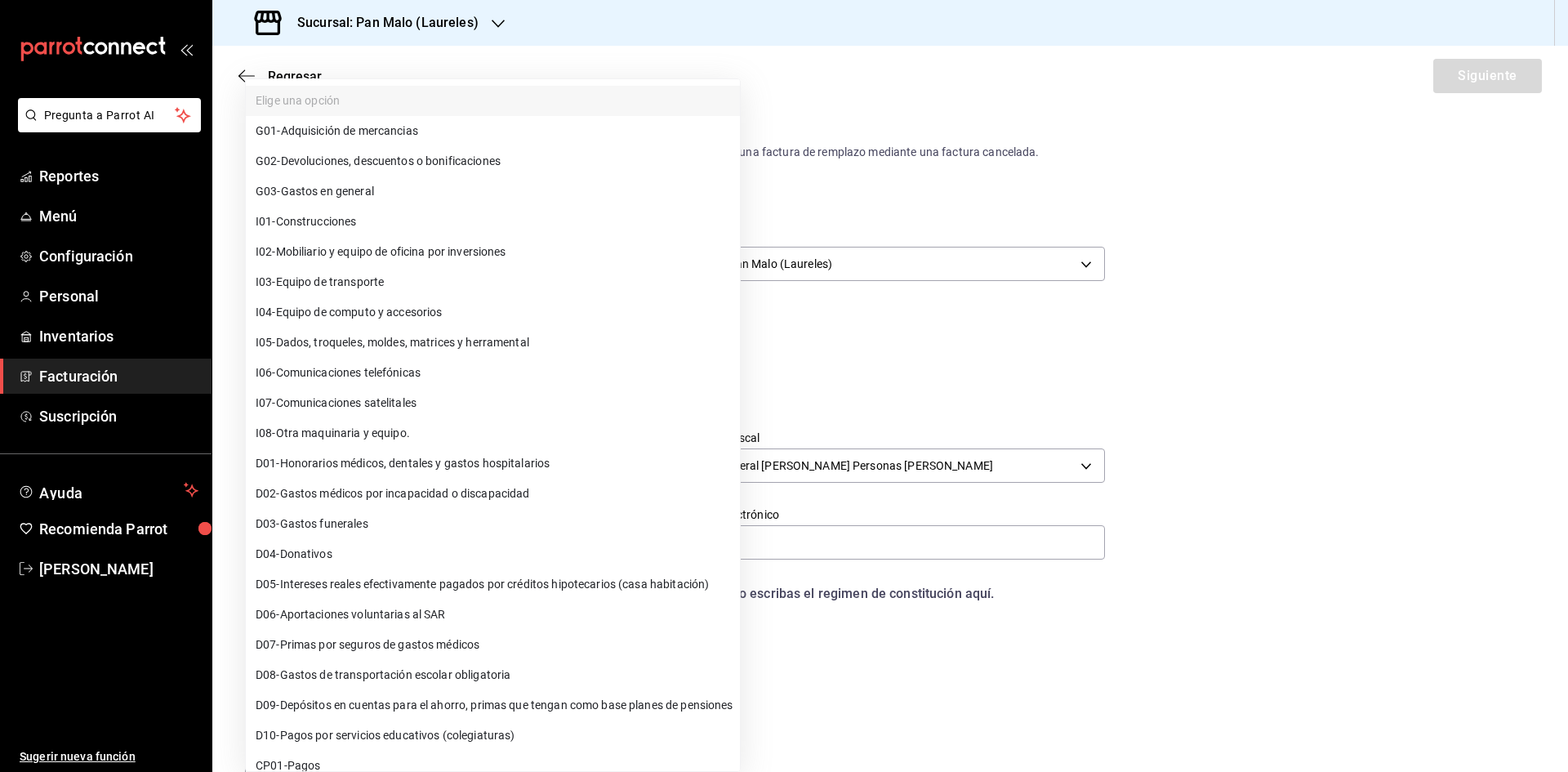
click at [550, 194] on li "G03 - Gastos en general" at bounding box center [493, 191] width 494 height 30
type input "G03"
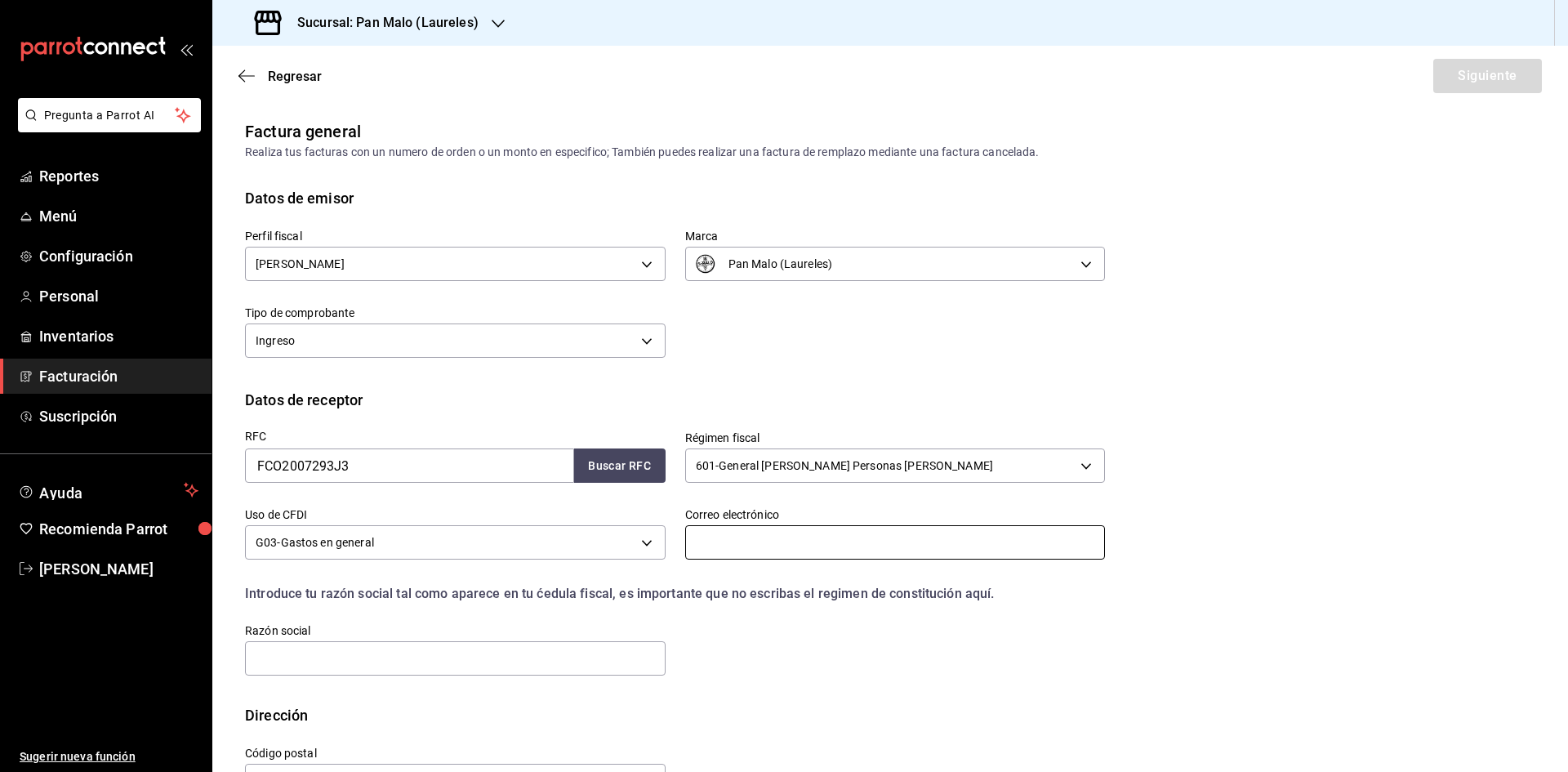
click at [762, 554] on input "text" at bounding box center [896, 542] width 421 height 34
paste input "[EMAIL_ADDRESS][DOMAIN_NAME]"
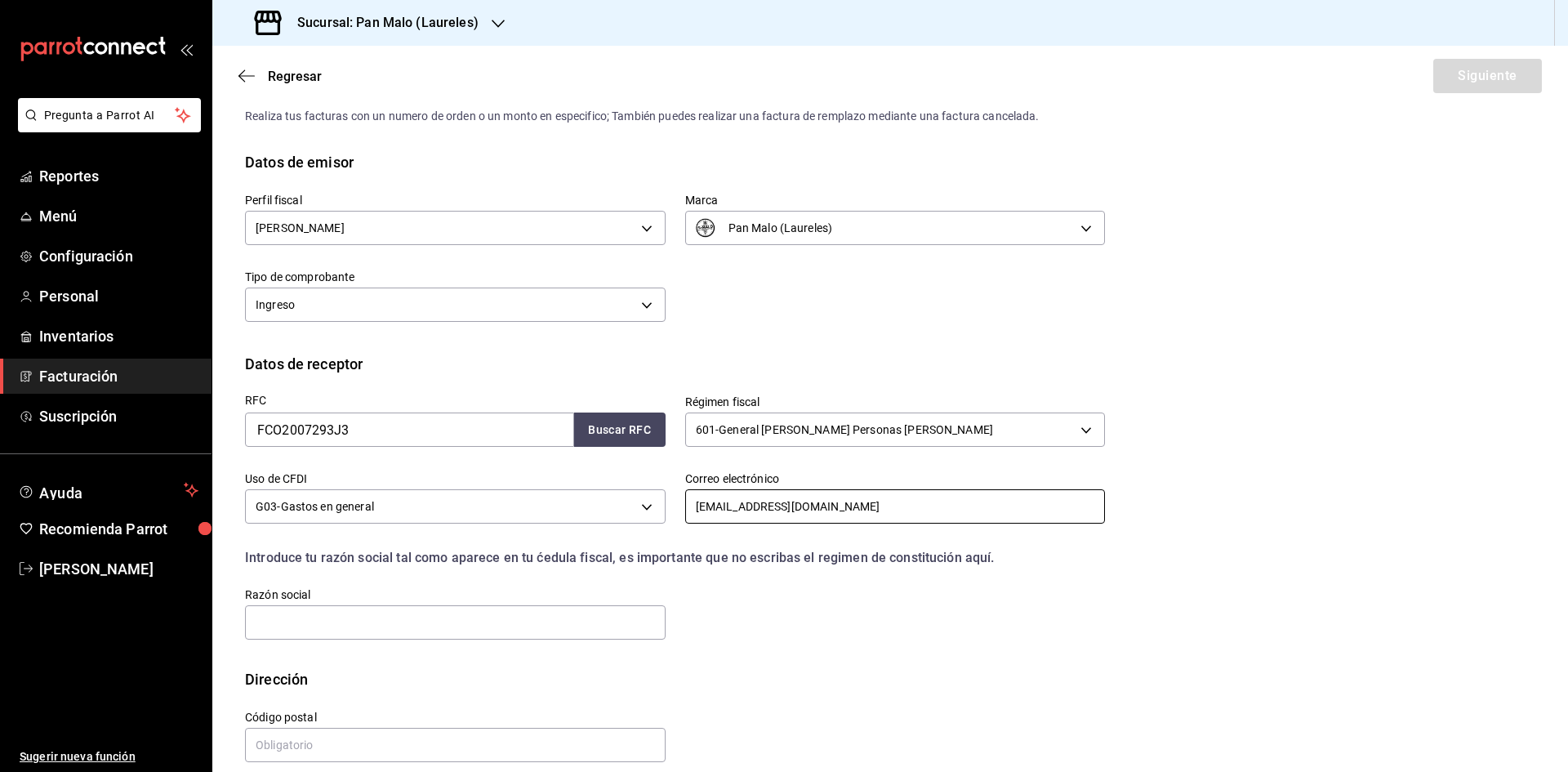
scroll to position [55, 0]
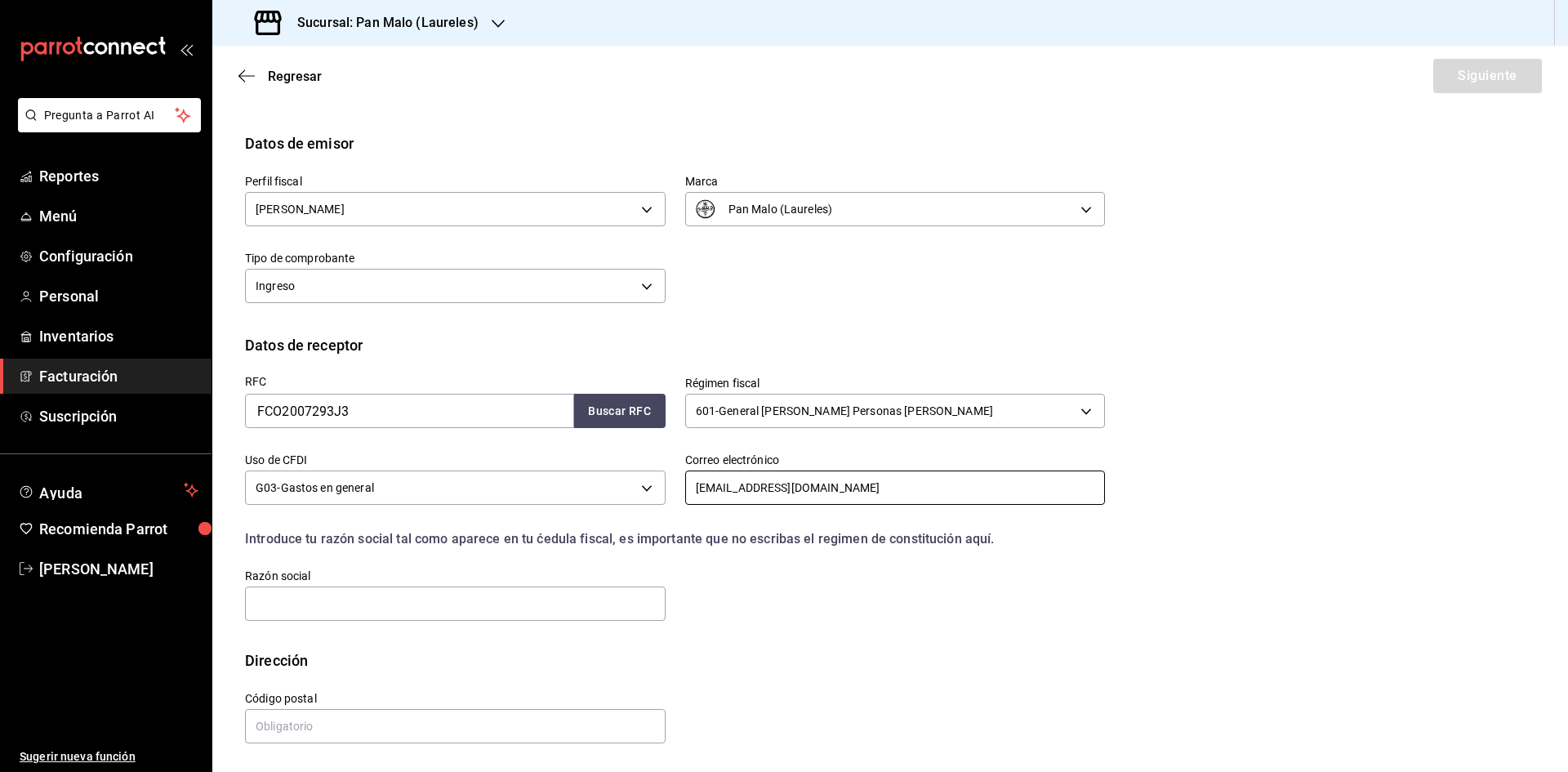
type input "[EMAIL_ADDRESS][DOMAIN_NAME]"
click at [634, 600] on input "text" at bounding box center [455, 603] width 421 height 34
paste input "FIV CONSEIL"
type input "FIV CONSEIL"
click at [459, 729] on input "text" at bounding box center [455, 726] width 421 height 34
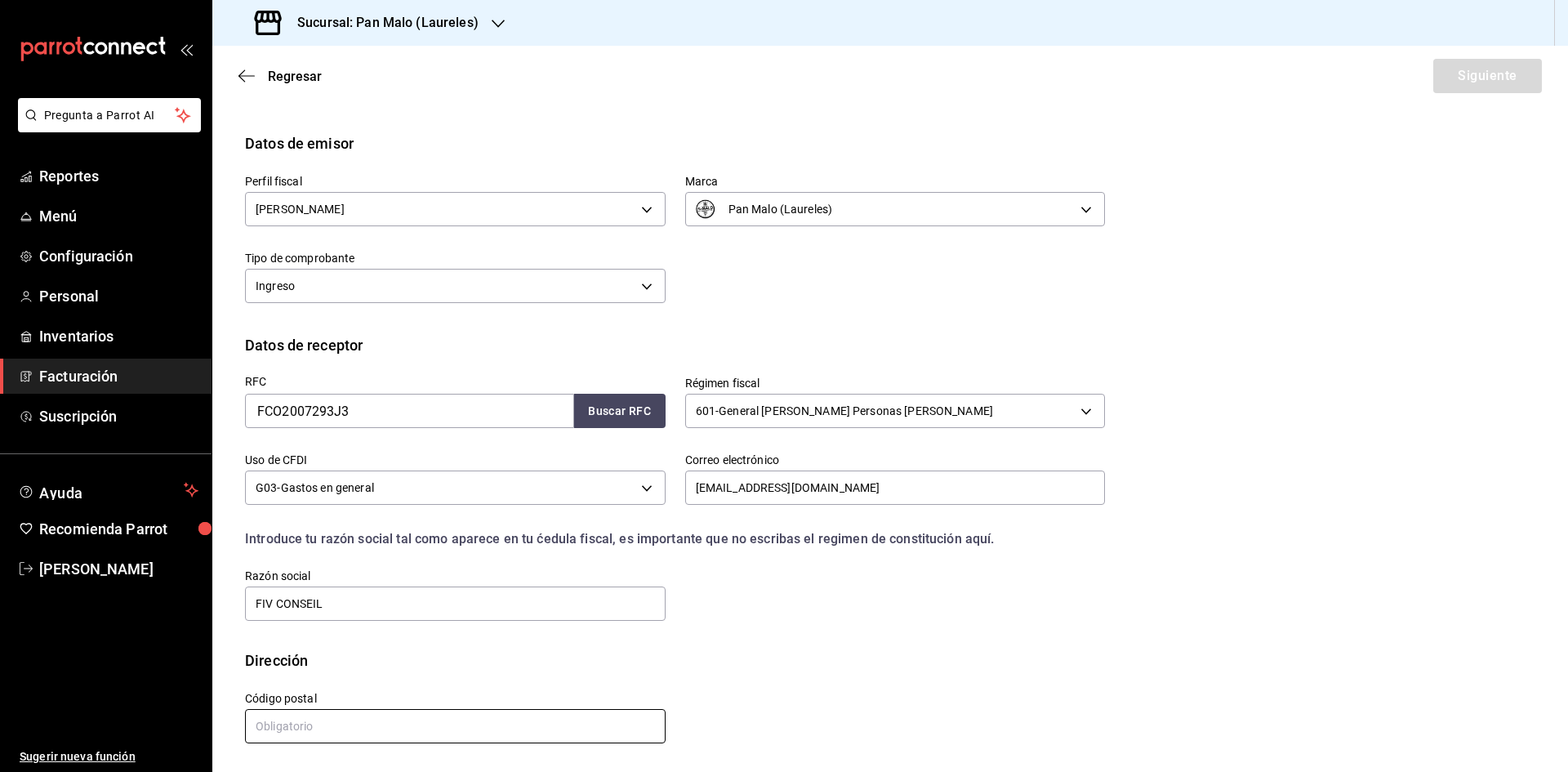
paste input "04200"
type input "04200"
click at [1460, 72] on button "Siguiente" at bounding box center [1487, 76] width 108 height 34
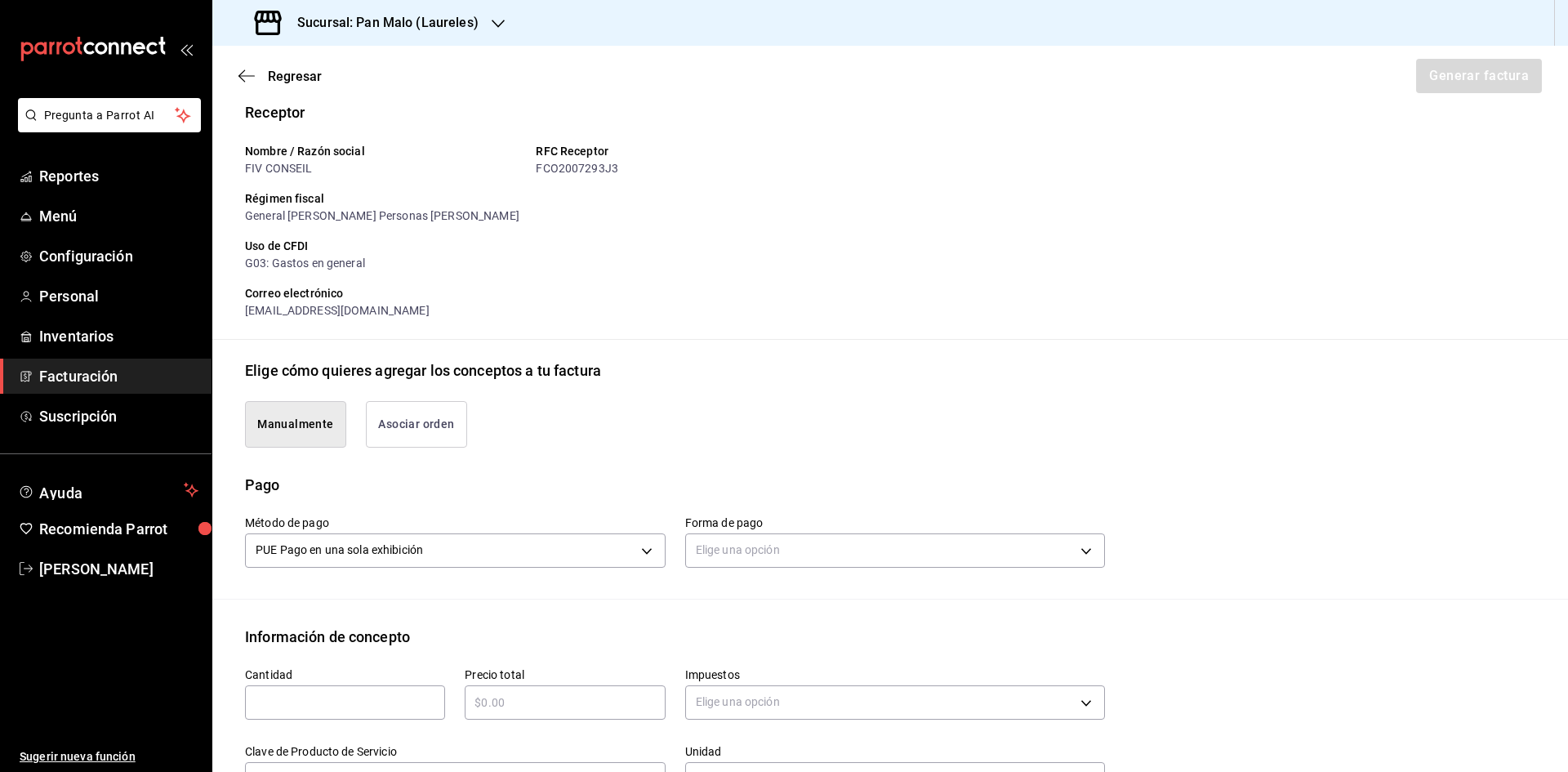
scroll to position [137, 0]
click at [401, 416] on button "Asociar orden" at bounding box center [416, 421] width 101 height 46
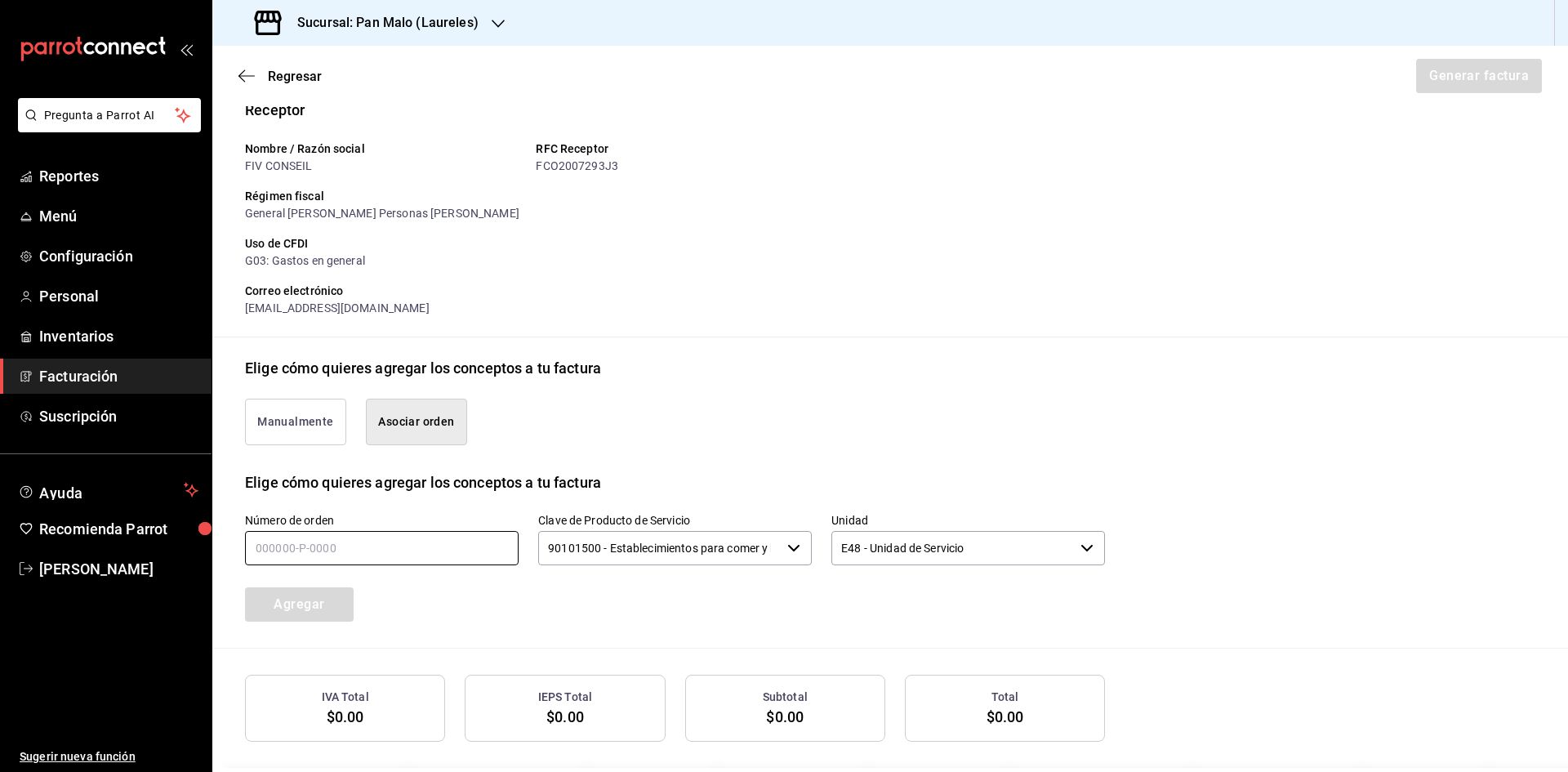
click at [432, 544] on input "text" at bounding box center [381, 548] width 273 height 34
type input "060825-p-0019"
click at [298, 615] on button "Agregar" at bounding box center [299, 604] width 108 height 34
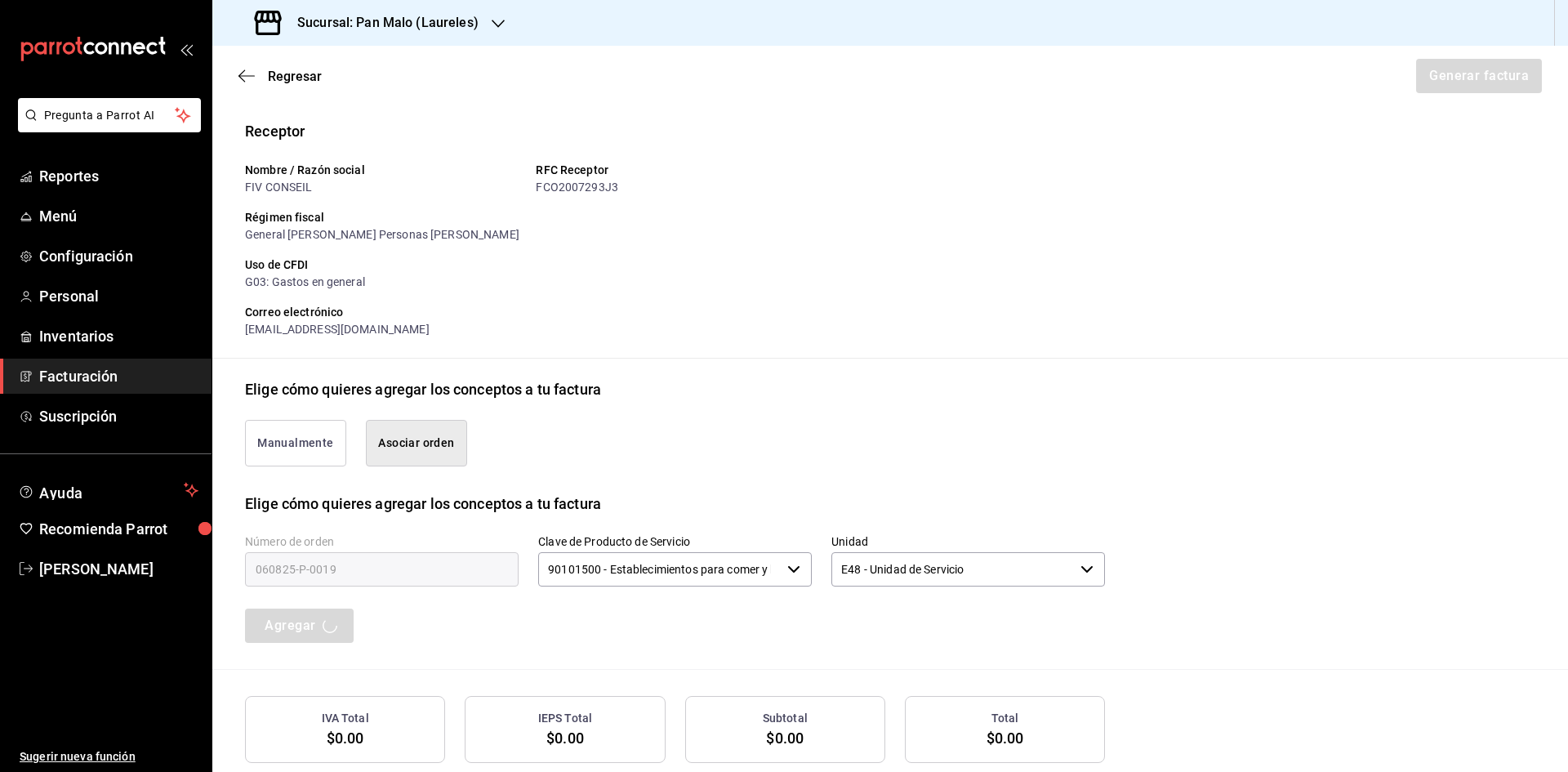
scroll to position [205, 0]
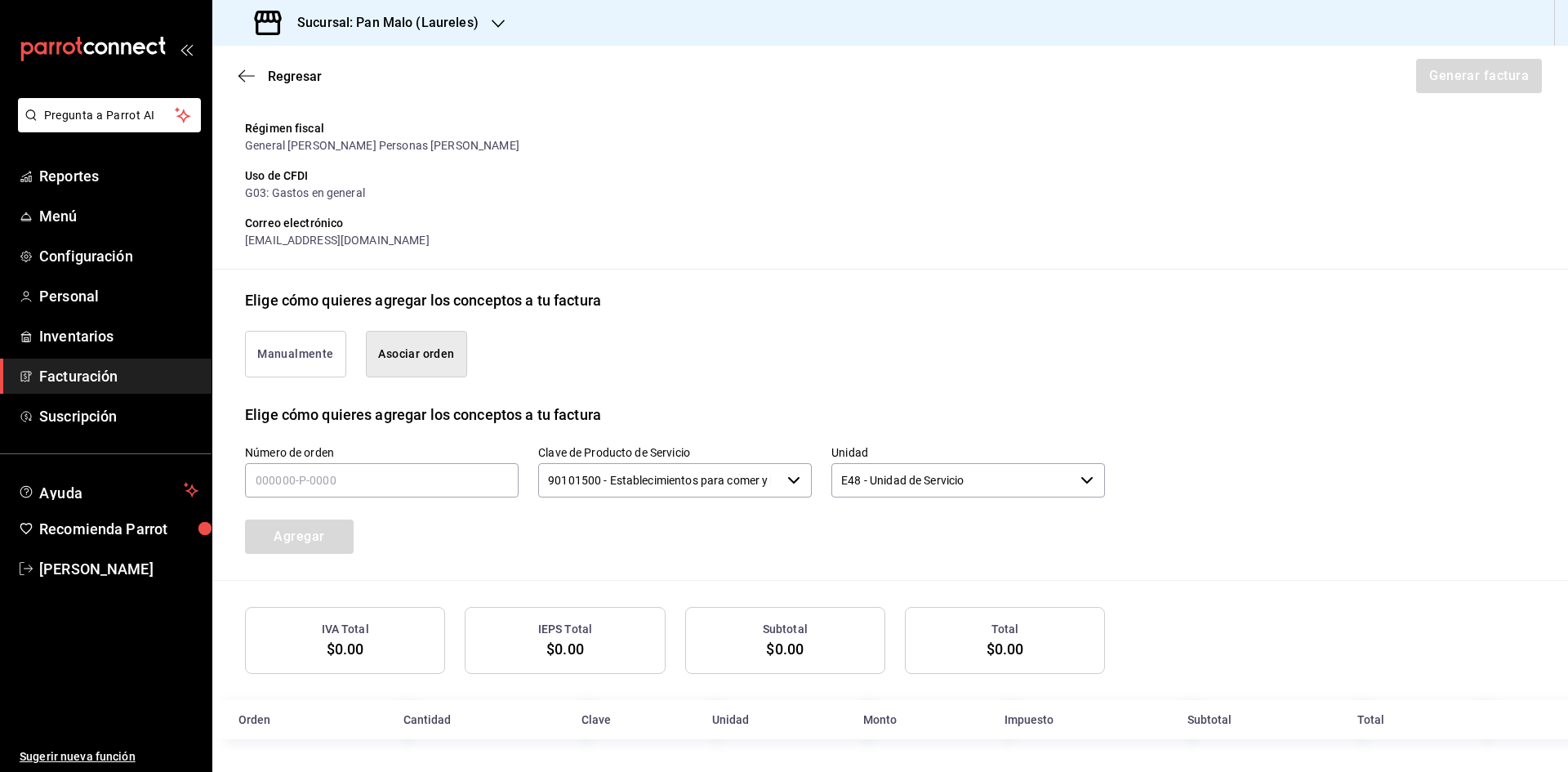
click at [181, 375] on span "Facturación" at bounding box center [119, 376] width 159 height 22
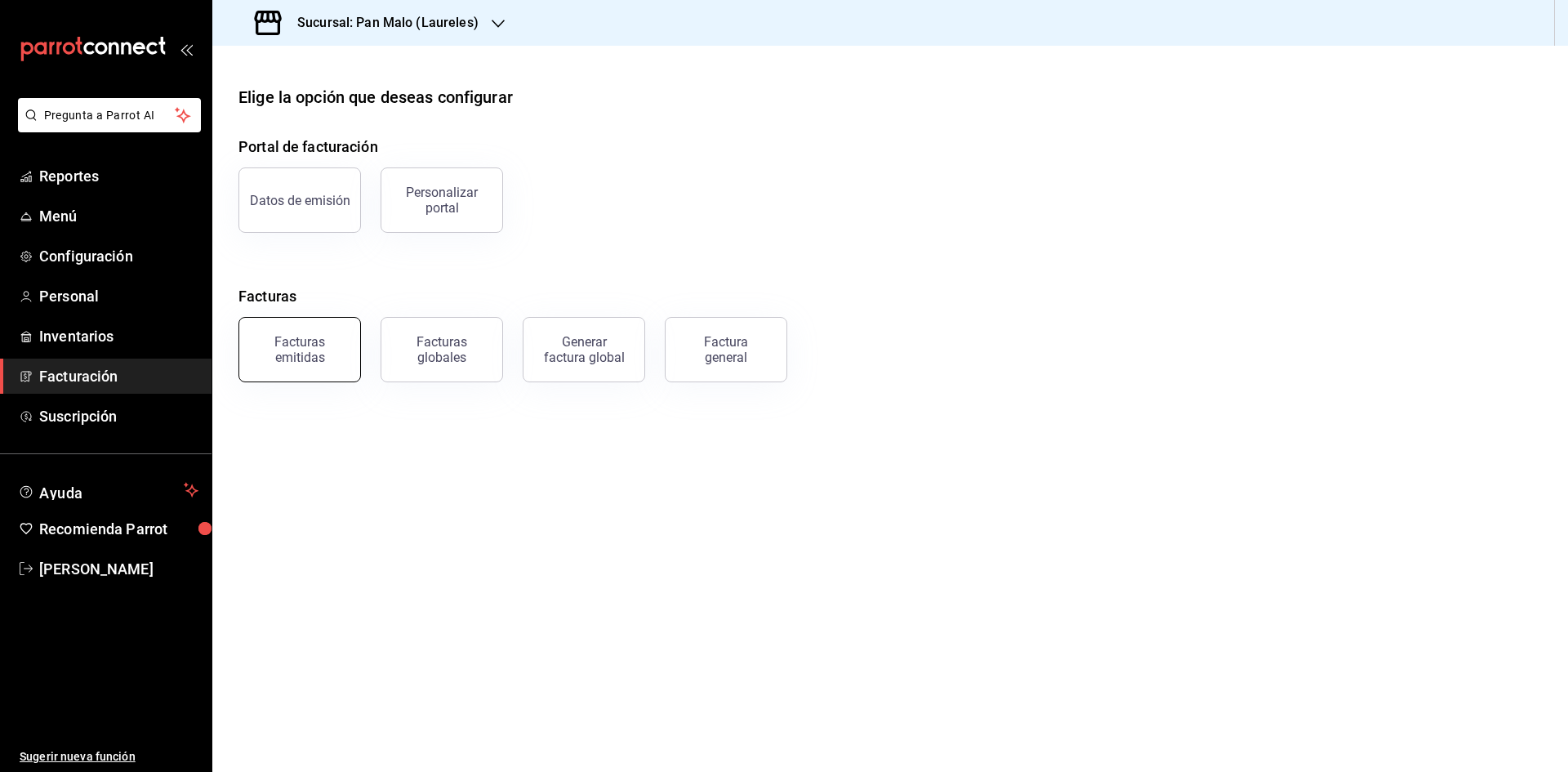
click at [316, 347] on div "Facturas emitidas" at bounding box center [299, 350] width 101 height 31
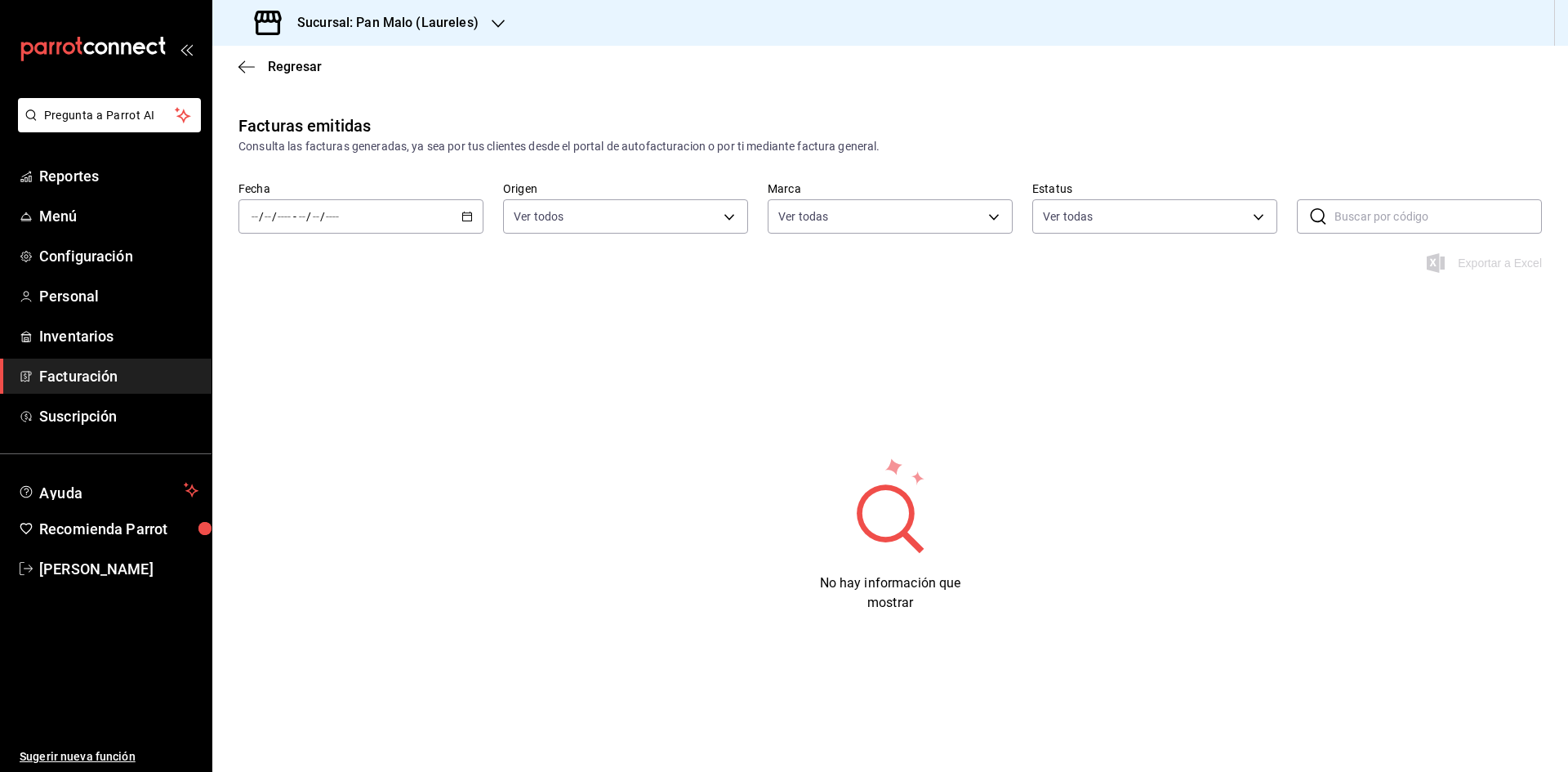
type input "f06aabe6-618c-447d-9268-685567b964da"
click at [461, 223] on div "/ / - / /" at bounding box center [361, 216] width 245 height 34
click at [301, 457] on span "Rango de fechas" at bounding box center [316, 449] width 127 height 17
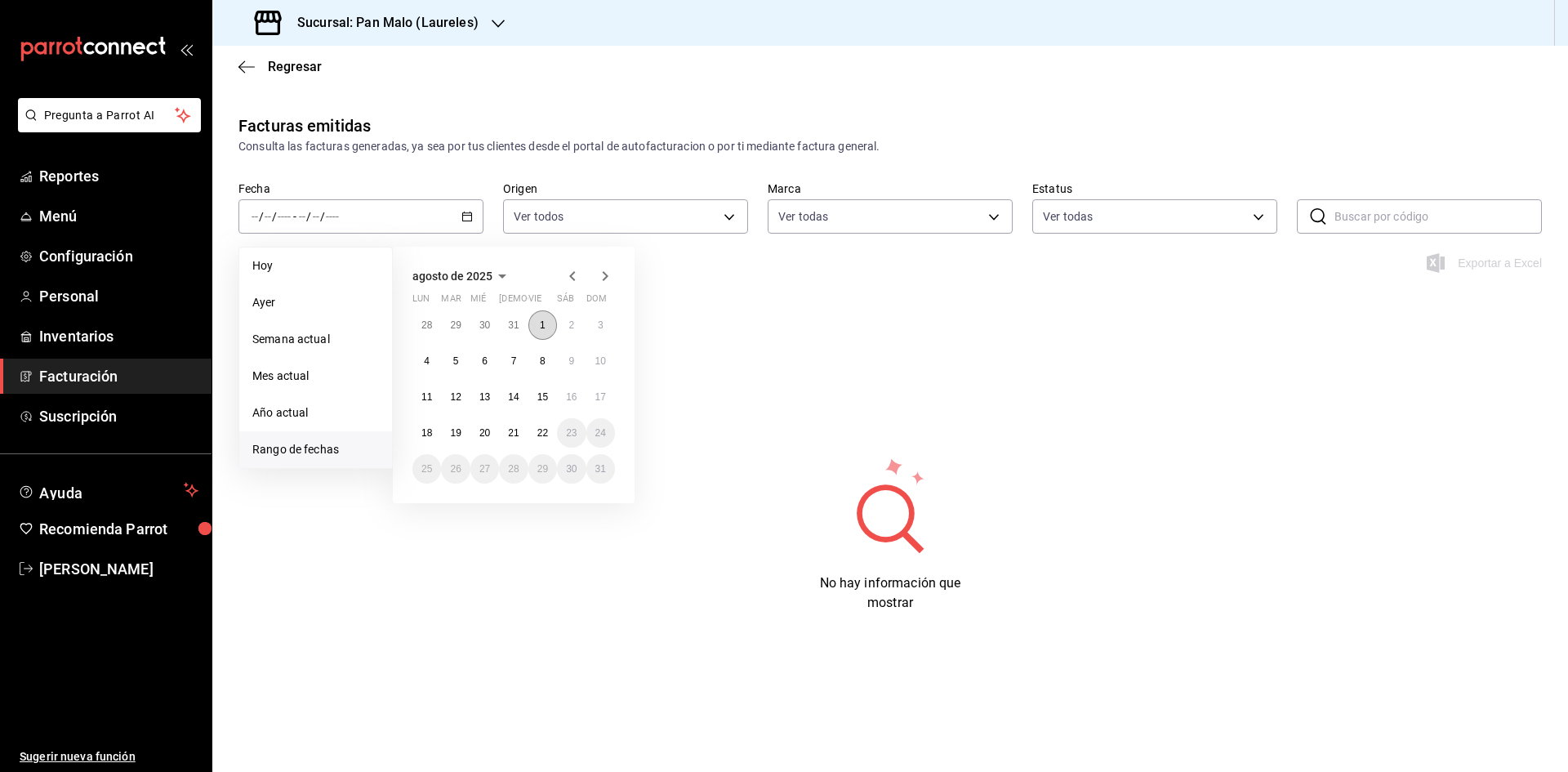
click at [542, 328] on abbr "1" at bounding box center [543, 326] width 6 height 12
click at [539, 429] on abbr "22" at bounding box center [543, 433] width 11 height 12
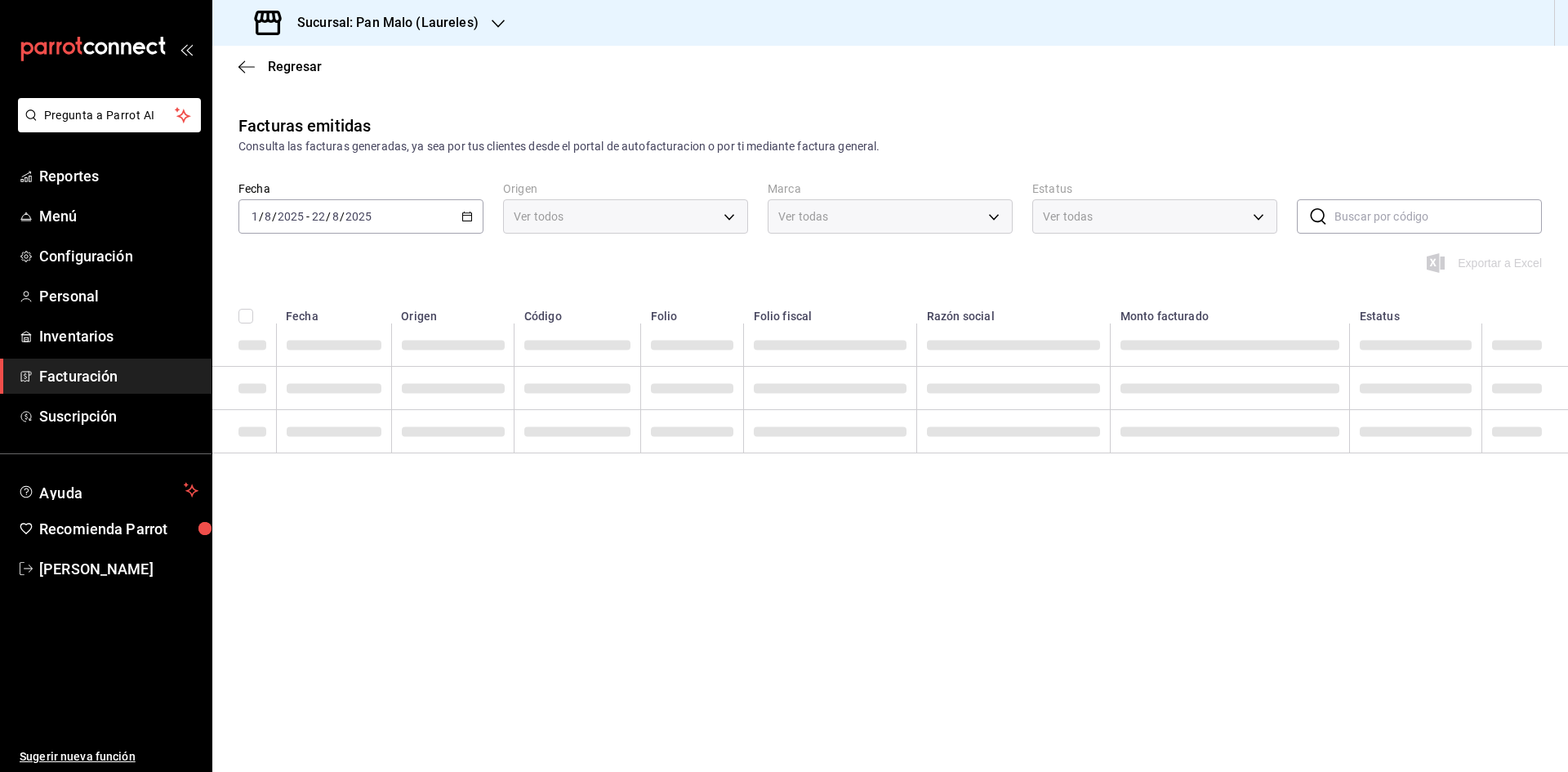
click at [714, 222] on div "Ver todos" at bounding box center [625, 216] width 245 height 34
click at [717, 219] on div "Ver todos" at bounding box center [625, 216] width 245 height 34
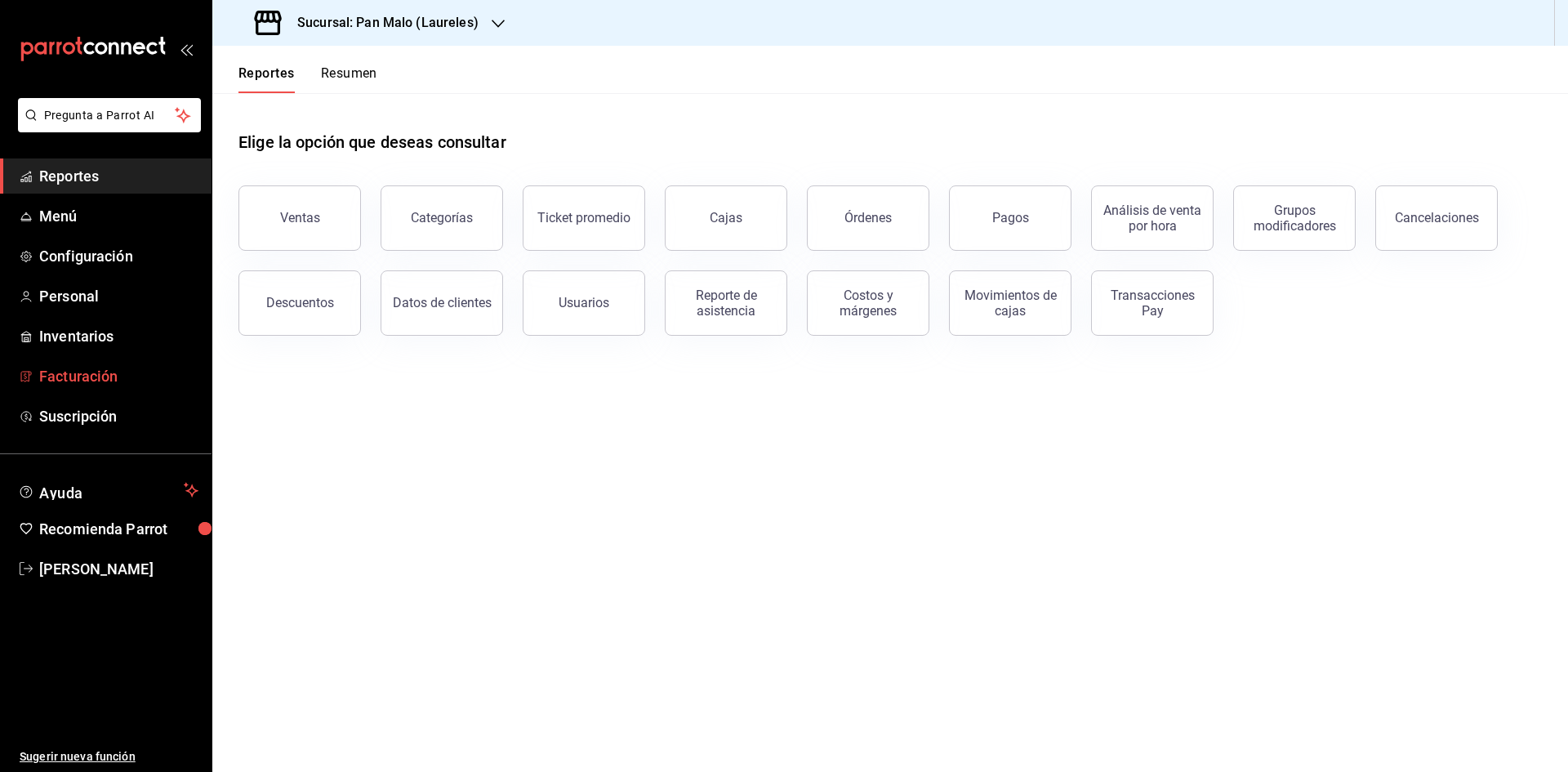
click at [143, 379] on span "Facturación" at bounding box center [119, 376] width 159 height 22
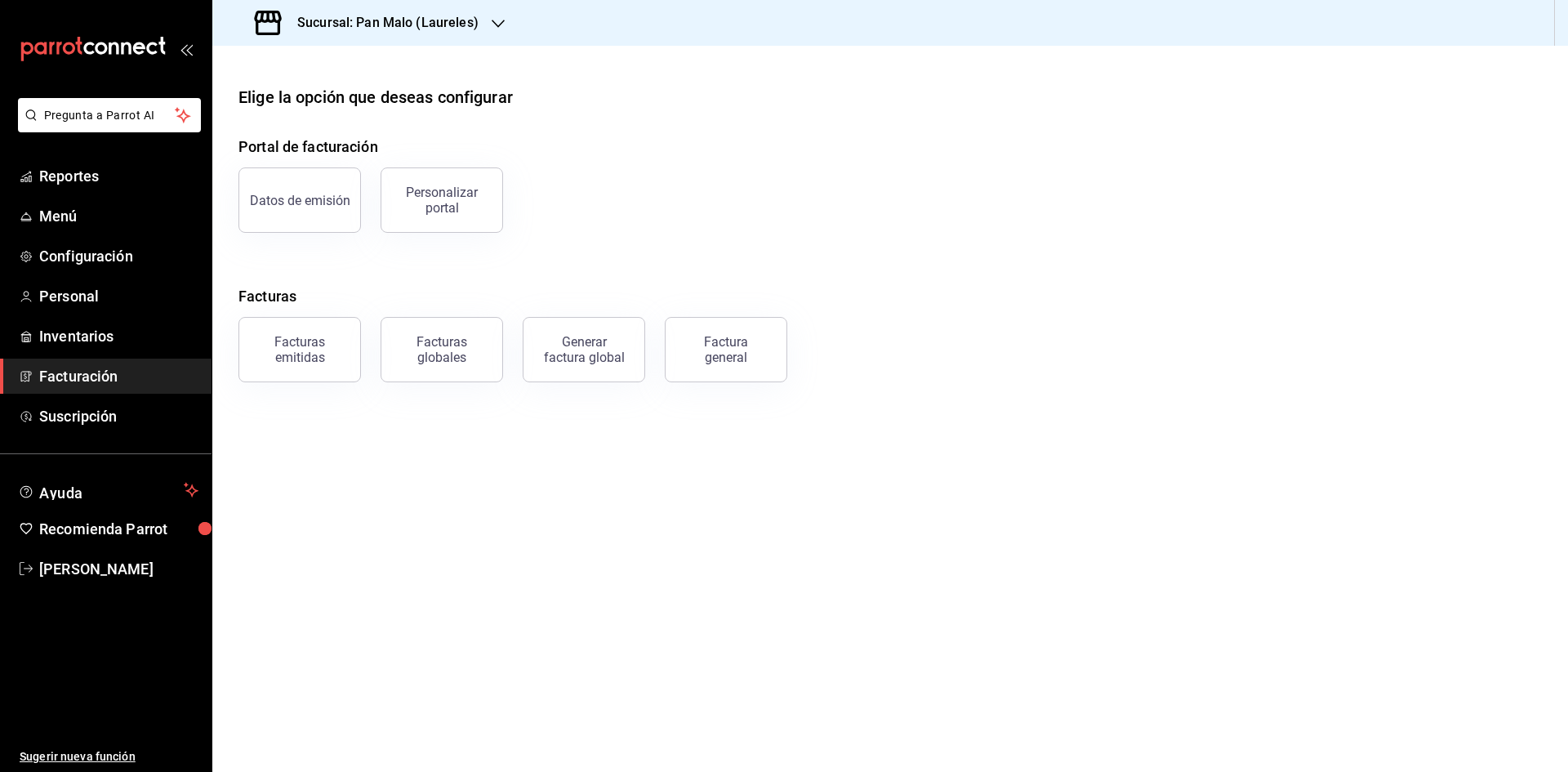
click at [320, 327] on button "Facturas emitidas" at bounding box center [300, 349] width 123 height 65
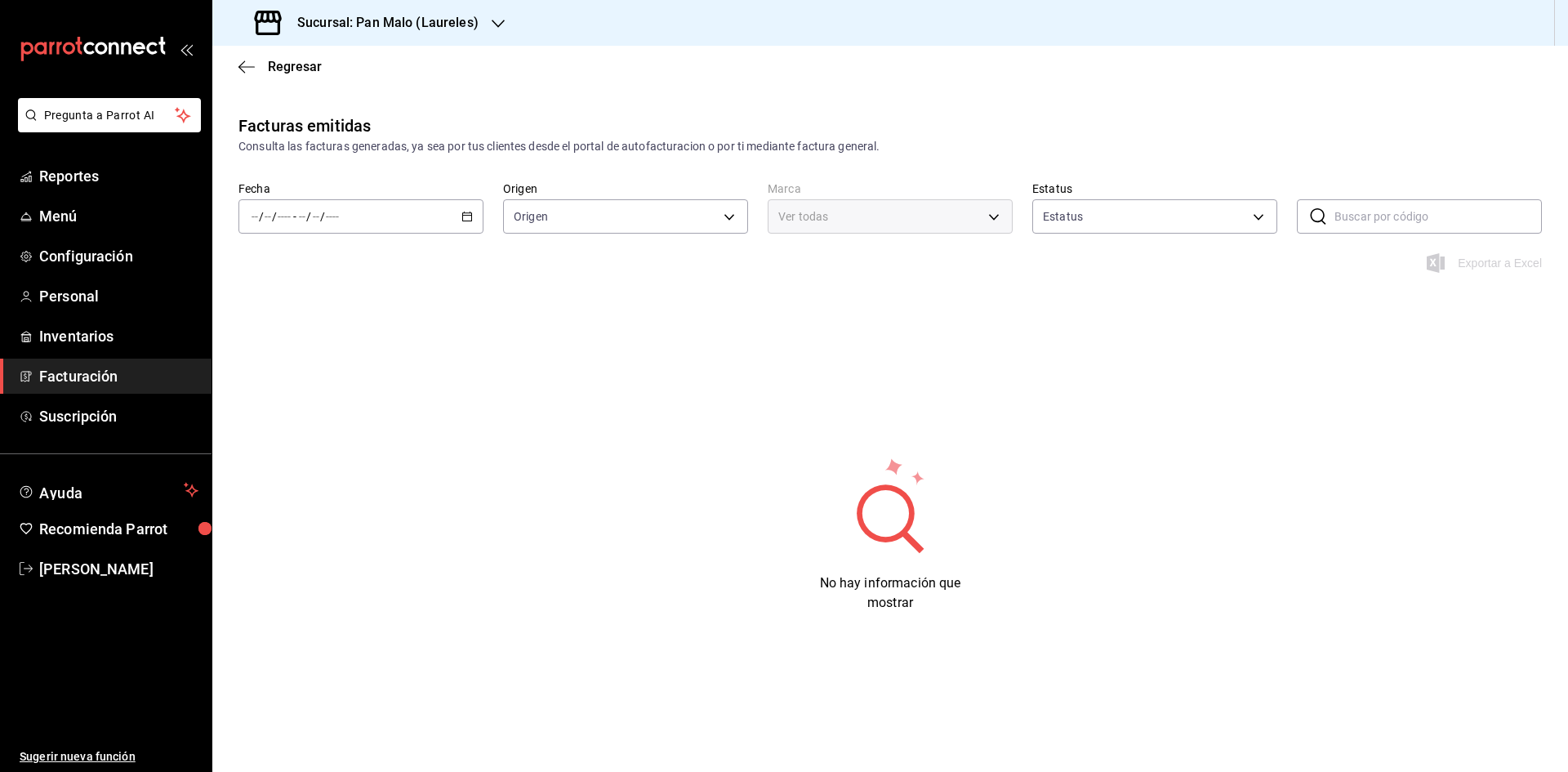
type input "ORDER_INVOICE,GENERAL_INVOICE"
type input "ACTIVE,PENDING_CANCELLATION,CANCELLED,PRE_CANCELLED"
click at [460, 219] on div "/ / - / /" at bounding box center [361, 216] width 245 height 34
type input "f06aabe6-618c-447d-9268-685567b964da"
click at [343, 439] on li "Rango de fechas" at bounding box center [315, 449] width 152 height 36
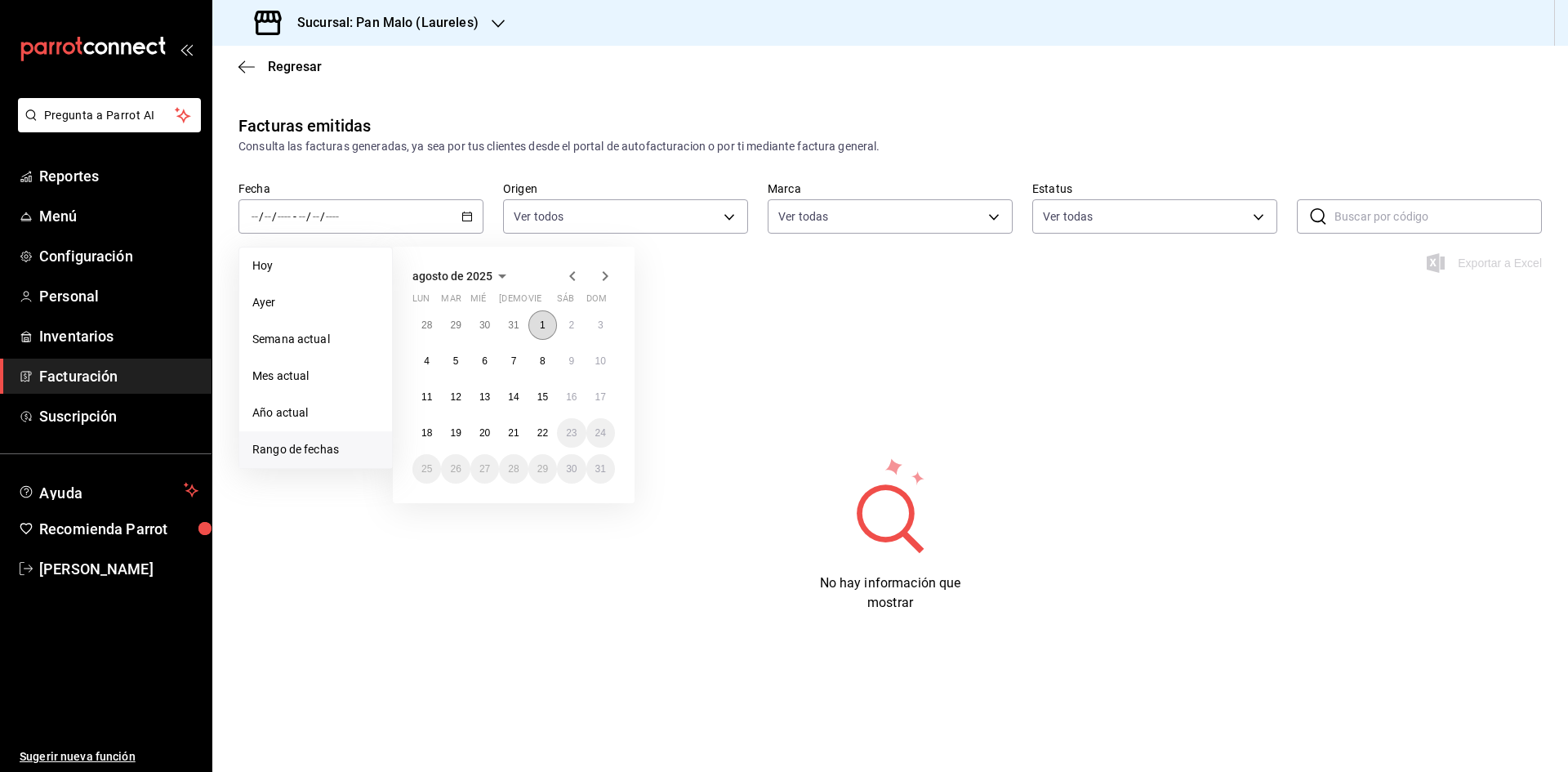
click at [547, 312] on button "1" at bounding box center [542, 326] width 29 height 30
click at [541, 436] on abbr "22" at bounding box center [543, 433] width 11 height 12
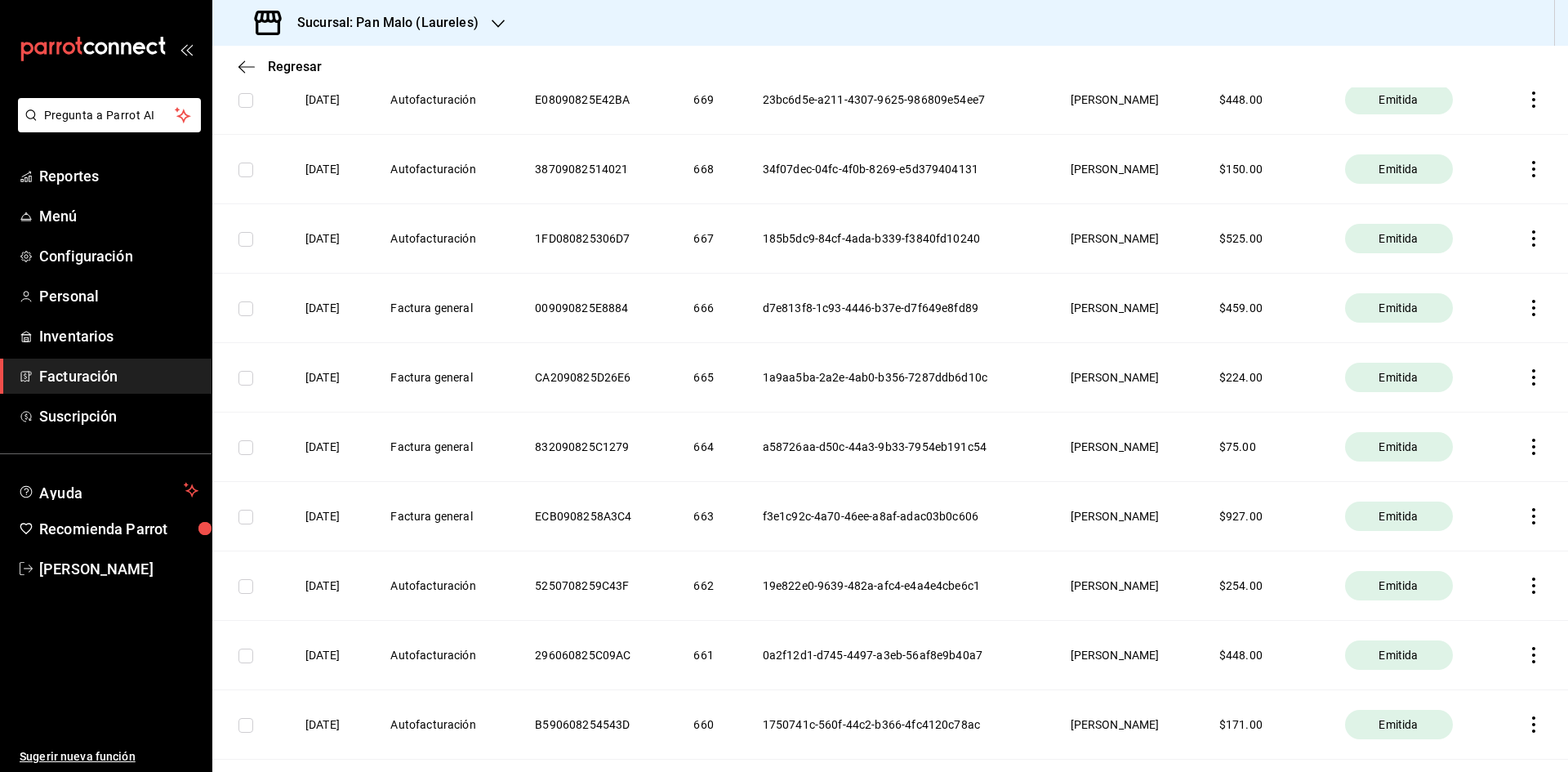
scroll to position [1549, 0]
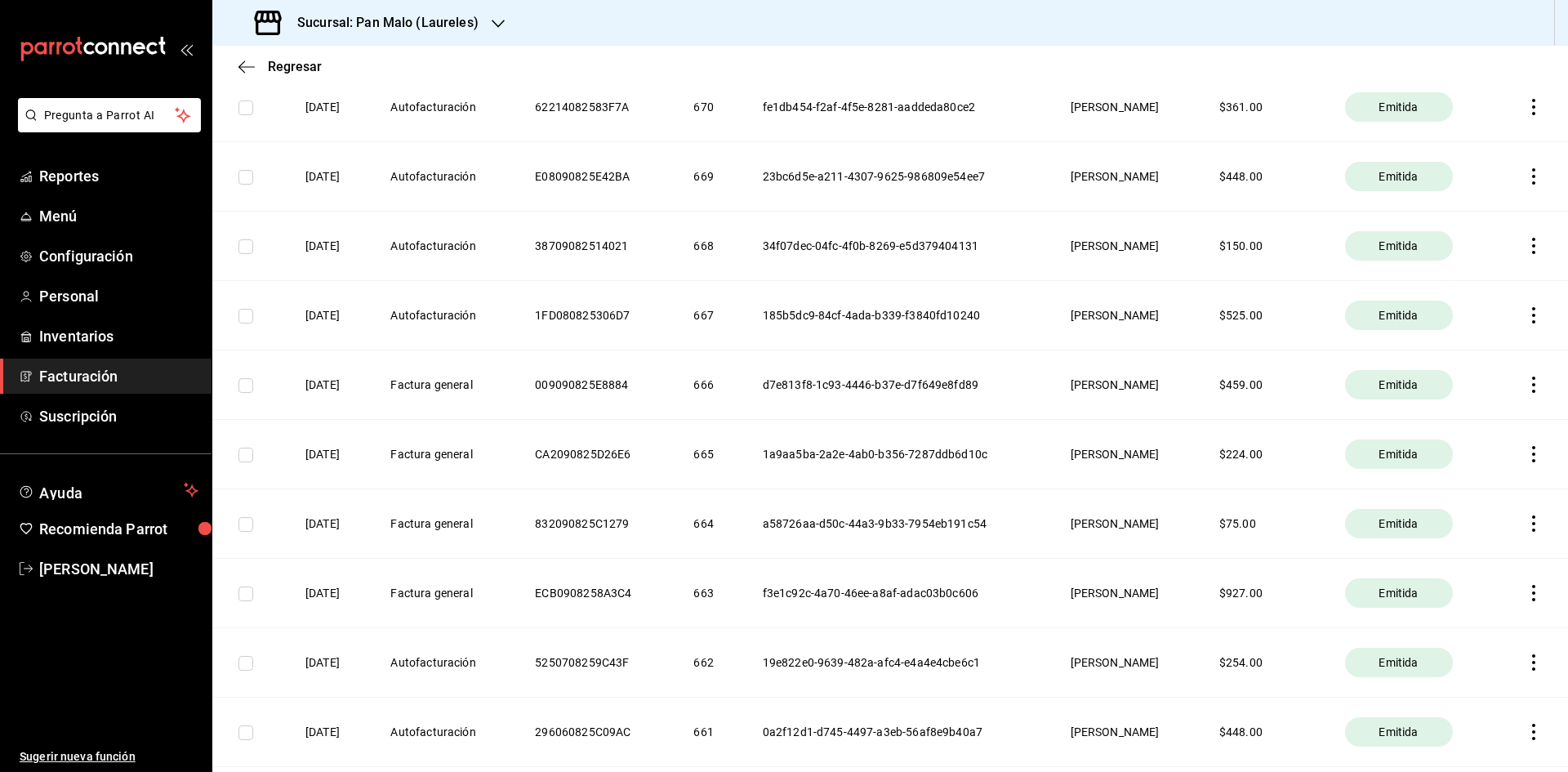
click at [1528, 380] on icon "button" at bounding box center [1534, 385] width 17 height 17
click at [1495, 340] on div "Descargar PDF" at bounding box center [1470, 344] width 79 height 13
